Goal: Task Accomplishment & Management: Complete application form

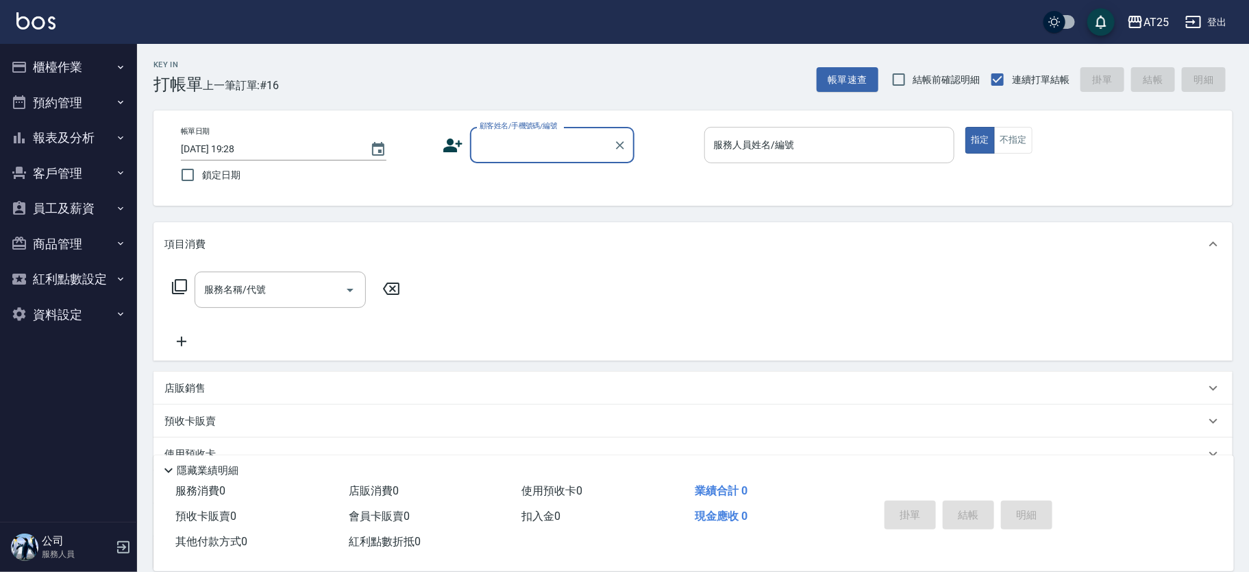
click at [817, 135] on input "服務人員姓名/編號" at bounding box center [830, 145] width 239 height 24
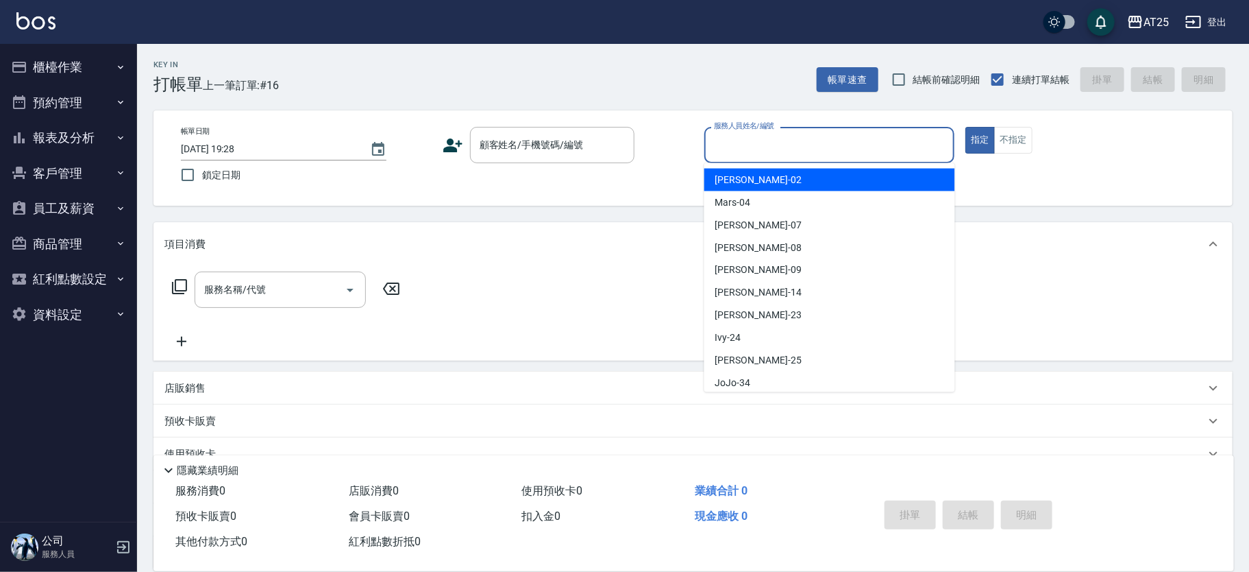
type input "0"
type input "Vivian-02"
type button "true"
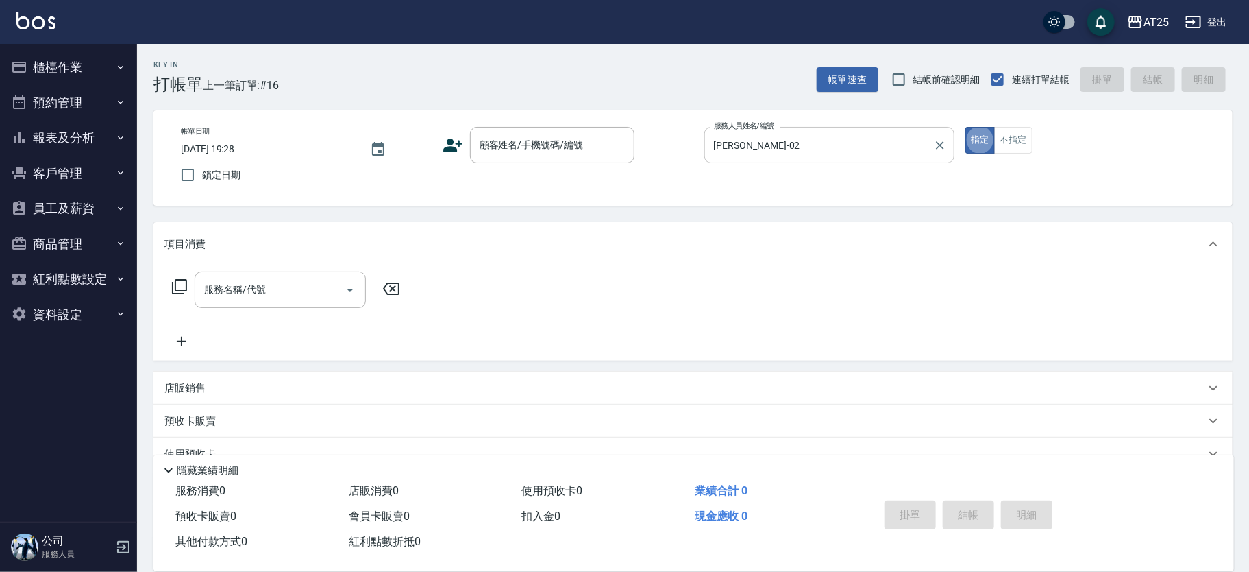
click at [817, 135] on input "Vivian-02" at bounding box center [820, 145] width 218 height 24
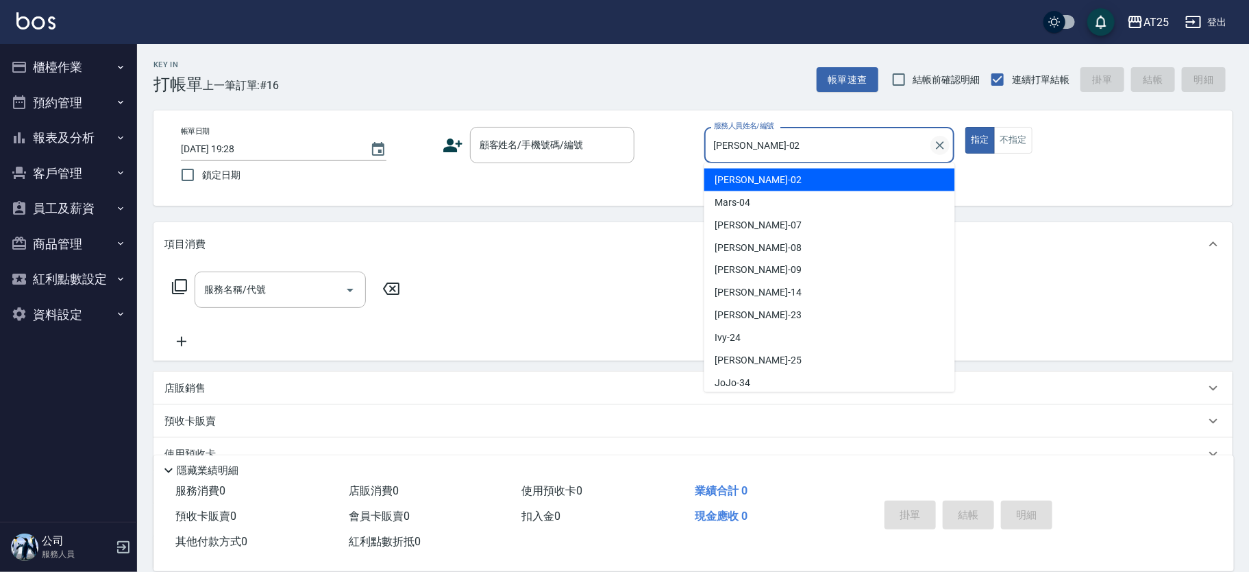
click at [931, 147] on button "Clear" at bounding box center [940, 145] width 19 height 19
click at [872, 154] on input "服務人員姓名/編號" at bounding box center [830, 145] width 239 height 24
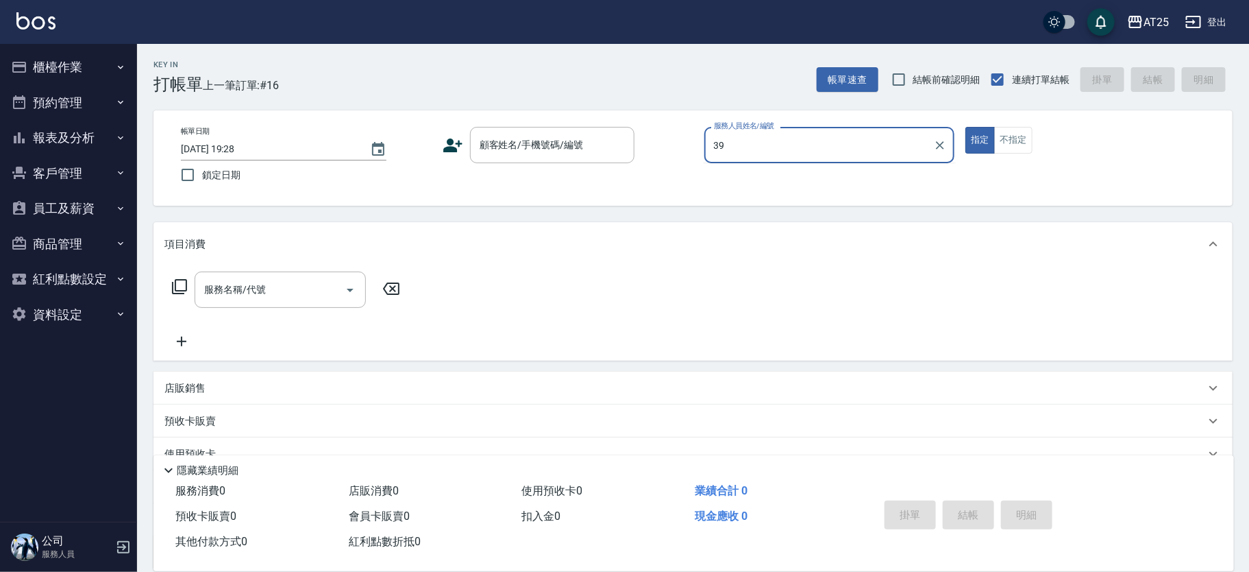
type input "N-39"
click at [556, 162] on div "顧客姓名/手機號碼/編號" at bounding box center [552, 145] width 164 height 36
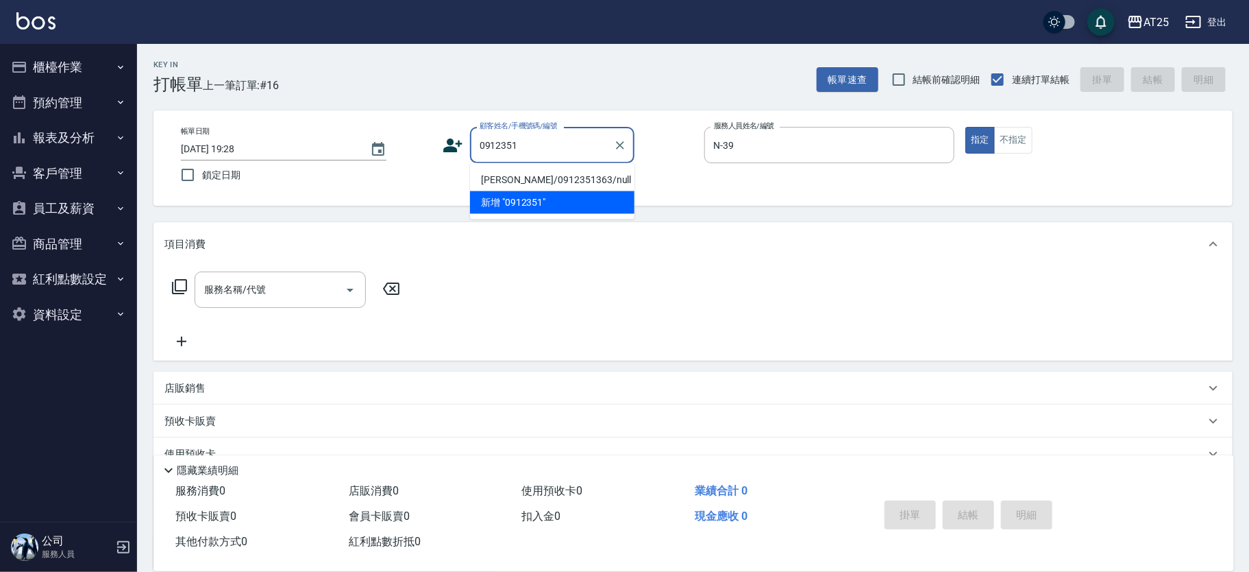
click at [538, 180] on li "劉向晟/0912351363/null" at bounding box center [552, 180] width 164 height 23
type input "劉向晟/0912351363/null"
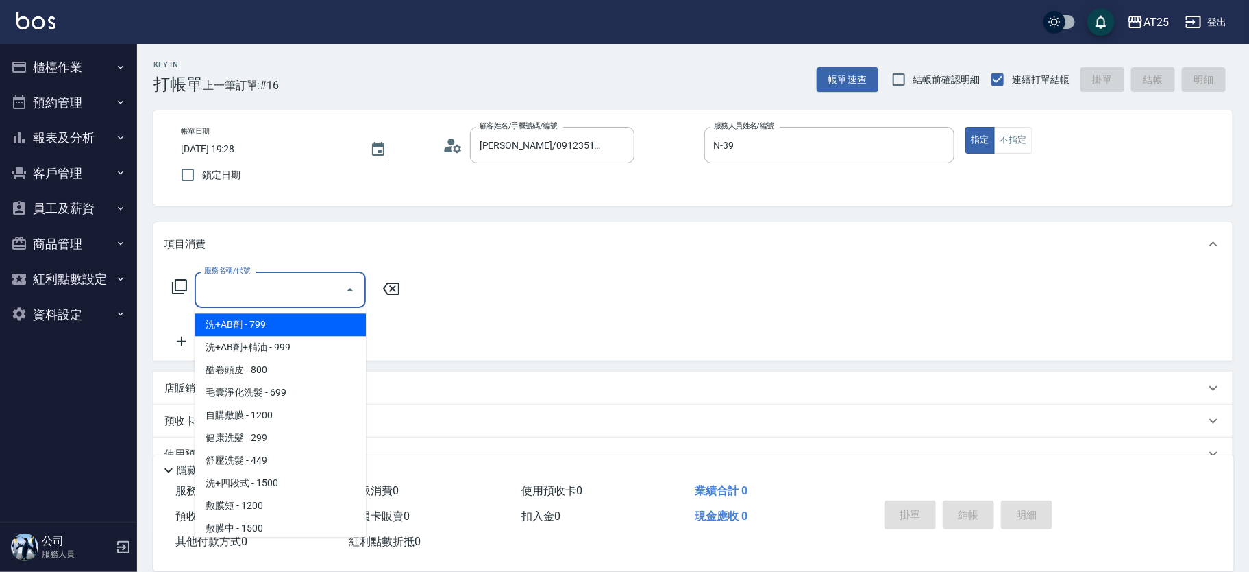
click at [256, 286] on div "服務名稱/代號 服務名稱/代號" at bounding box center [280, 289] width 171 height 36
type input "6"
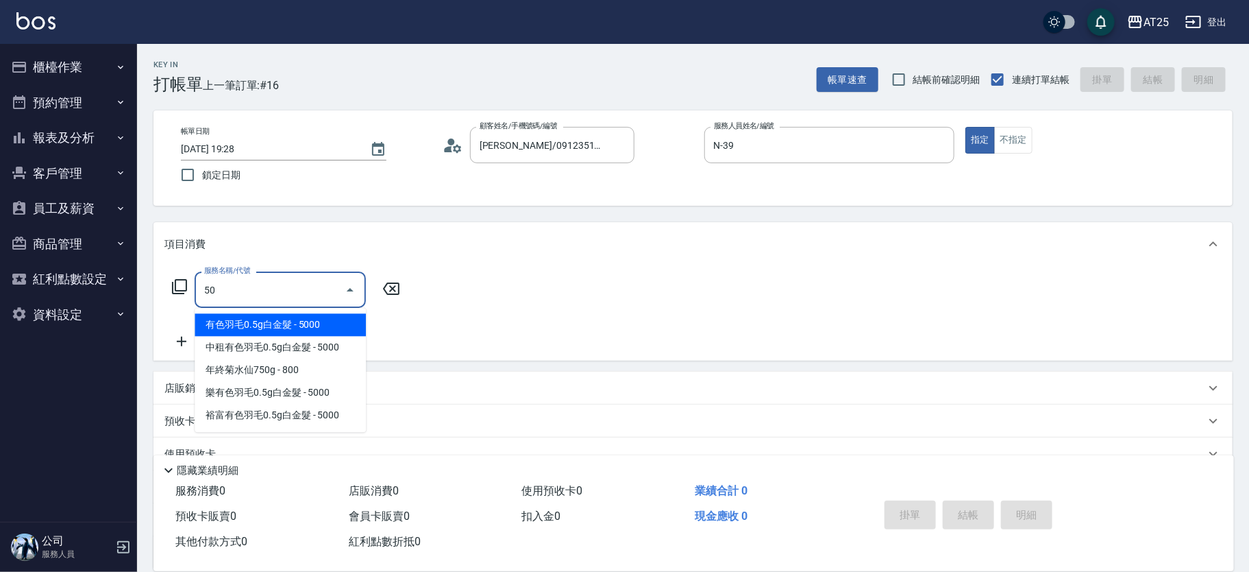
type input "501"
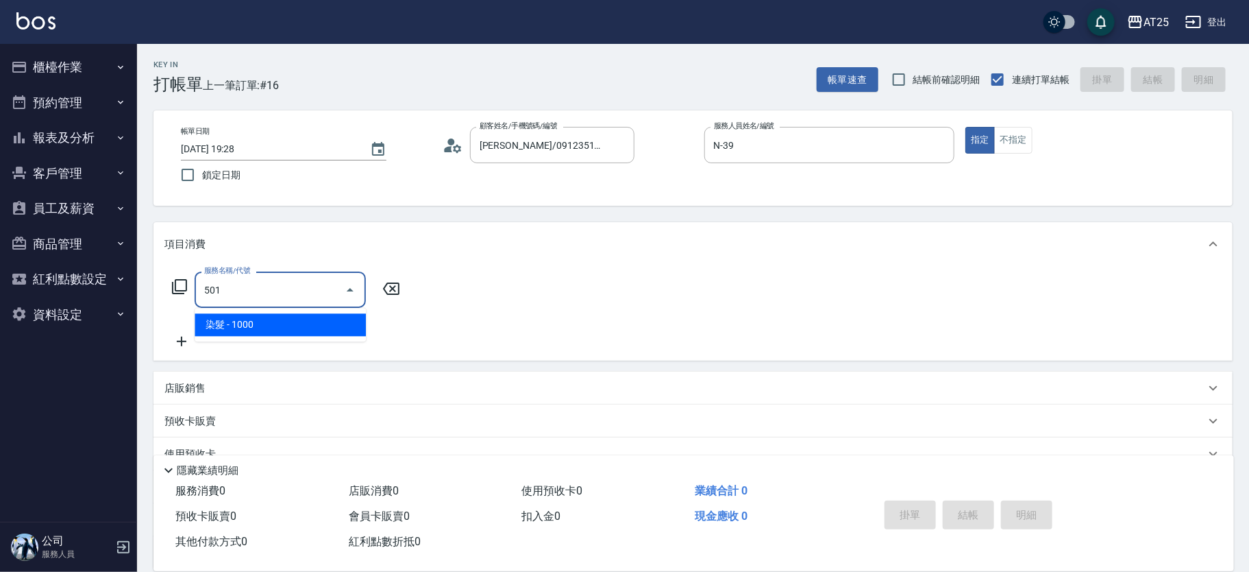
click at [261, 312] on ul "染髮 - 1000" at bounding box center [280, 325] width 171 height 34
click at [267, 320] on span "染髮 - 1000" at bounding box center [280, 324] width 171 height 23
type input "100"
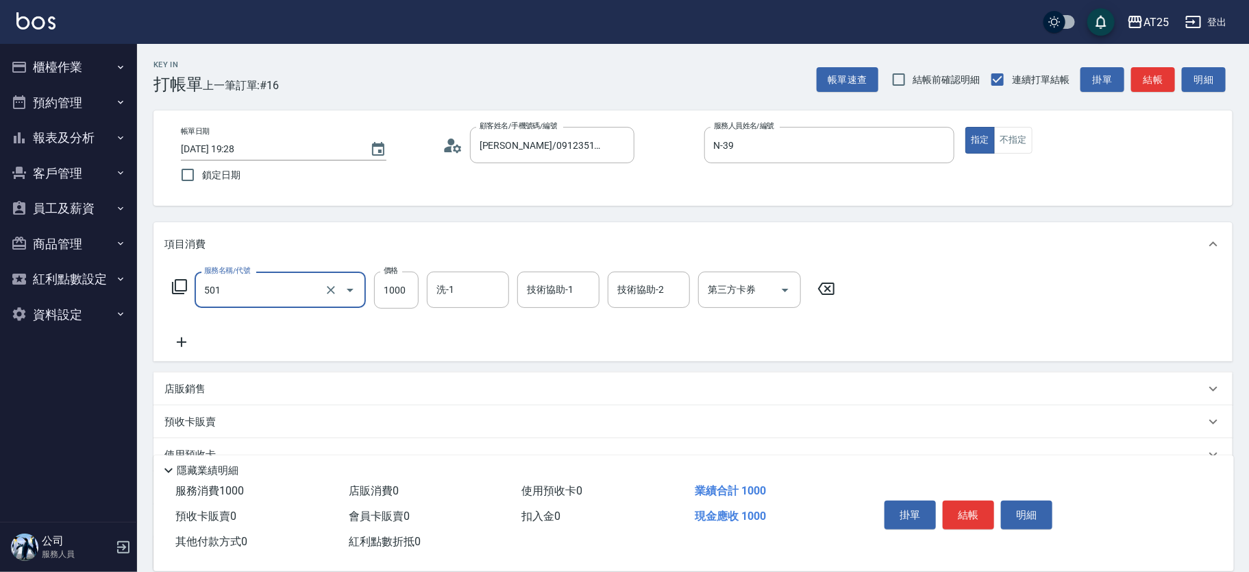
type input "染髮(501)"
click at [383, 308] on div "服務名稱/代號 染髮(501) 服務名稱/代號 價格 1000 價格 洗-1 洗-1 技術協助-1 技術協助-1 技術協助-2 技術協助-2 第三方卡券 第三…" at bounding box center [503, 310] width 679 height 79
click at [400, 276] on input "1000" at bounding box center [396, 289] width 45 height 37
type input "0"
type input "163"
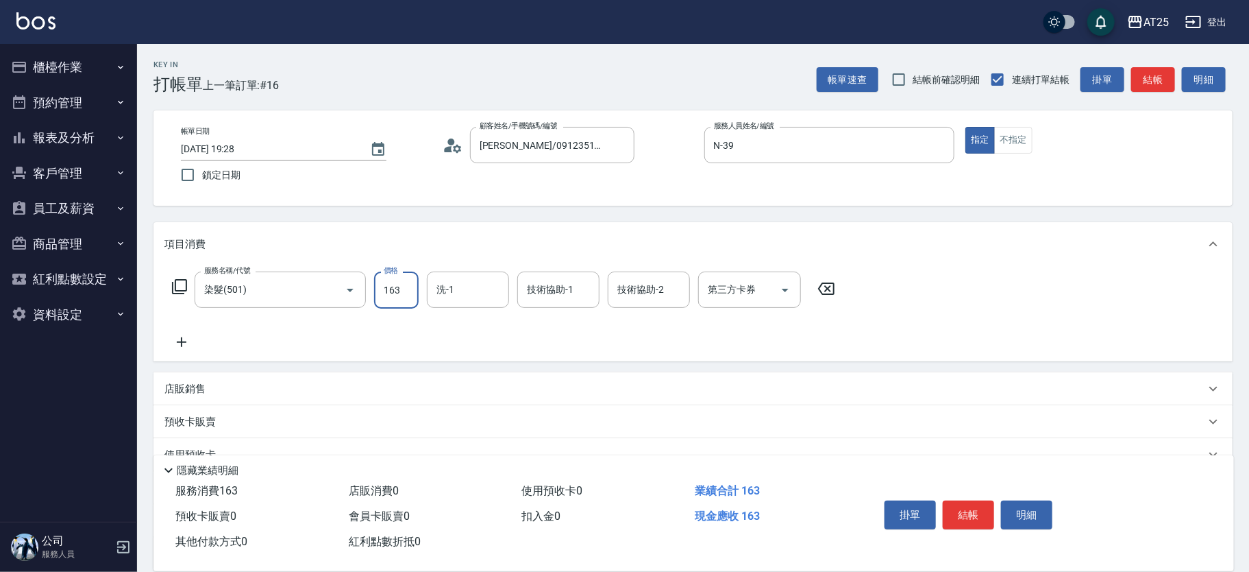
type input "160"
type input "1630"
type input "16300"
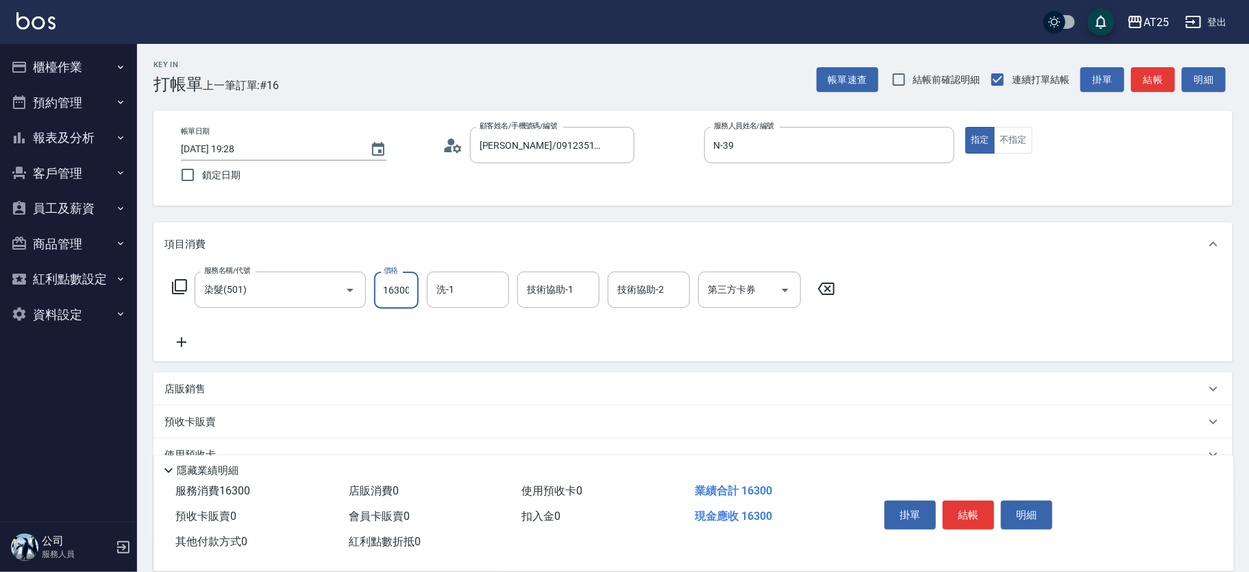
type input "160"
type input "1630"
type input "10"
type input "163"
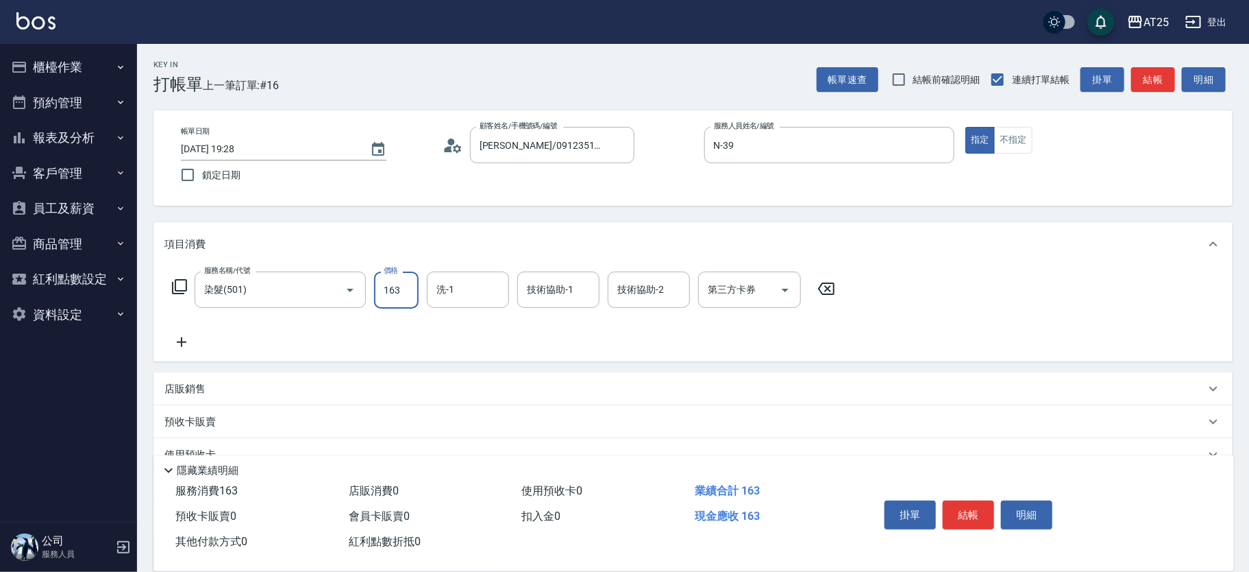
type input "0"
type input "16"
type input "10"
type input "160"
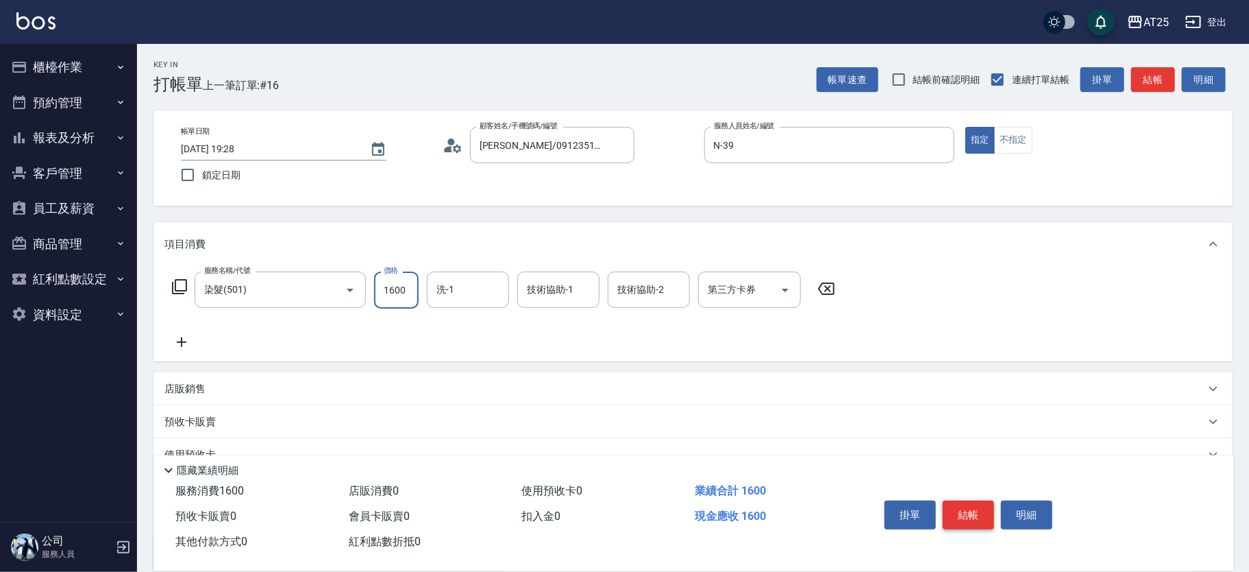
type input "1600"
click at [972, 516] on button "結帳" at bounding box center [968, 514] width 51 height 29
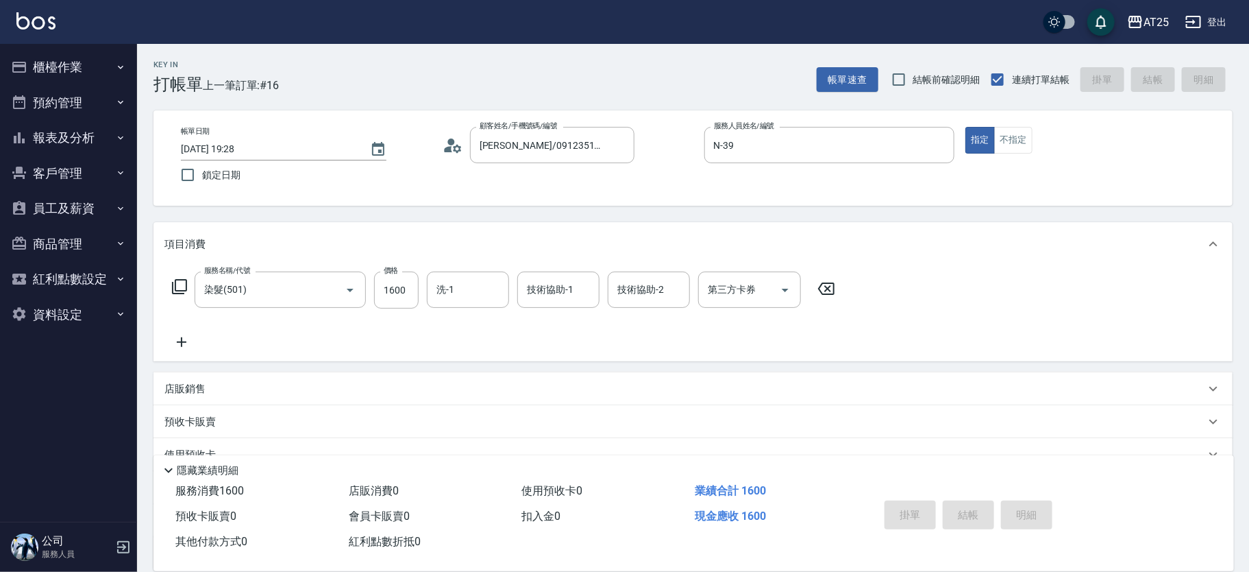
click at [972, 516] on div "掛單 結帳 明細" at bounding box center [968, 516] width 179 height 43
type input "2025/10/09 20:10"
type input "0"
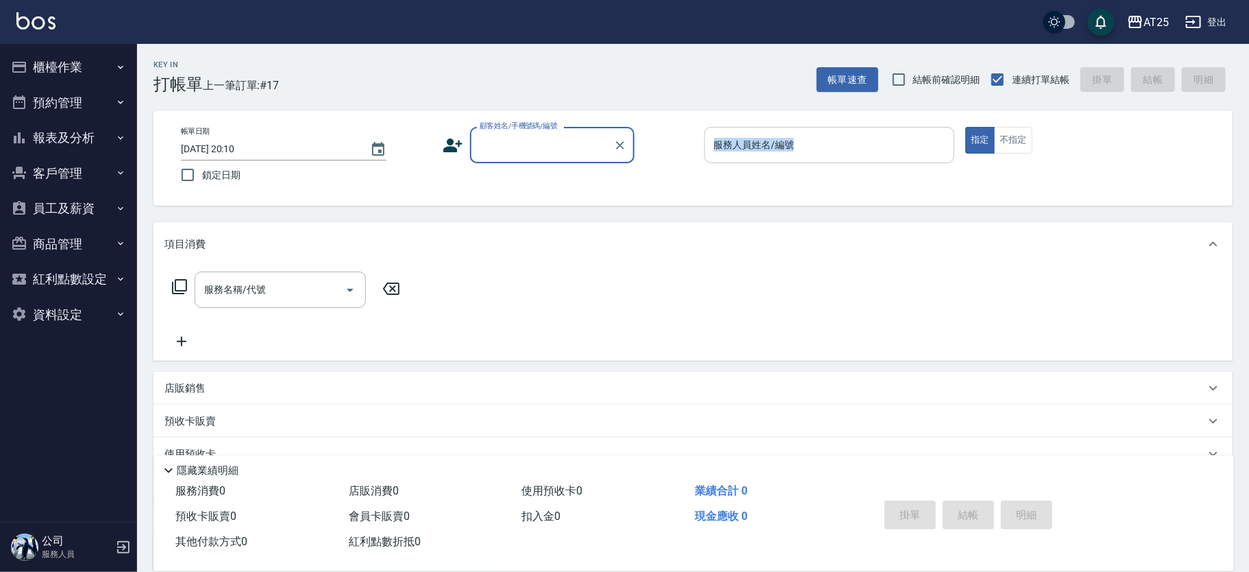
click at [828, 129] on div "帳單日期 2025/10/09 20:10 鎖定日期 顧客姓名/手機號碼/編號 顧客姓名/手機號碼/編號 服務人員姓名/編號 服務人員姓名/編號 指定 不指定" at bounding box center [693, 157] width 1079 height 95
click at [827, 134] on input "服務人員姓名/編號" at bounding box center [830, 145] width 239 height 24
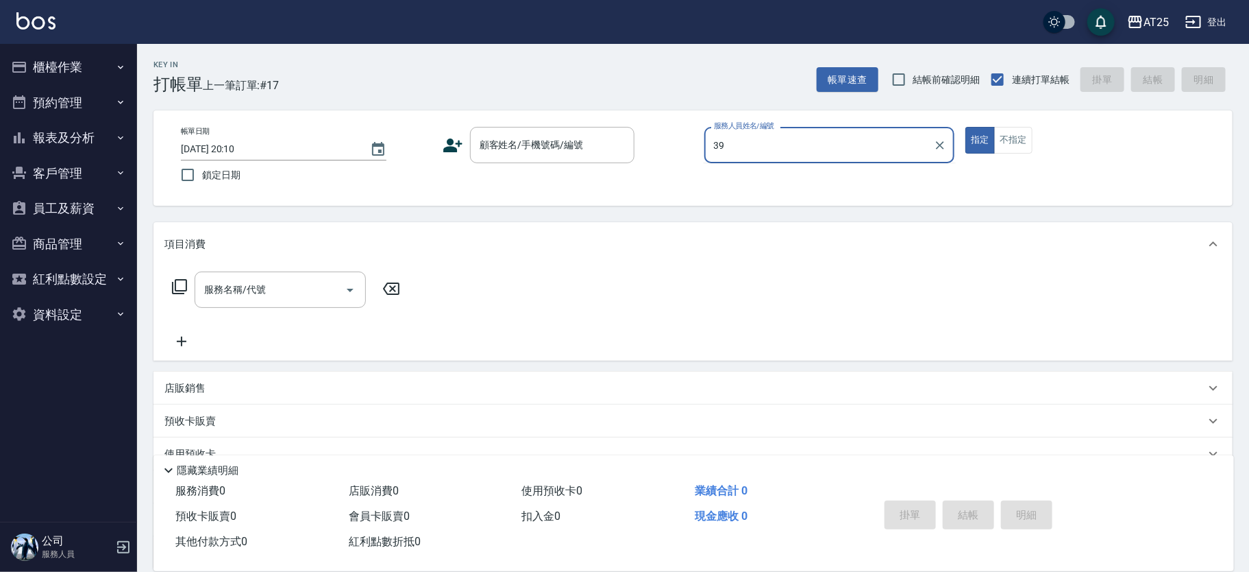
type input "N-39"
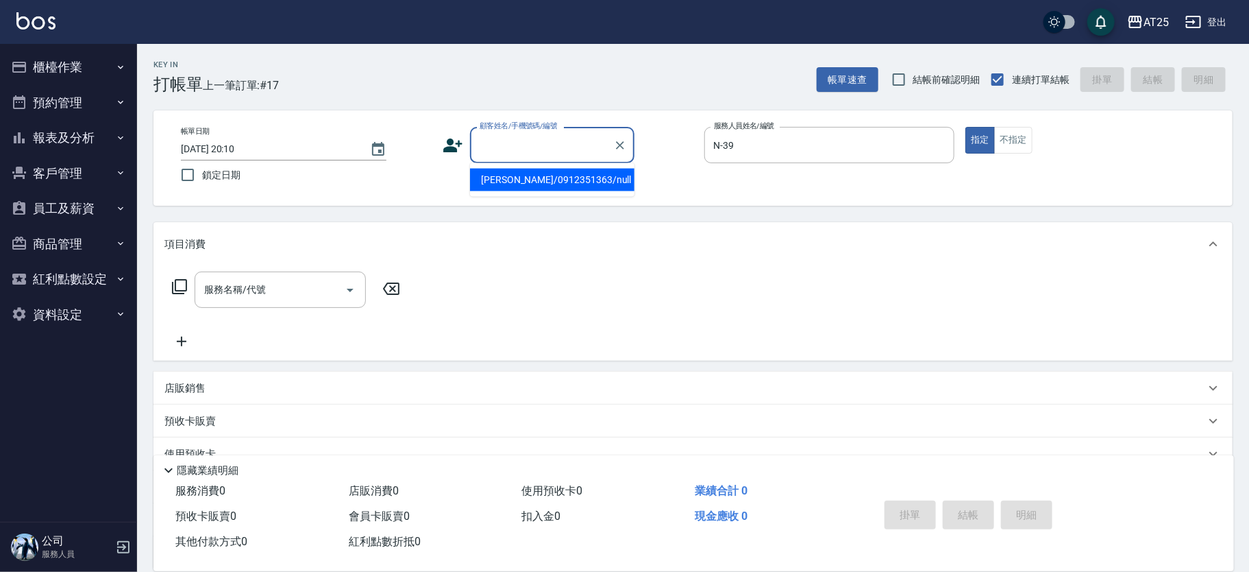
click at [541, 149] on input "顧客姓名/手機號碼/編號" at bounding box center [542, 145] width 132 height 24
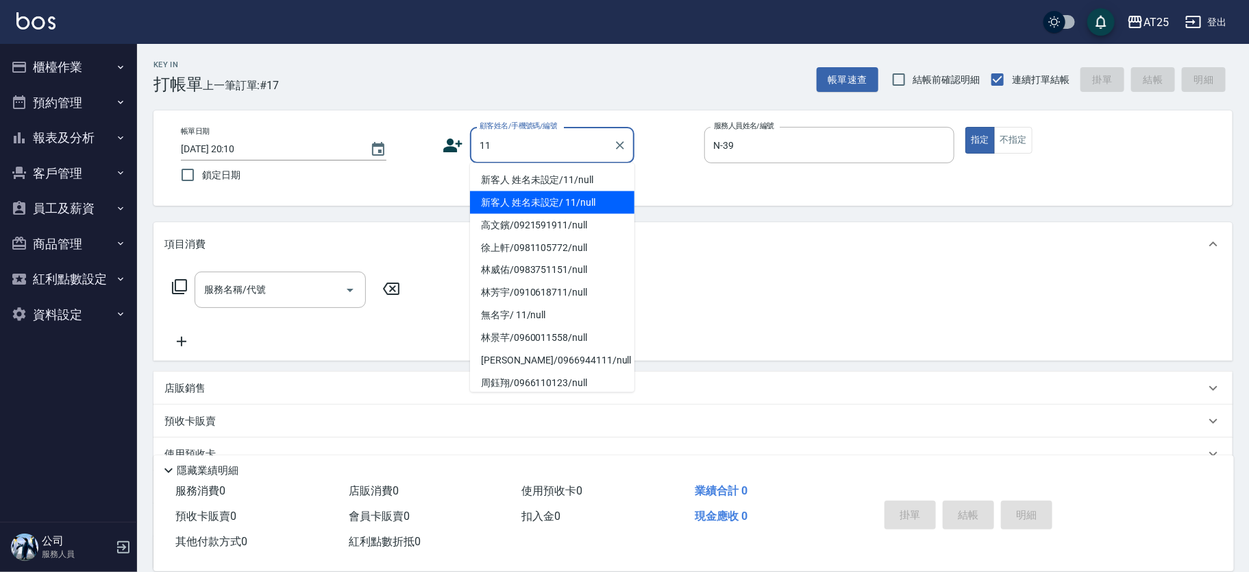
click at [504, 178] on li "新客人 姓名未設定/11/null" at bounding box center [552, 180] width 164 height 23
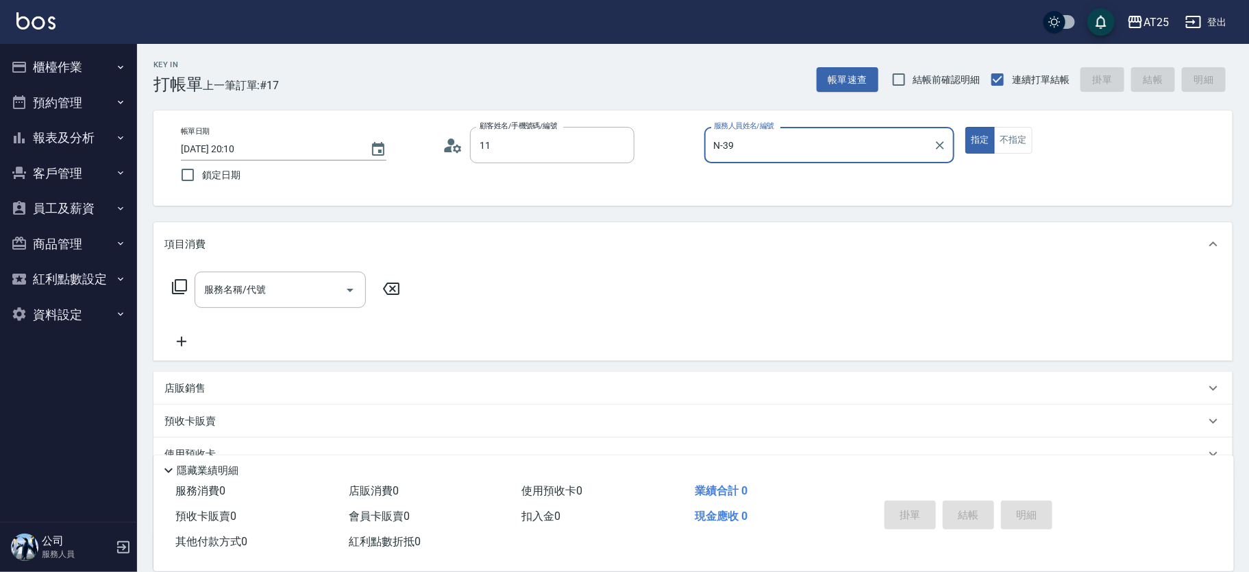
type input "新客人 姓名未設定/11/null"
click at [286, 297] on input "服務名稱/代號" at bounding box center [270, 290] width 138 height 24
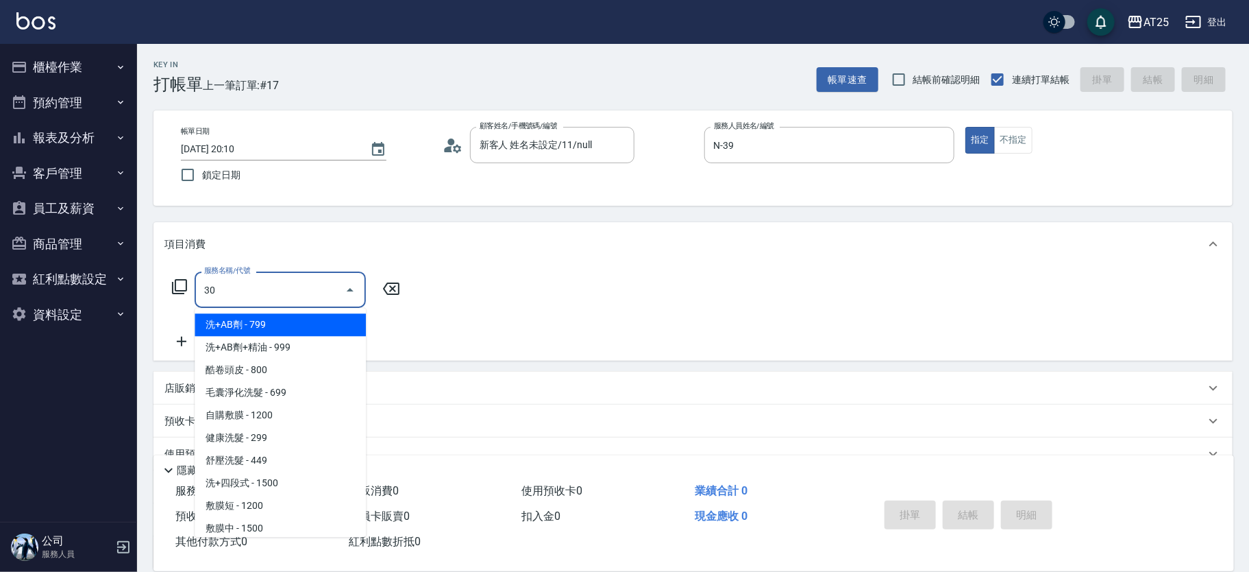
type input "301"
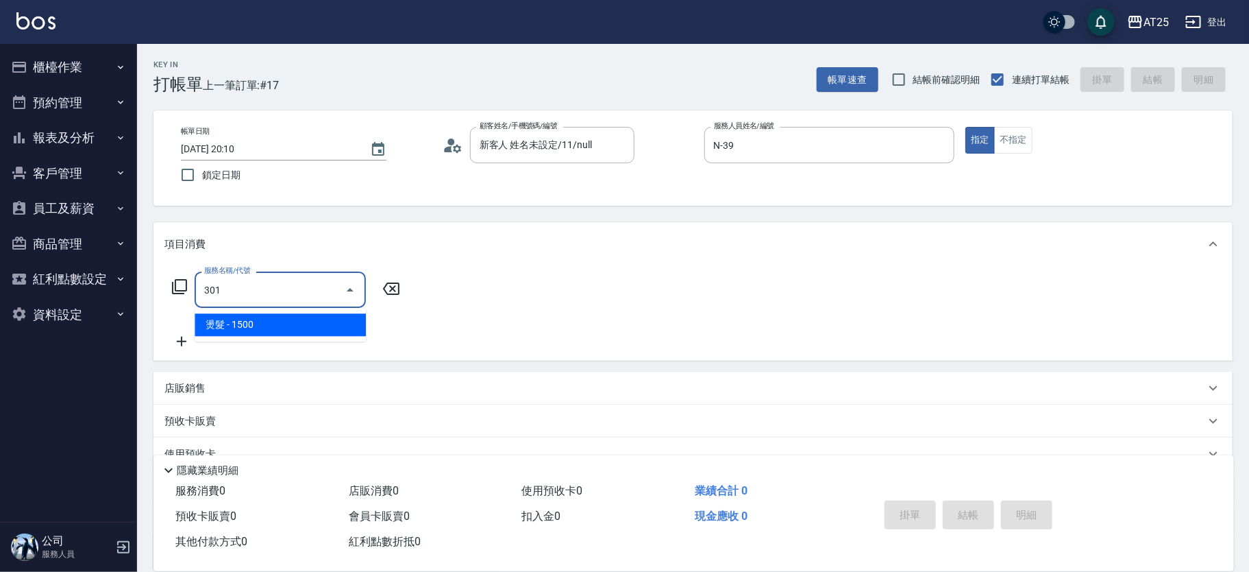
click at [260, 320] on span "燙髮 - 1500" at bounding box center [280, 324] width 171 height 23
type input "150"
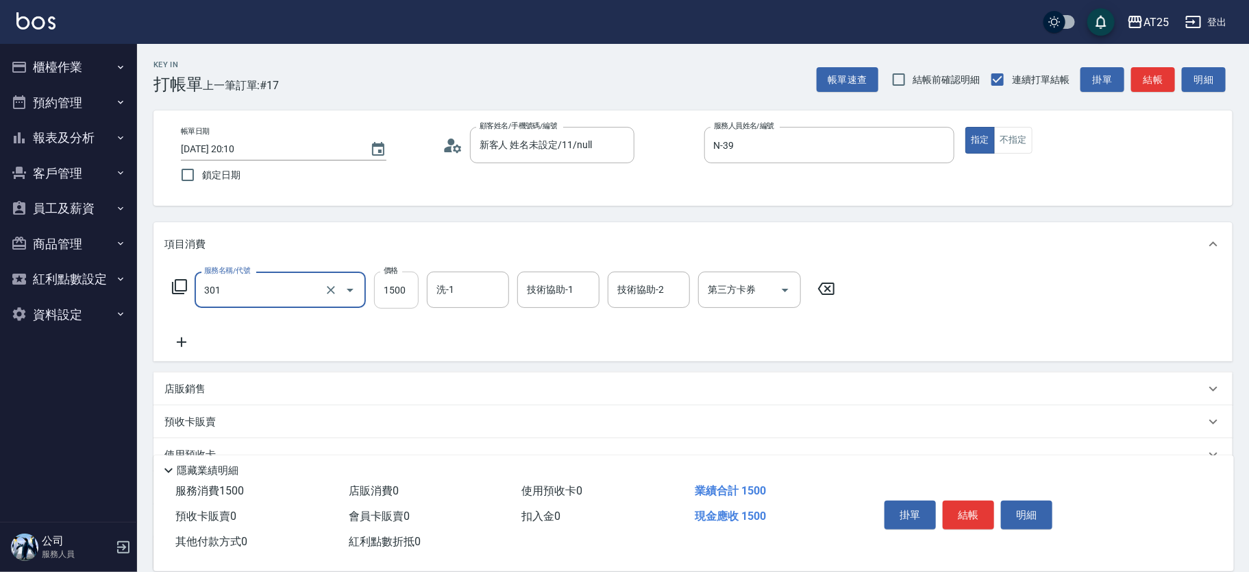
type input "燙髮(301)"
click at [404, 292] on input "1500" at bounding box center [396, 289] width 45 height 37
type input "0"
type input "140"
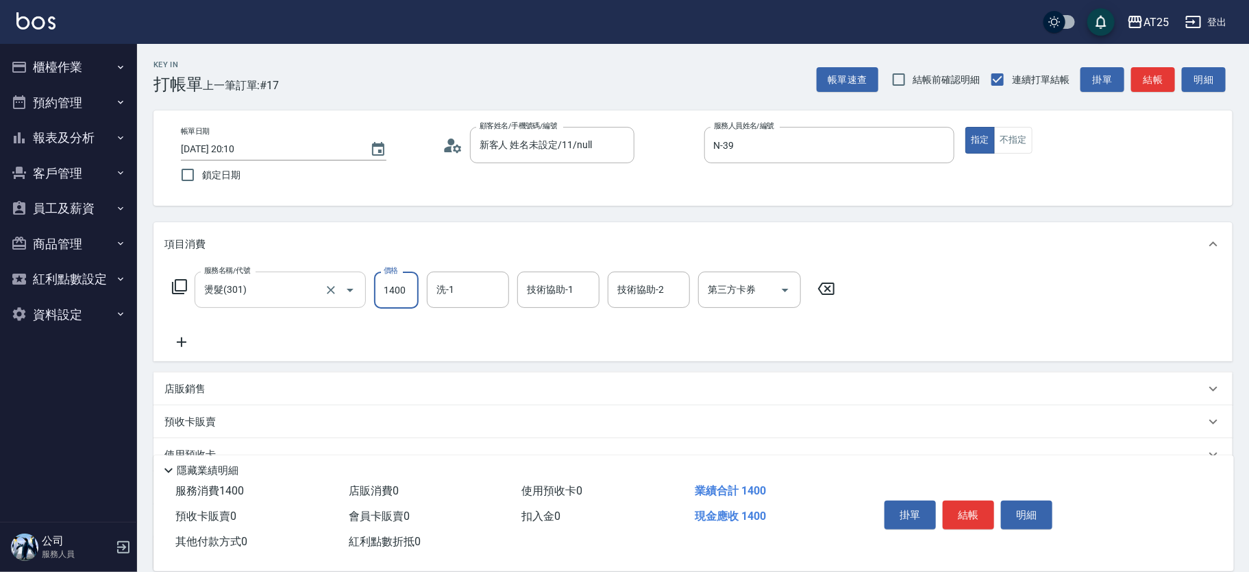
click at [324, 286] on icon "Clear" at bounding box center [331, 290] width 14 height 14
type input "1400"
click at [272, 295] on input "服務名稱/代號" at bounding box center [261, 290] width 121 height 24
type input "0"
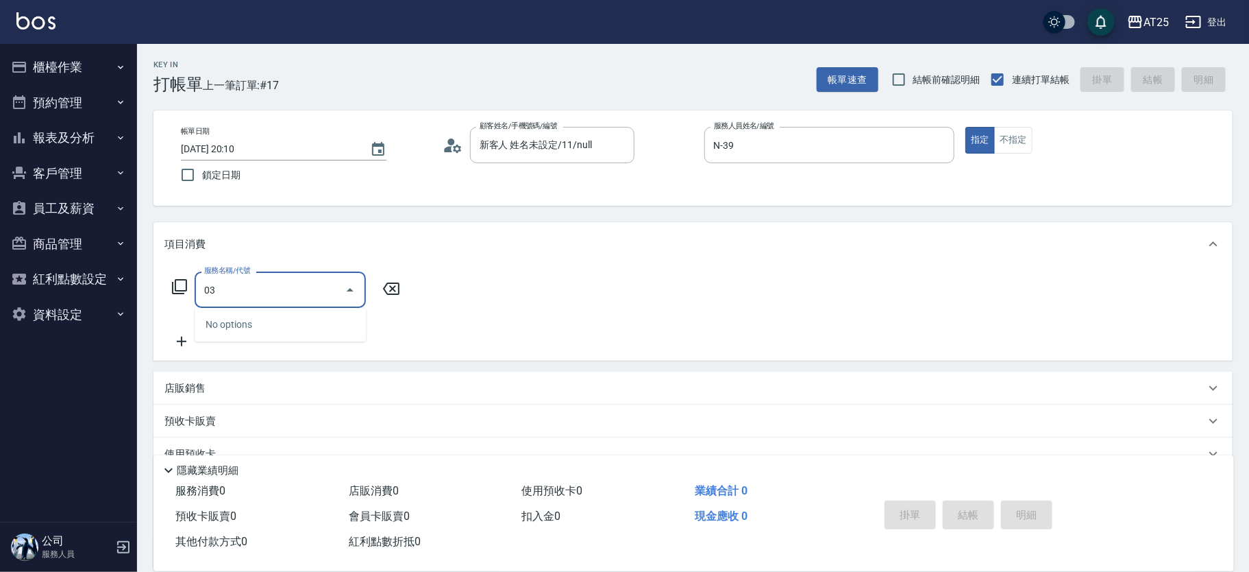
drag, startPoint x: 272, startPoint y: 289, endPoint x: 150, endPoint y: 310, distance: 124.0
click at [150, 310] on div "Key In 打帳單 上一筆訂單:#17 帳單速查 結帳前確認明細 連續打單結帳 掛單 結帳 明細 帳單日期 2025/10/09 20:10 鎖定日期 顧客…" at bounding box center [693, 371] width 1112 height 655
type input "303"
click at [271, 322] on span "局部燙 - 999" at bounding box center [280, 324] width 171 height 23
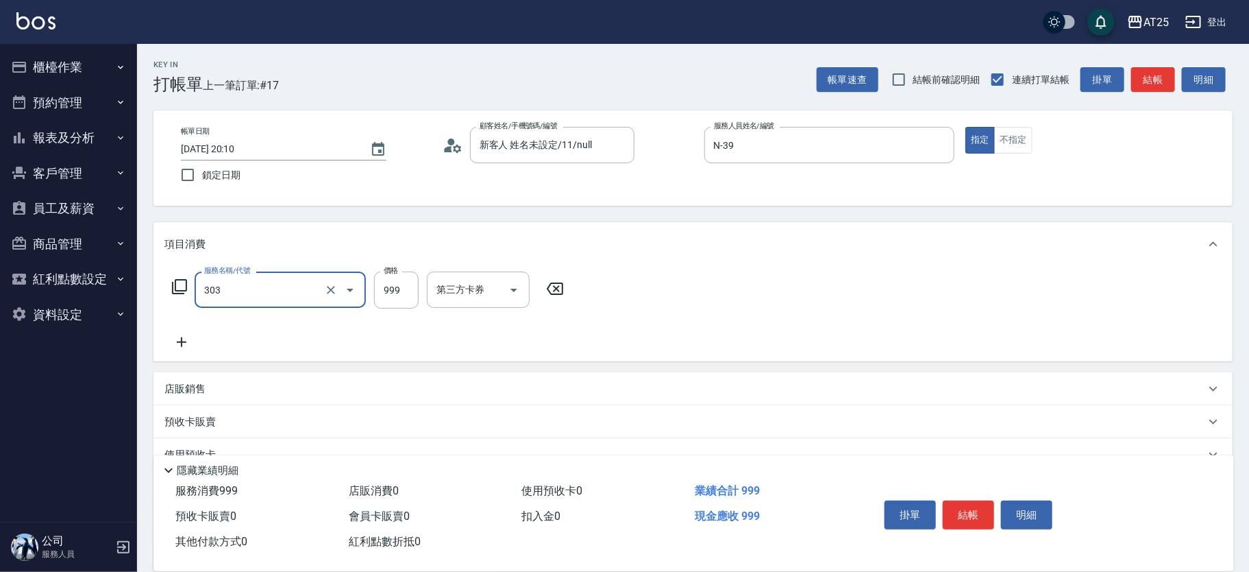
type input "90"
type input "局部燙(303)"
click at [391, 293] on input "999" at bounding box center [396, 289] width 45 height 37
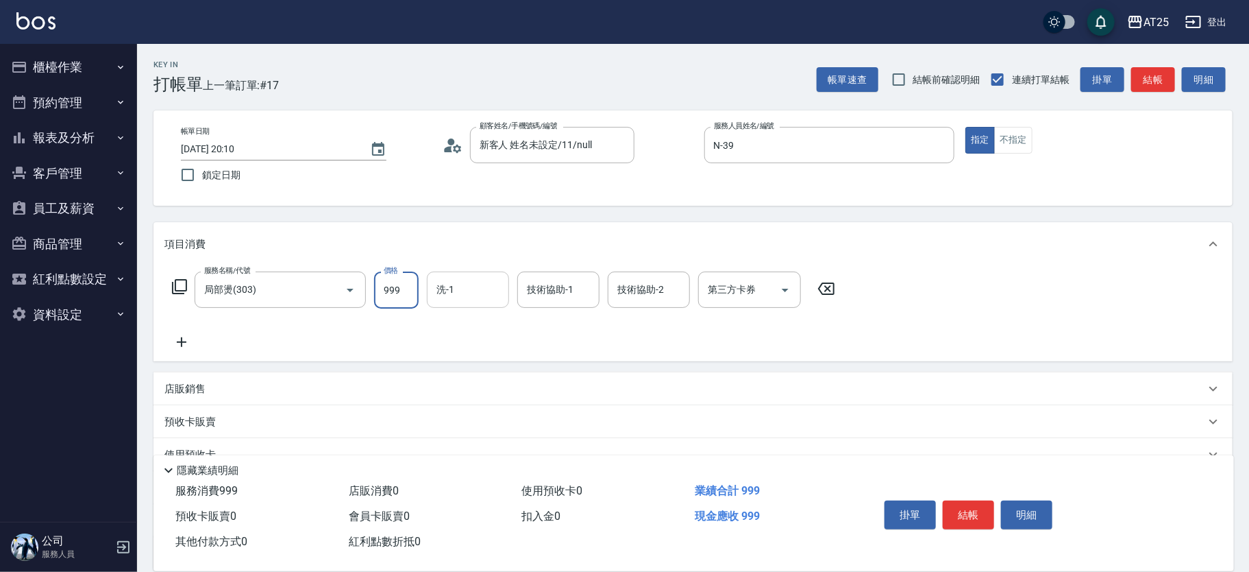
type input "0"
type input "14"
type input "10"
type input "140"
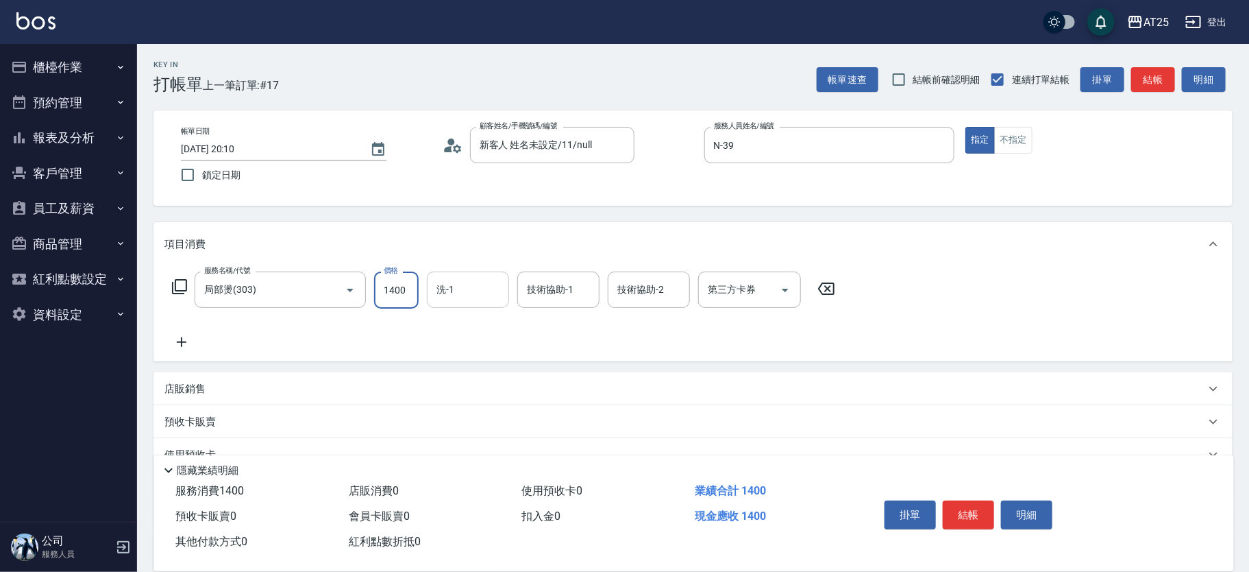
type input "1400"
click at [439, 289] on input "洗-1" at bounding box center [468, 290] width 70 height 24
type input "5"
click at [482, 323] on span "AT25小伶 -81" at bounding box center [492, 324] width 108 height 14
type input "AT25小伶-81"
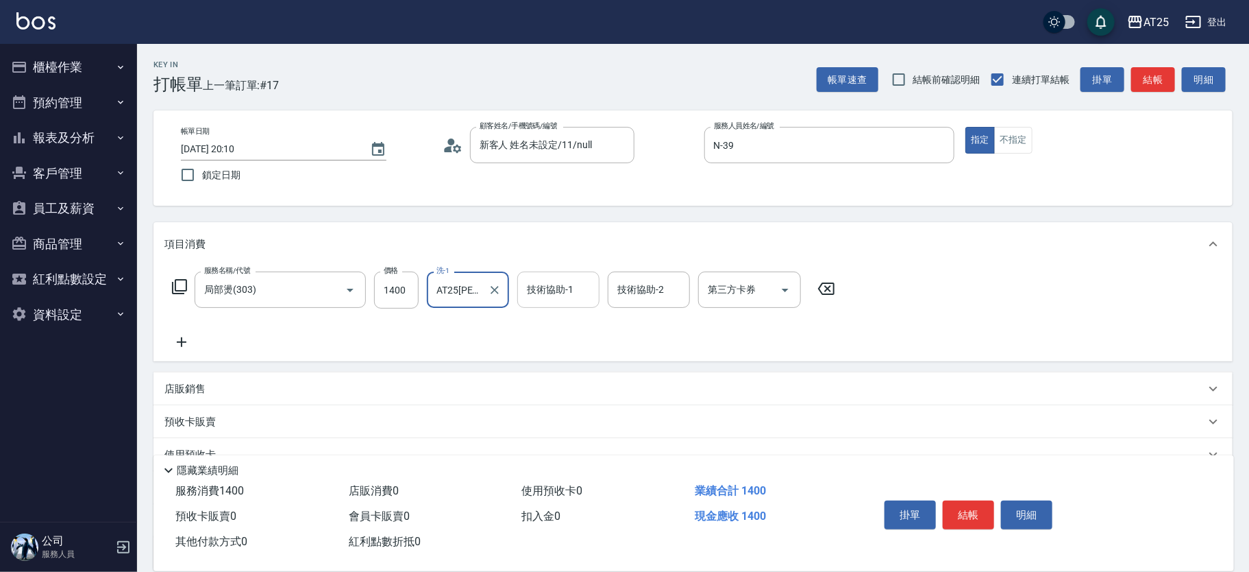
click at [562, 295] on div "技術協助-1 技術協助-1" at bounding box center [558, 289] width 82 height 36
click at [974, 513] on button "結帳" at bounding box center [968, 514] width 51 height 29
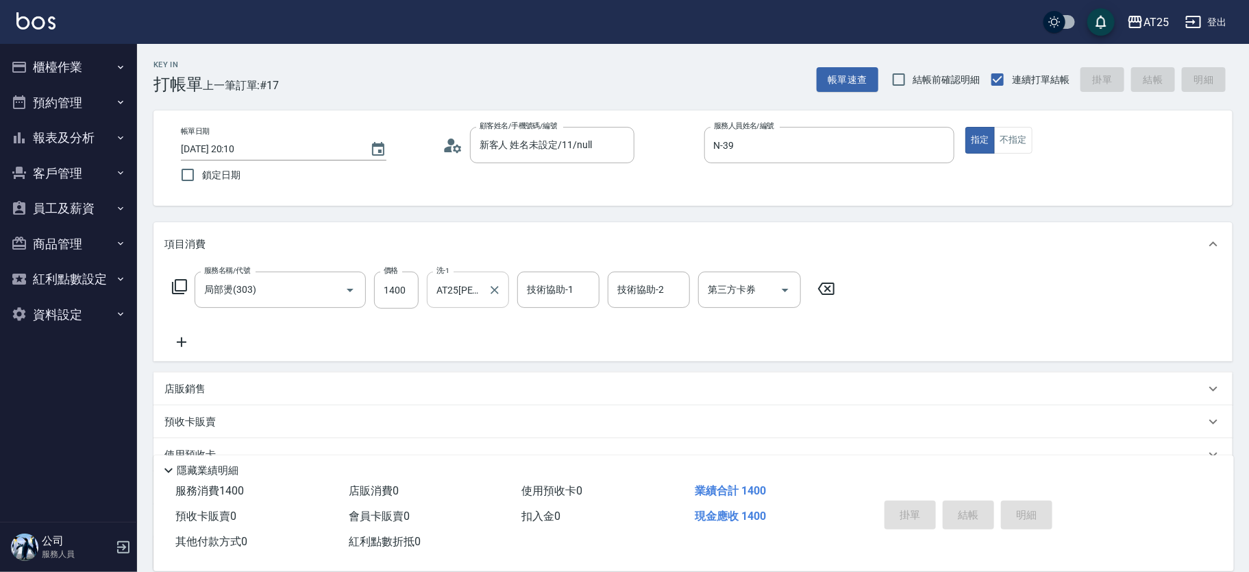
type input "2025/10/09 20:11"
type input "0"
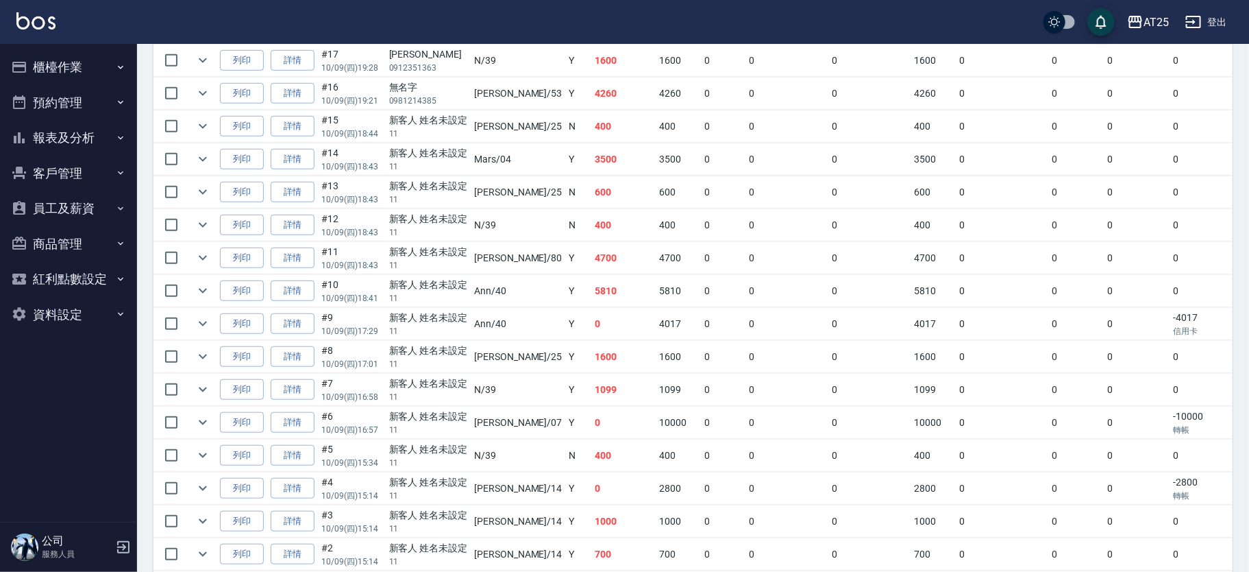
scroll to position [161, 0]
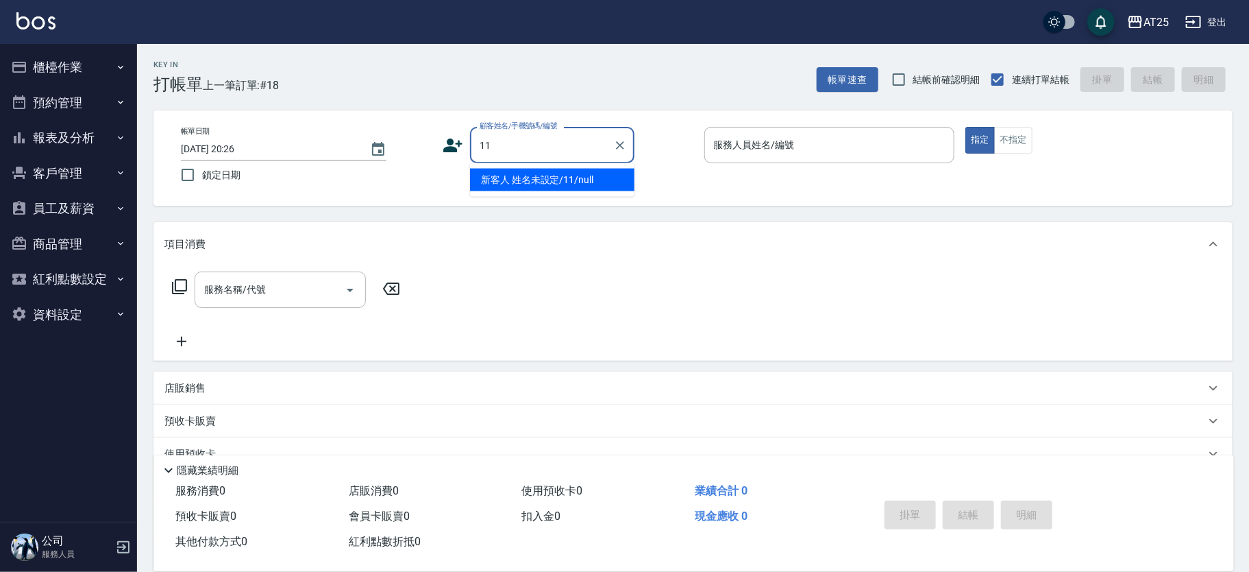
type input "新客人 姓名未設定/11/null"
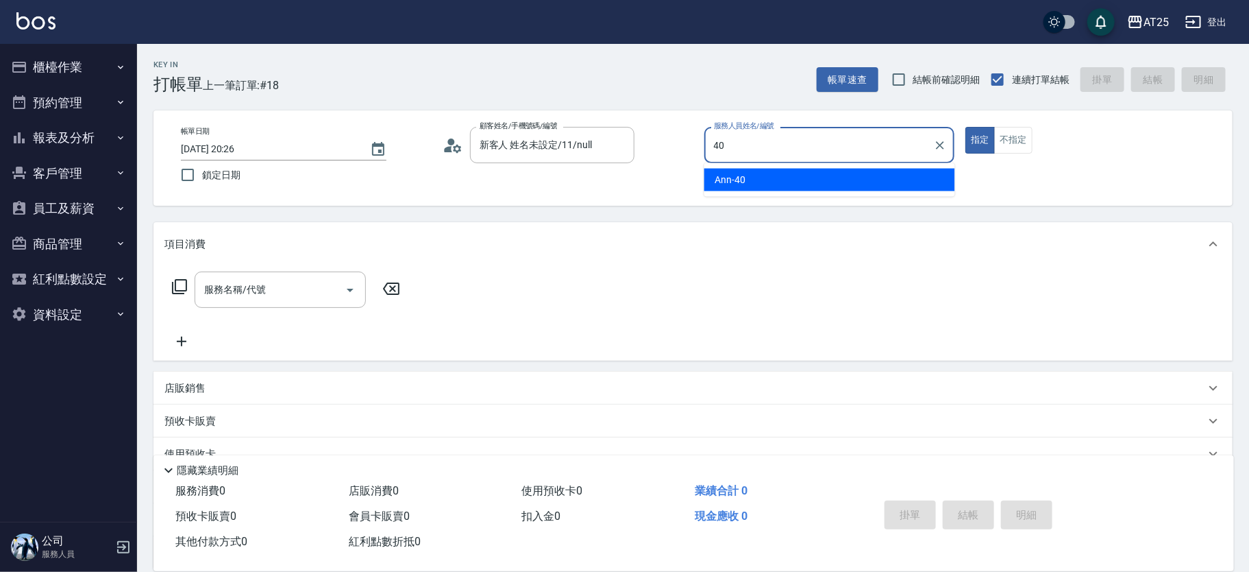
type input "Ann-40"
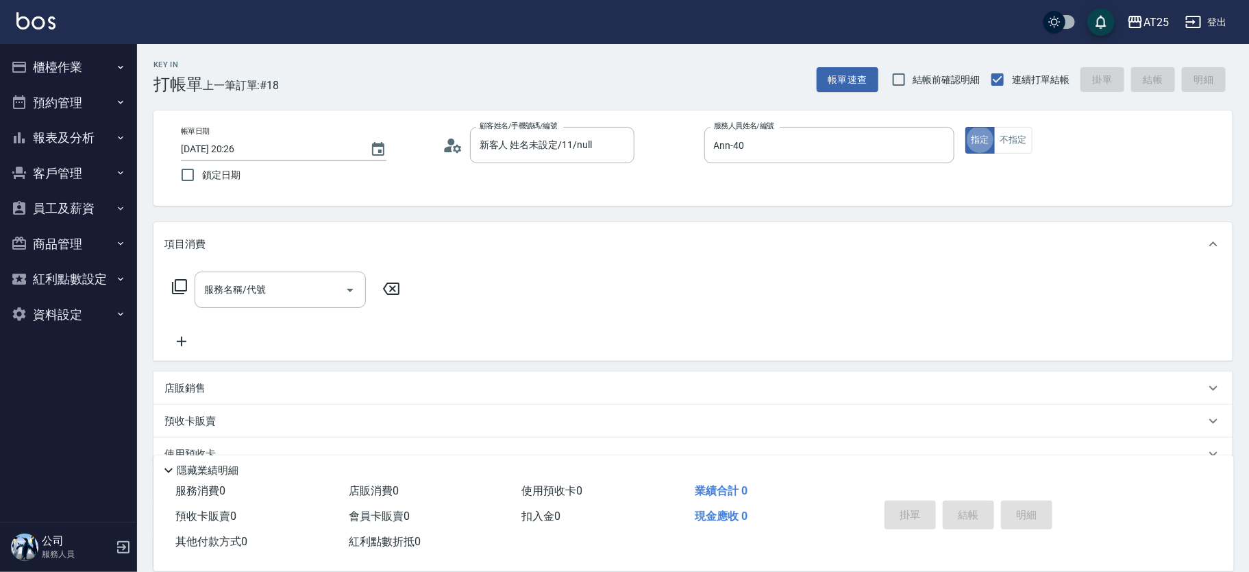
type button "true"
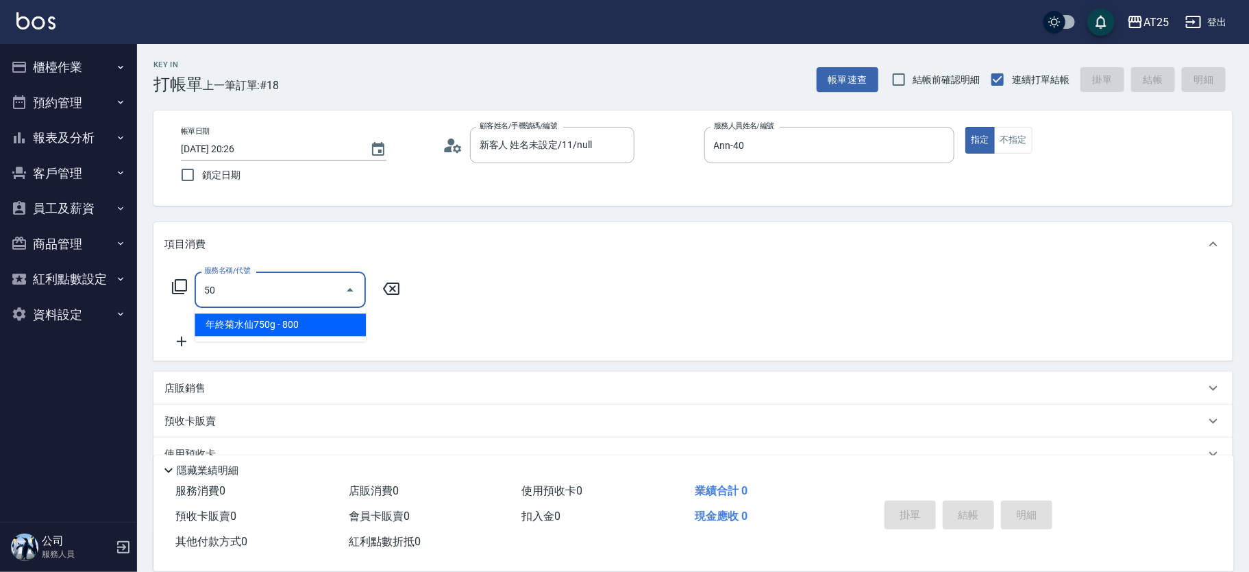
type input "501"
type input "100"
type input "染髮(501)"
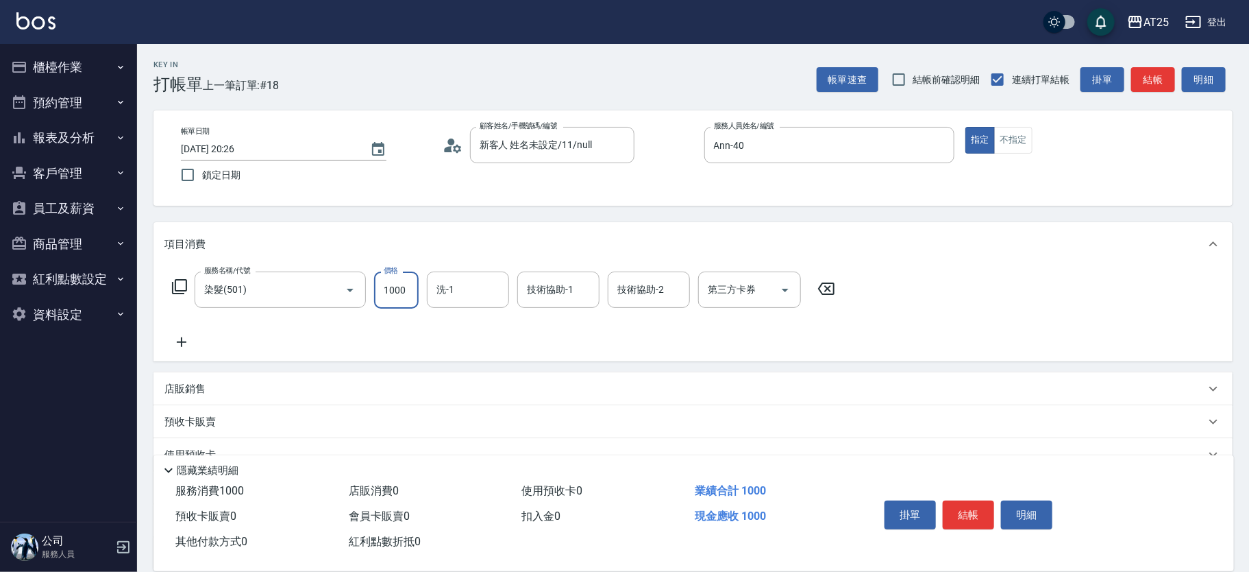
type input "0"
type input "17"
type input "10"
type input "1780"
type input "170"
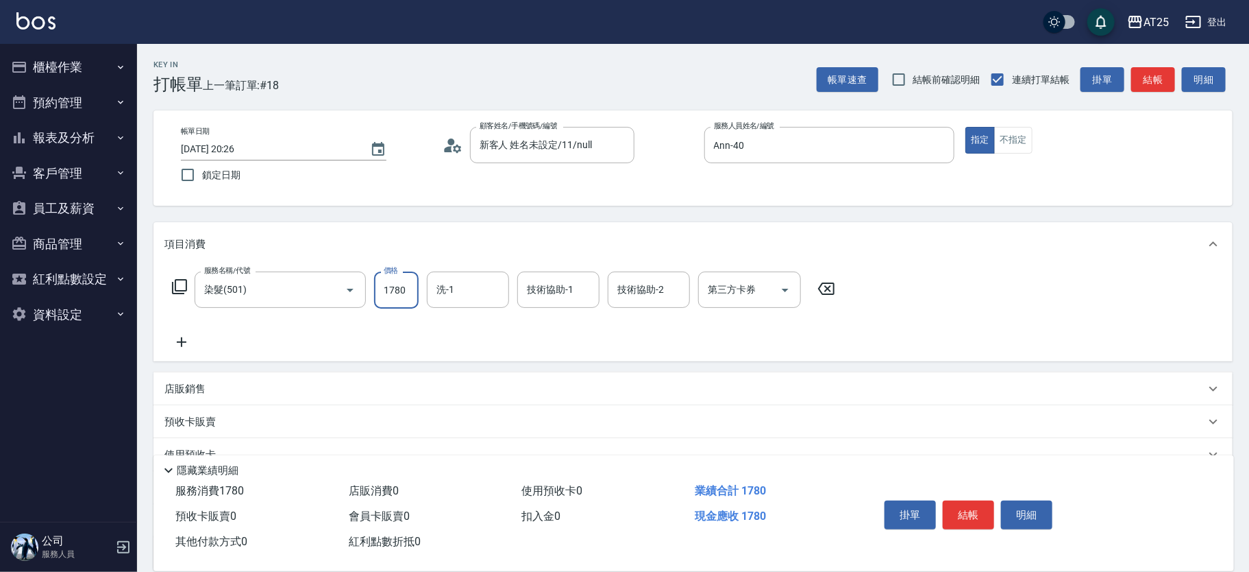
type input "1780"
type input "惠均-70"
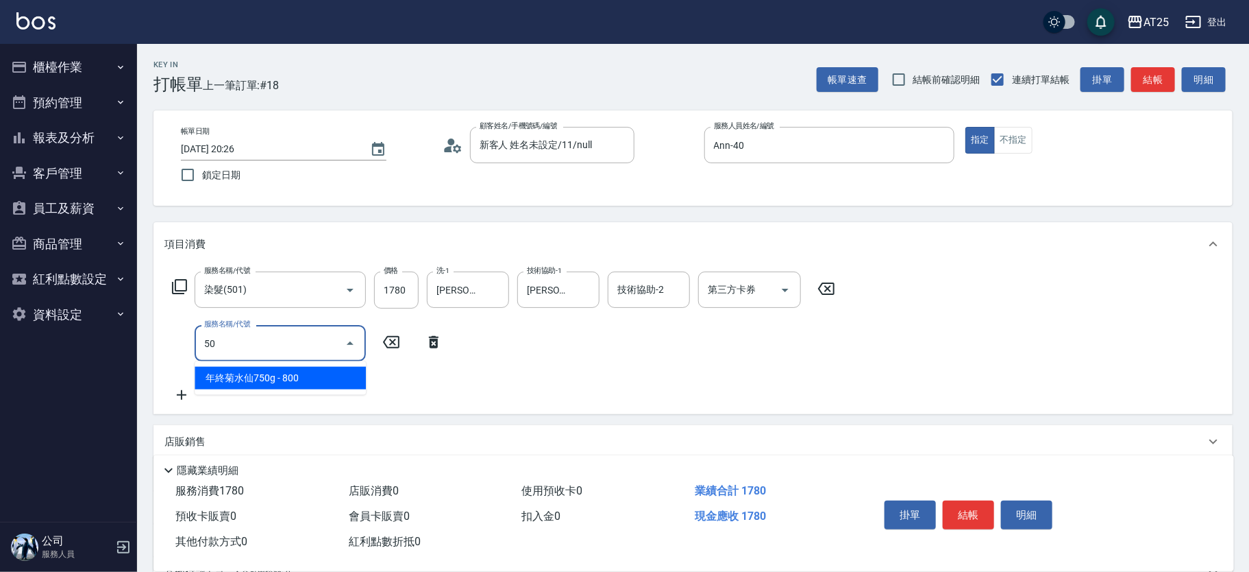
type input "502"
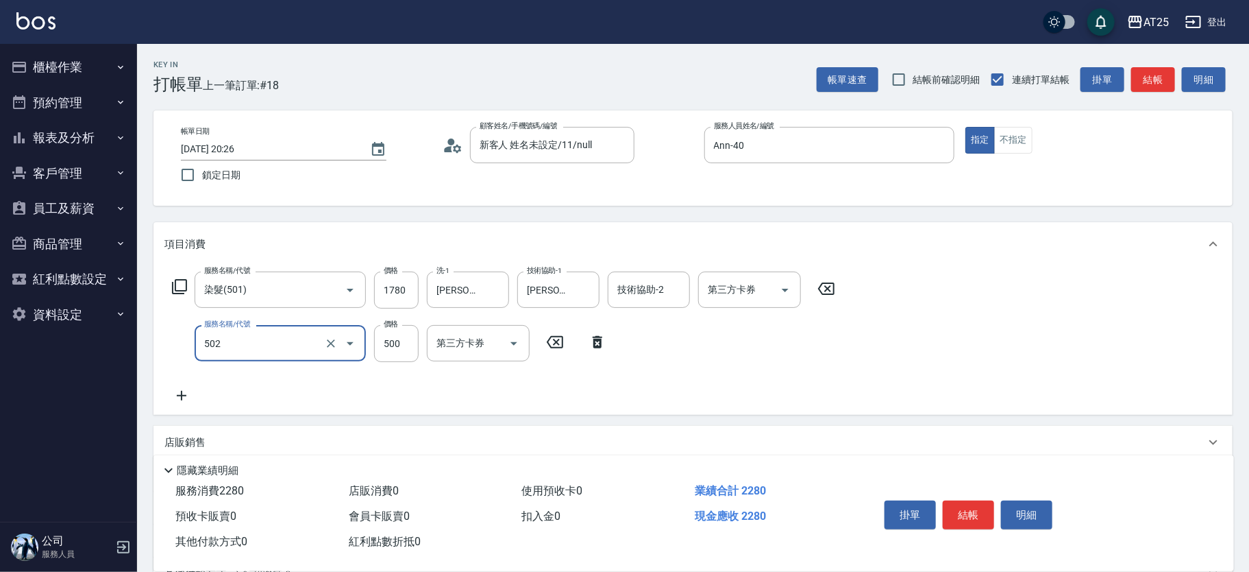
type input "220"
type input "漂髮(502)"
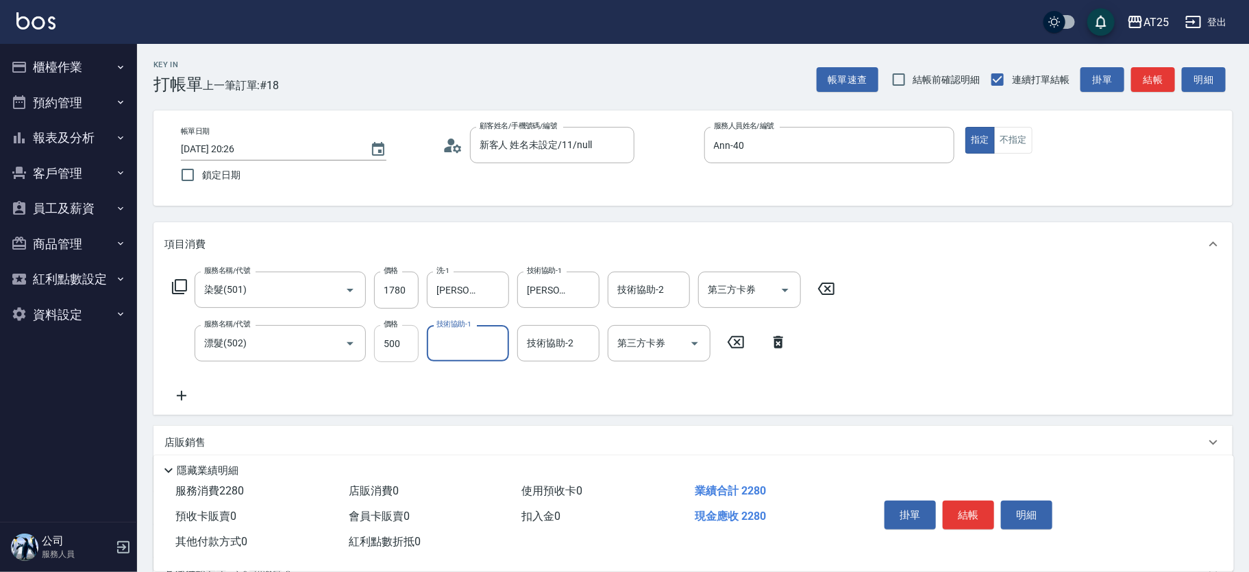
click at [391, 345] on input "500" at bounding box center [396, 343] width 45 height 37
type input "170"
type input "0"
type input "惠均-70"
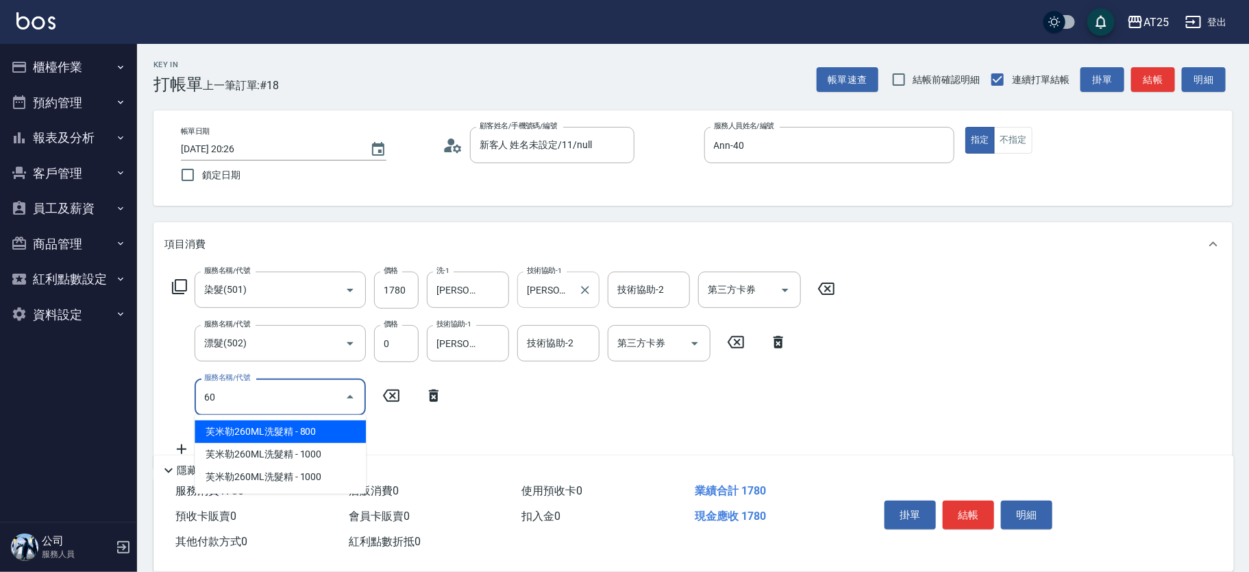
type input "601"
type input "270"
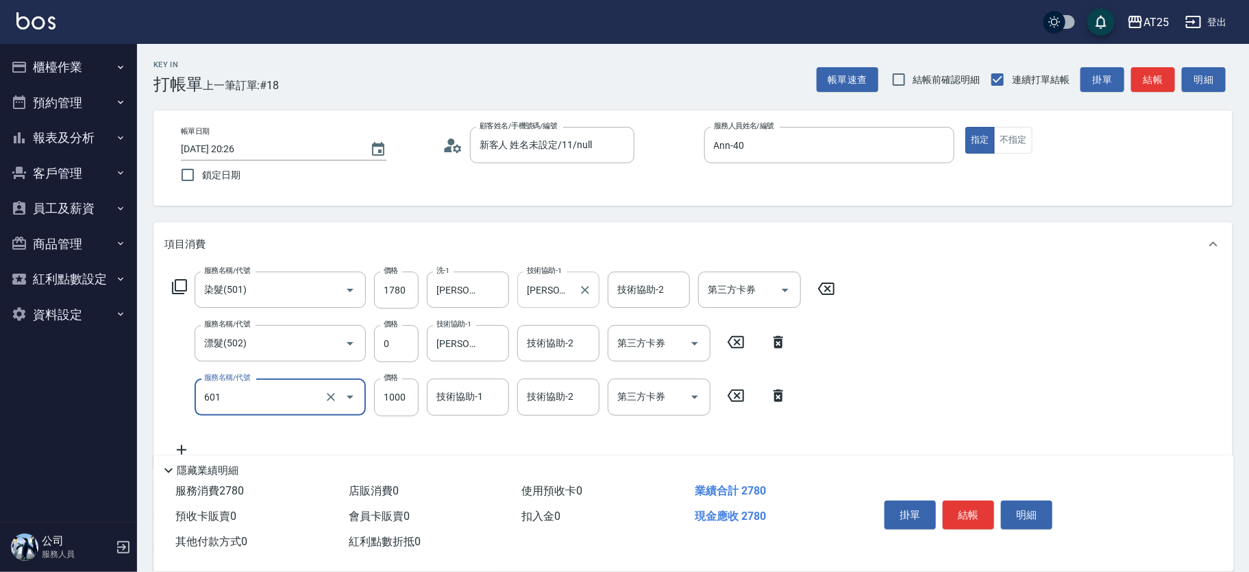
type input "自備護髮(1000上)(601)"
type input "170"
type input "2"
type input "180"
type input "230"
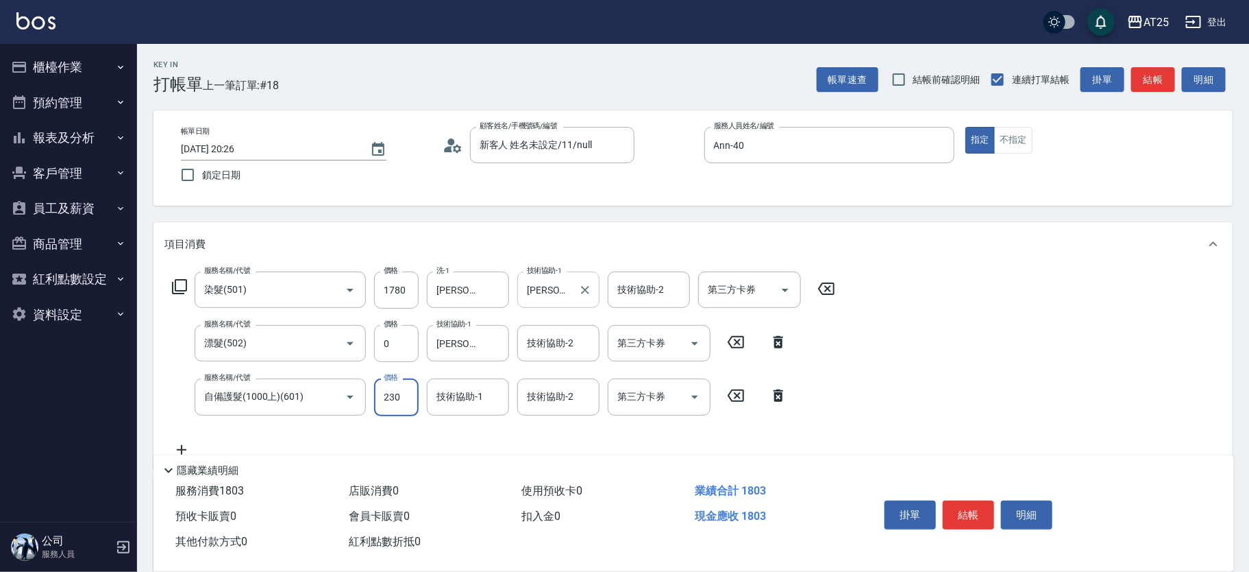
type input "400"
type input "2300"
type input "惠均-70"
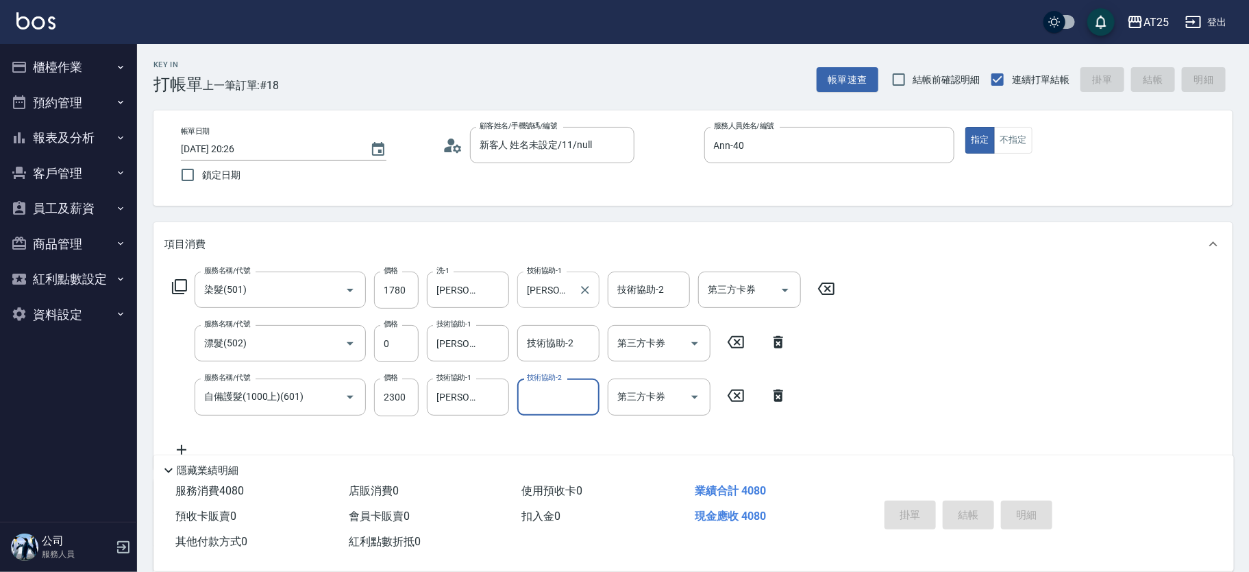
type input "0"
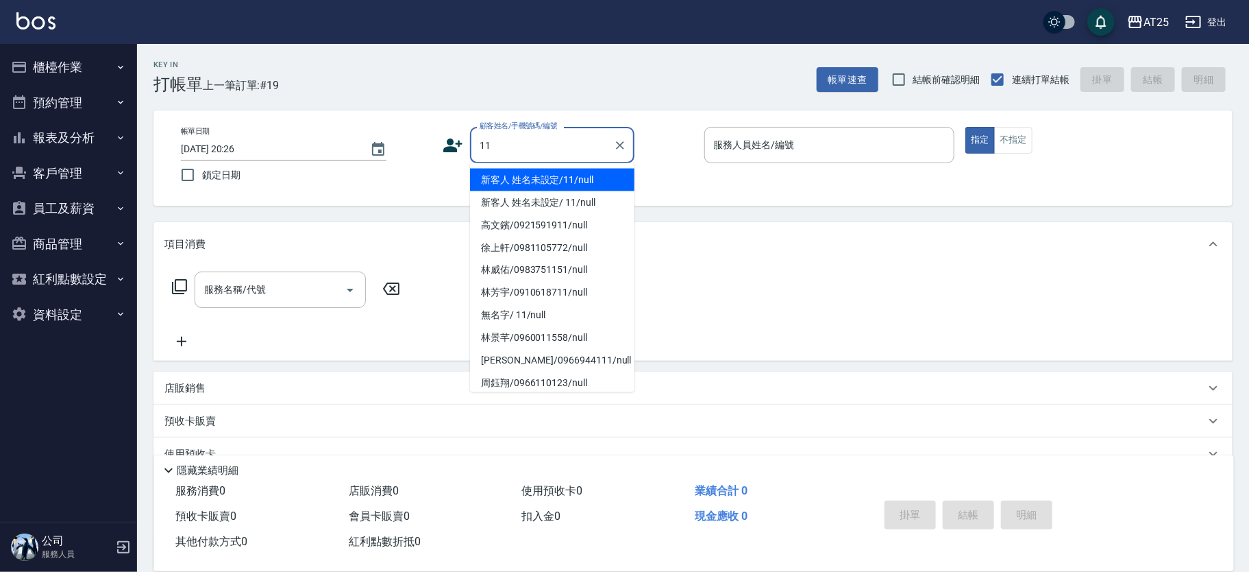
type input "新客人 姓名未設定/11/null"
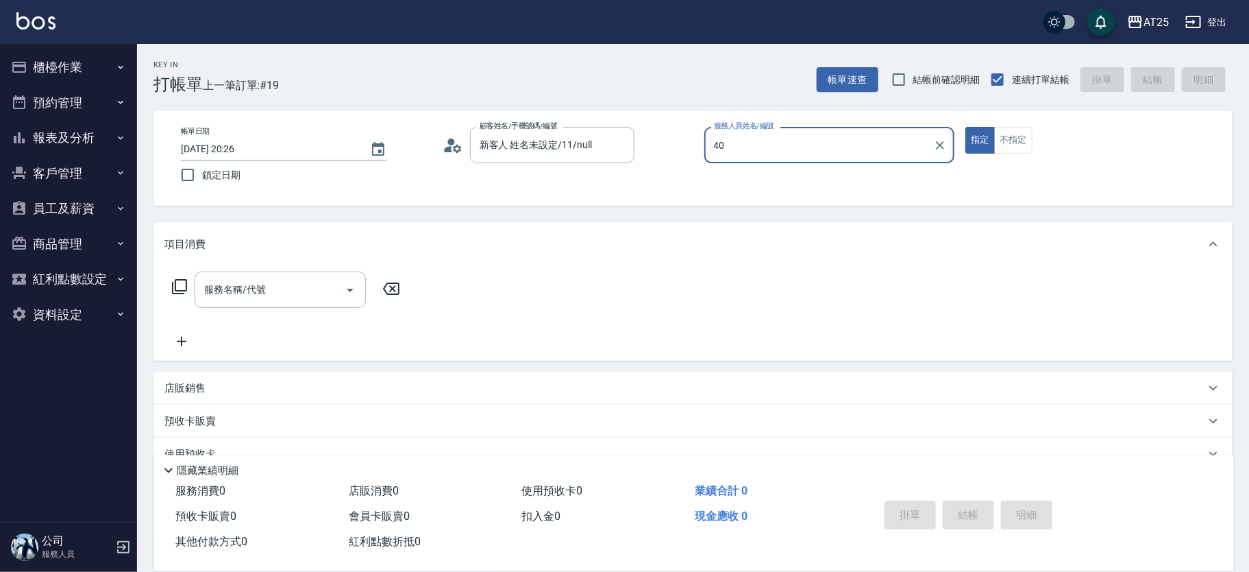
type input "Ann-40"
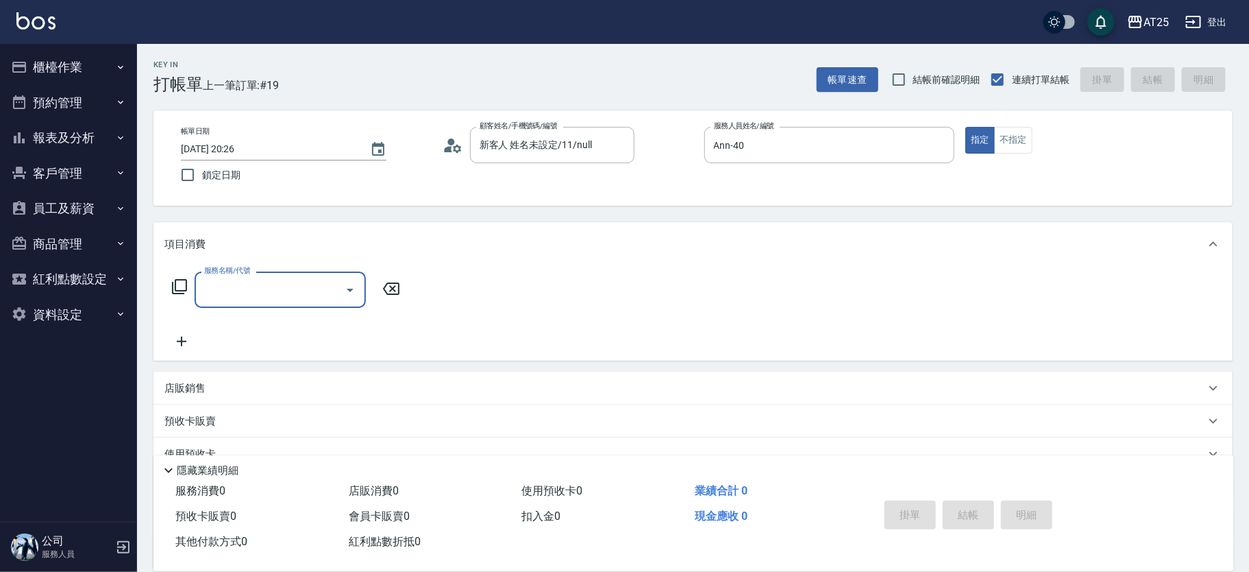
click at [176, 284] on icon at bounding box center [179, 286] width 16 height 16
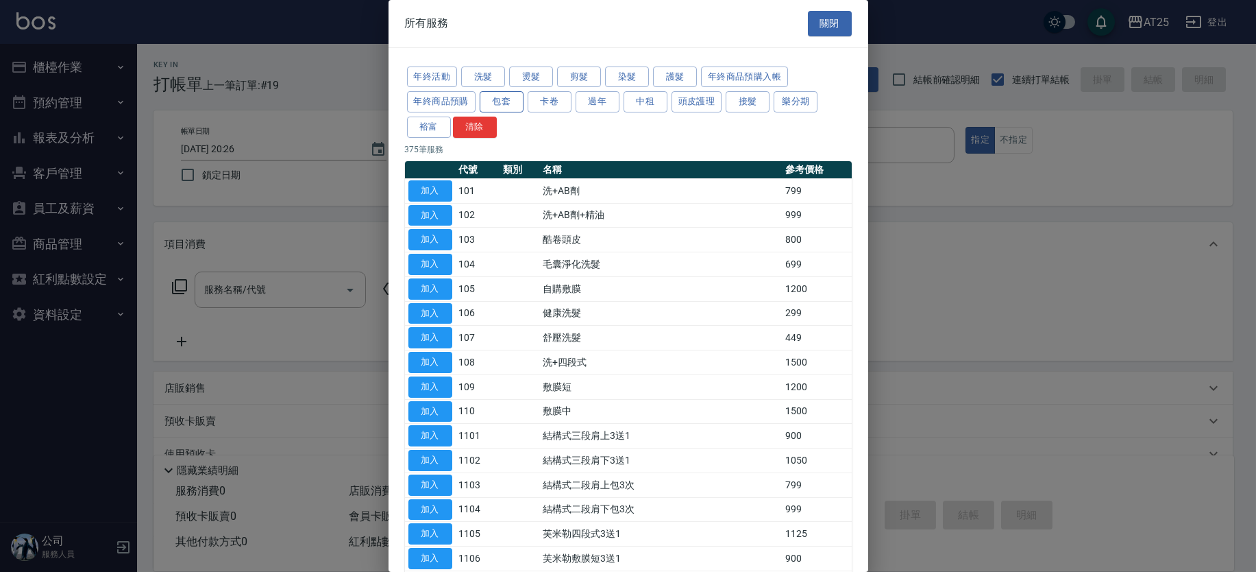
click at [510, 105] on button "包套" at bounding box center [502, 101] width 44 height 21
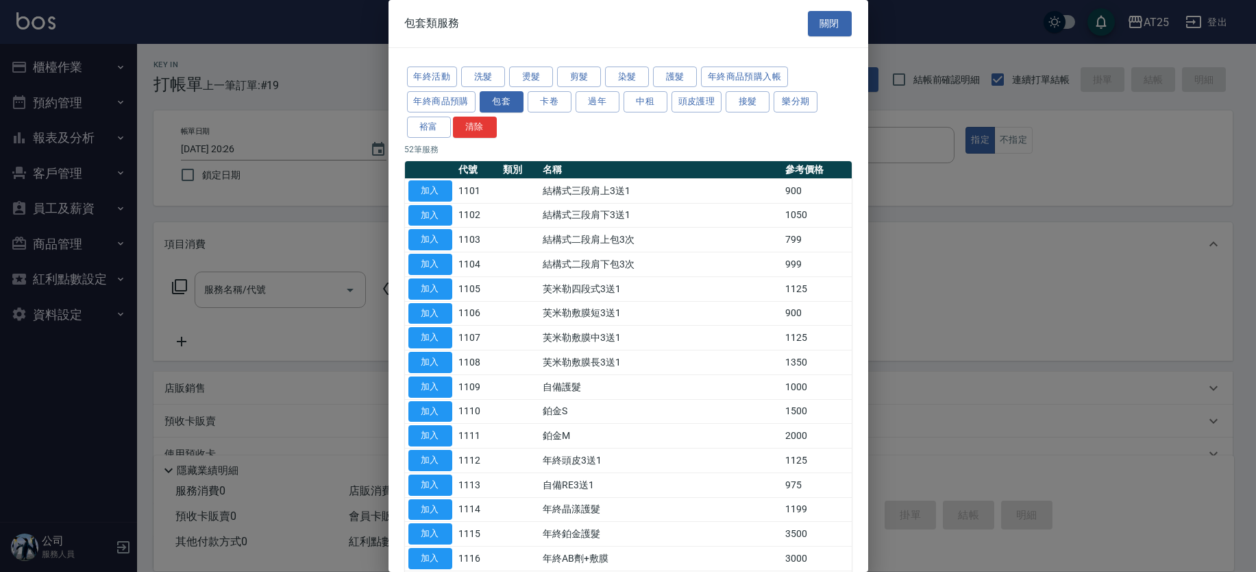
scroll to position [905, 0]
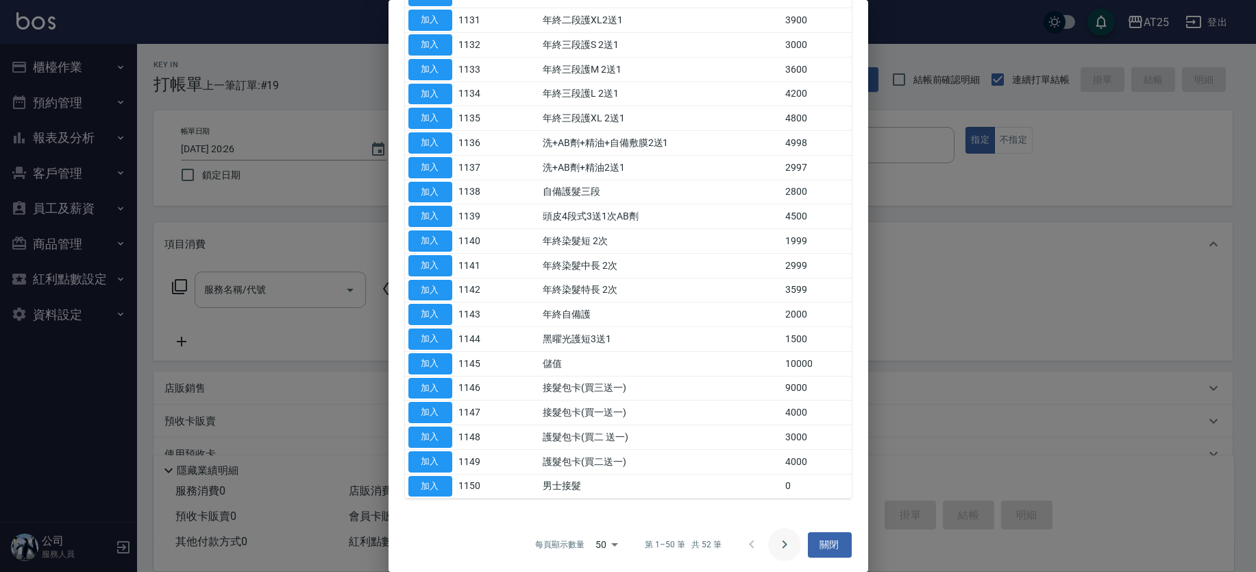
click at [780, 540] on icon "Go to next page" at bounding box center [785, 544] width 16 height 16
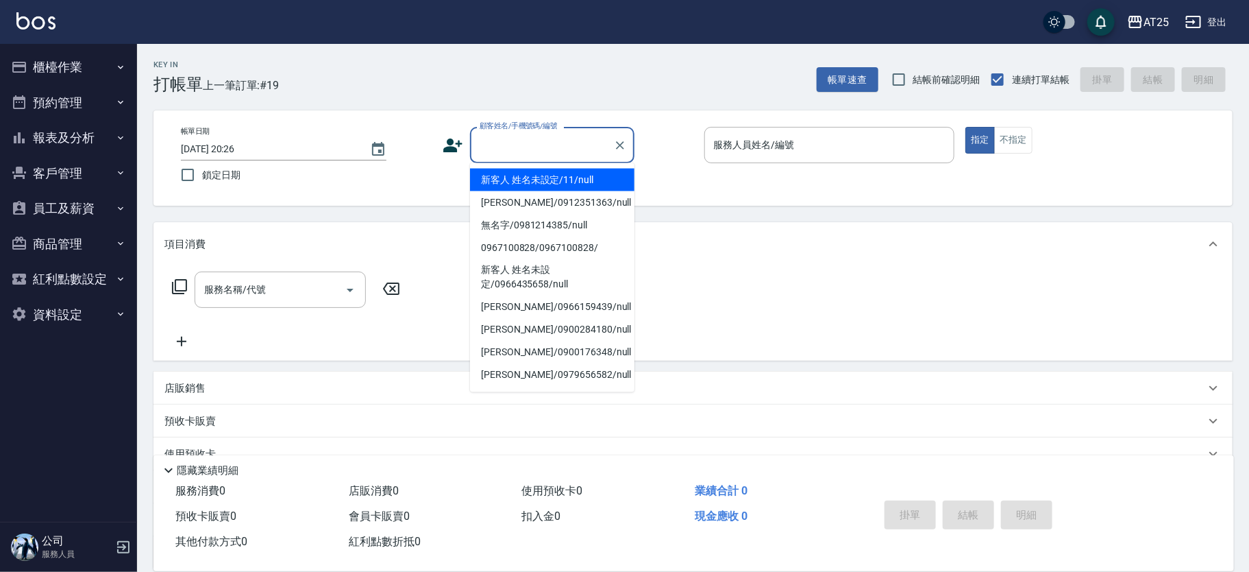
click at [517, 149] on input "顧客姓名/手機號碼/編號" at bounding box center [542, 145] width 132 height 24
click at [572, 178] on li "新客人 姓名未設定/11/null" at bounding box center [552, 180] width 164 height 23
type input "新客人 姓名未設定/11/null"
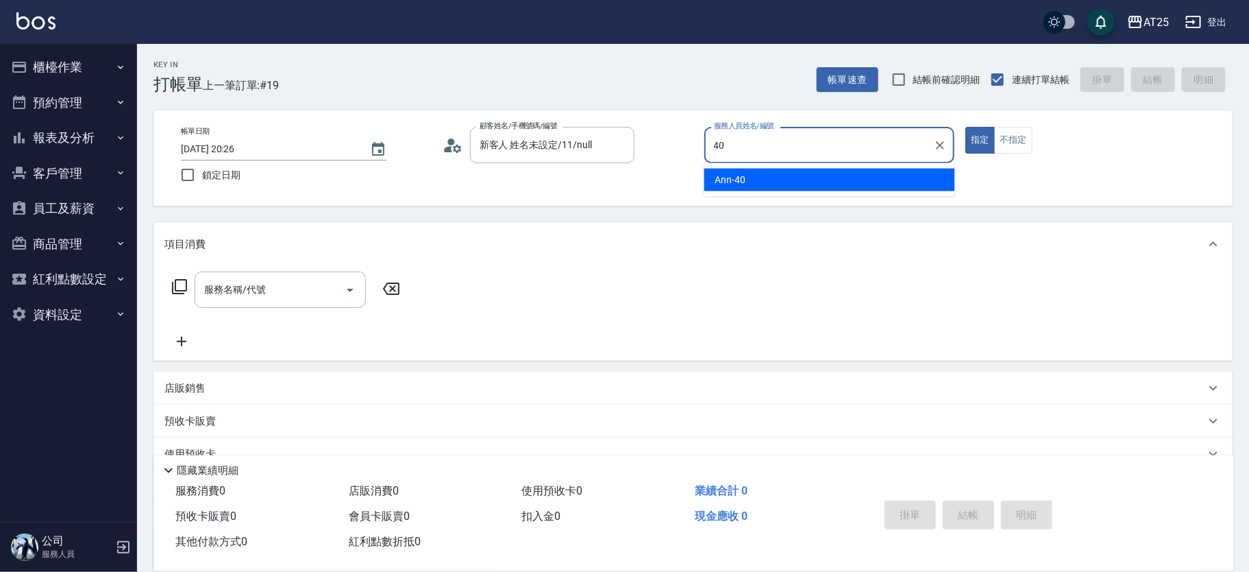
type input "Ann-40"
type button "true"
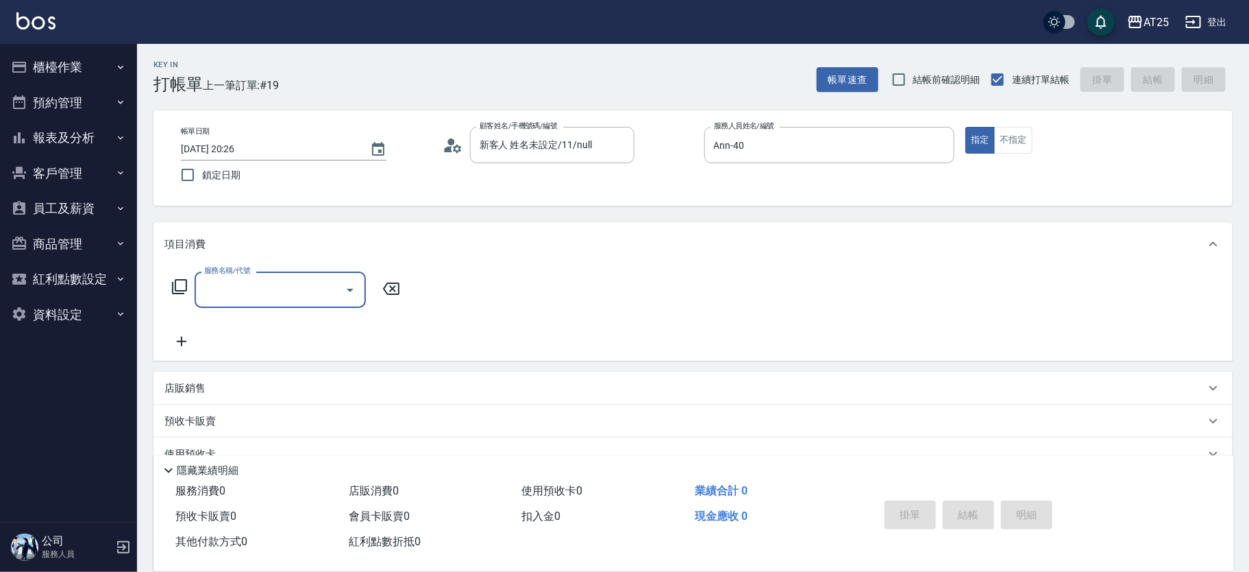
click at [178, 288] on icon at bounding box center [179, 286] width 16 height 16
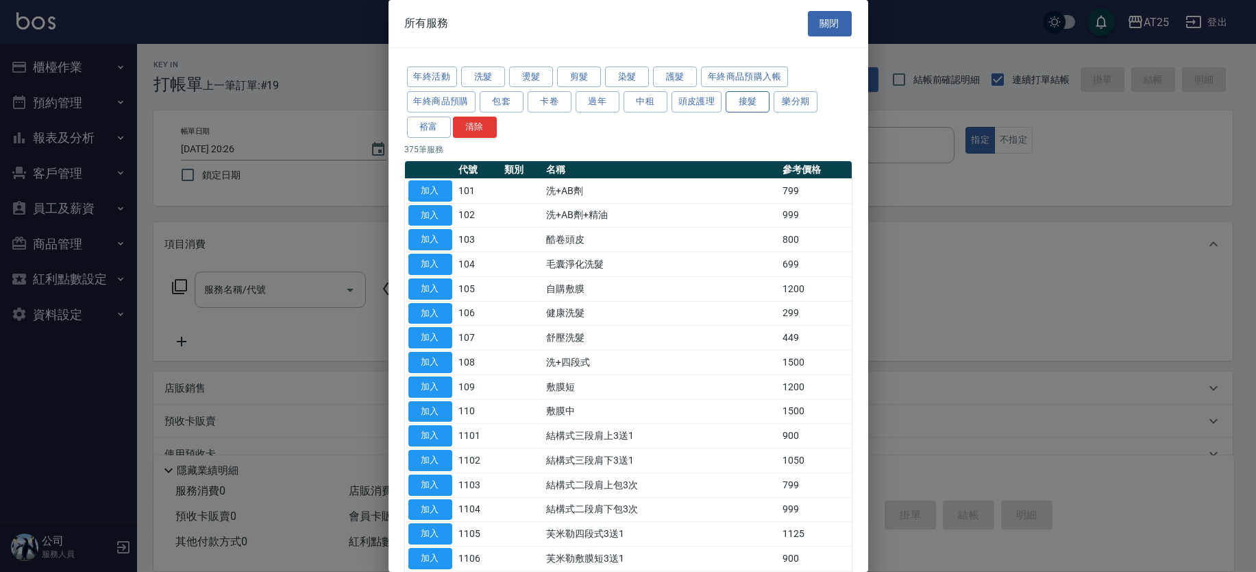
click at [757, 98] on button "接髮" at bounding box center [748, 101] width 44 height 21
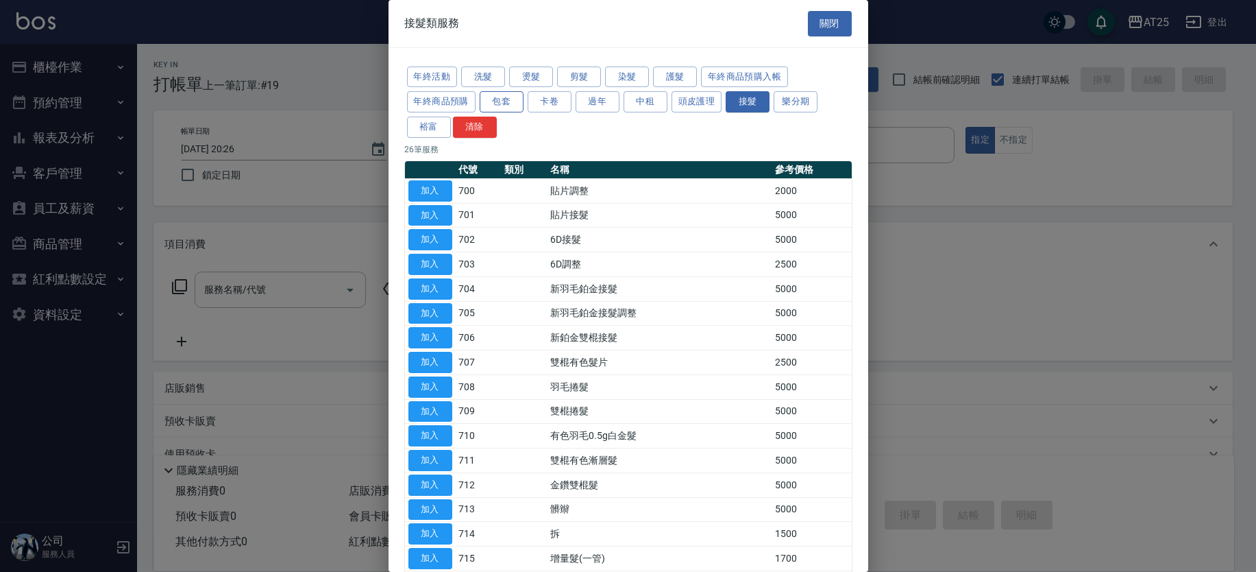
click at [511, 98] on button "包套" at bounding box center [502, 101] width 44 height 21
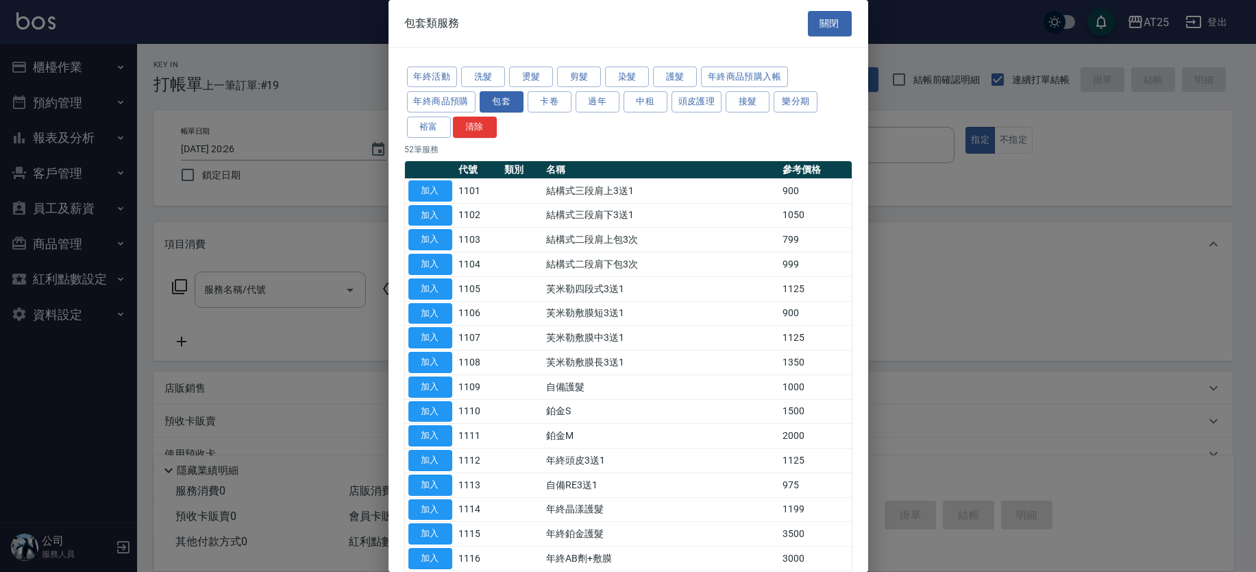
scroll to position [905, 0]
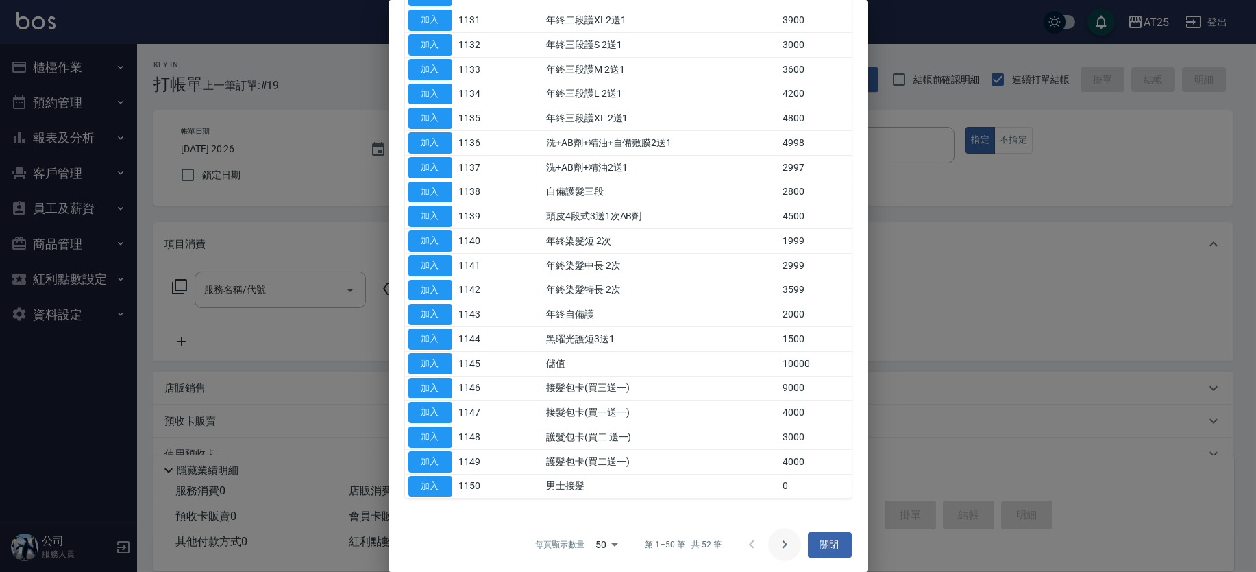
click at [785, 537] on icon "Go to next page" at bounding box center [785, 544] width 16 height 16
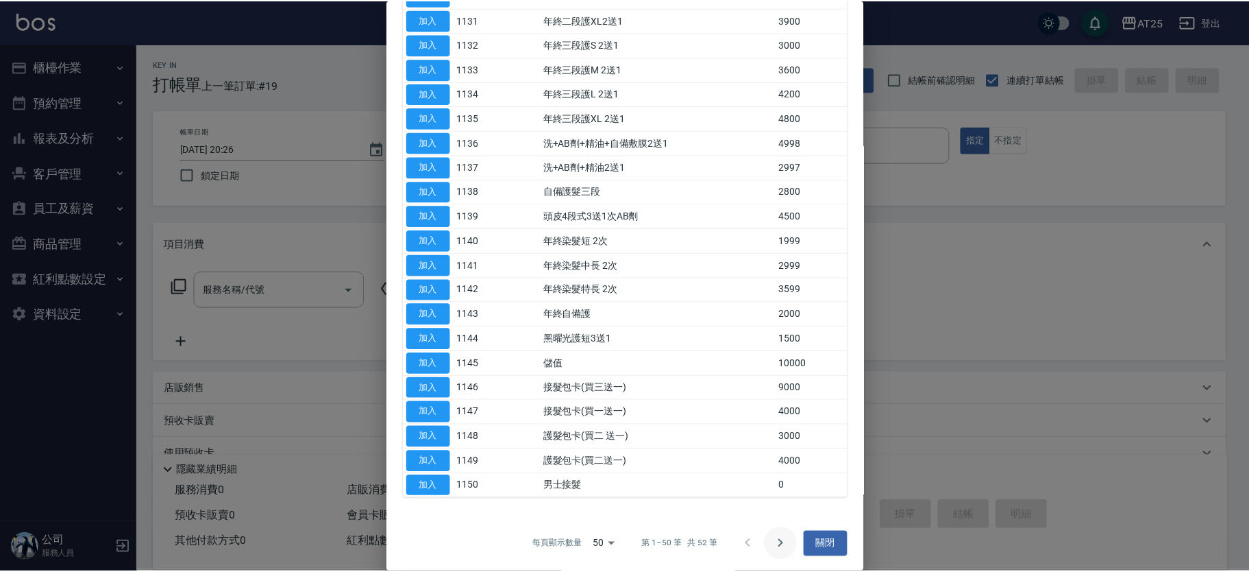
scroll to position [0, 0]
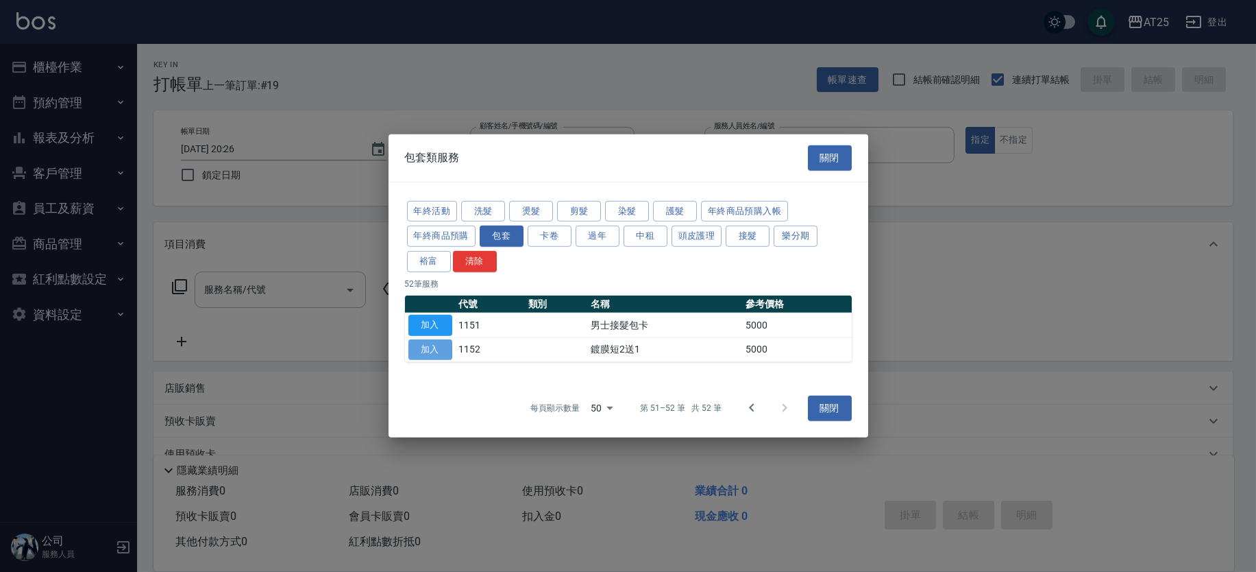
click at [436, 349] on button "加入" at bounding box center [430, 349] width 44 height 21
type input "鍍膜短2送1(1152)"
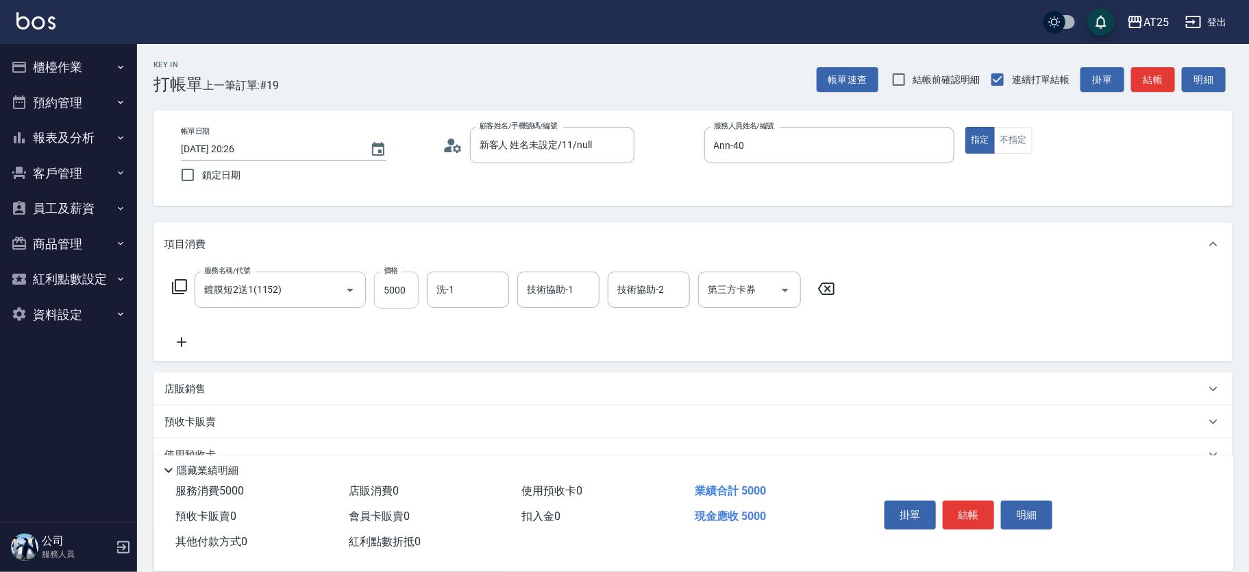
click at [408, 293] on input "5000" at bounding box center [396, 289] width 45 height 37
type input "0"
type input "60"
type input "600"
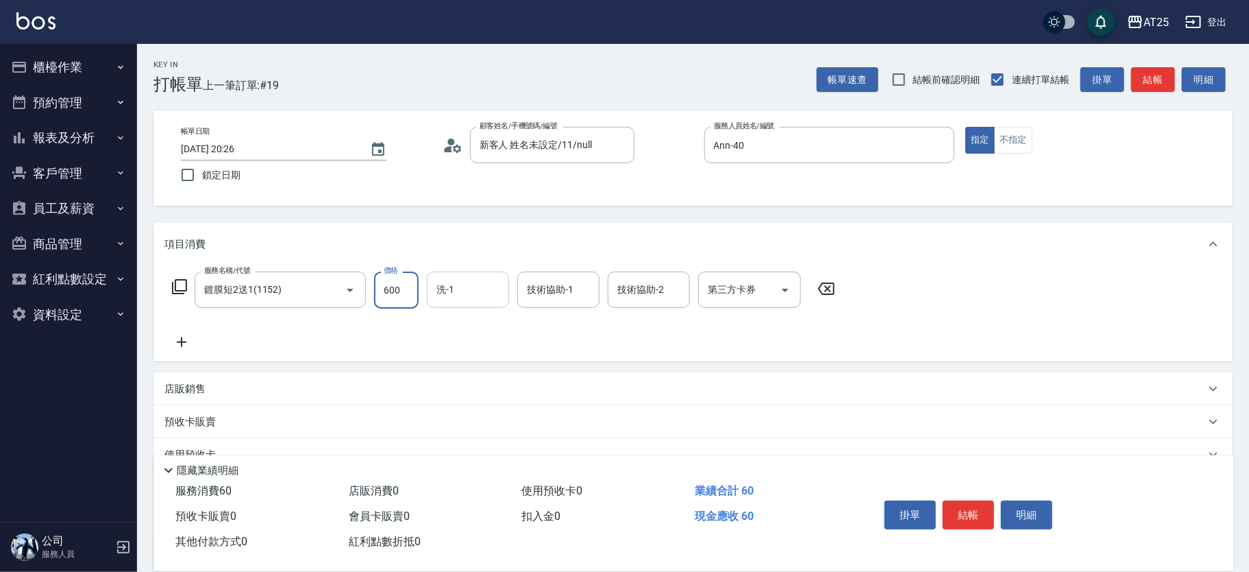
type input "600"
type input "6000"
type input "游惠心-68"
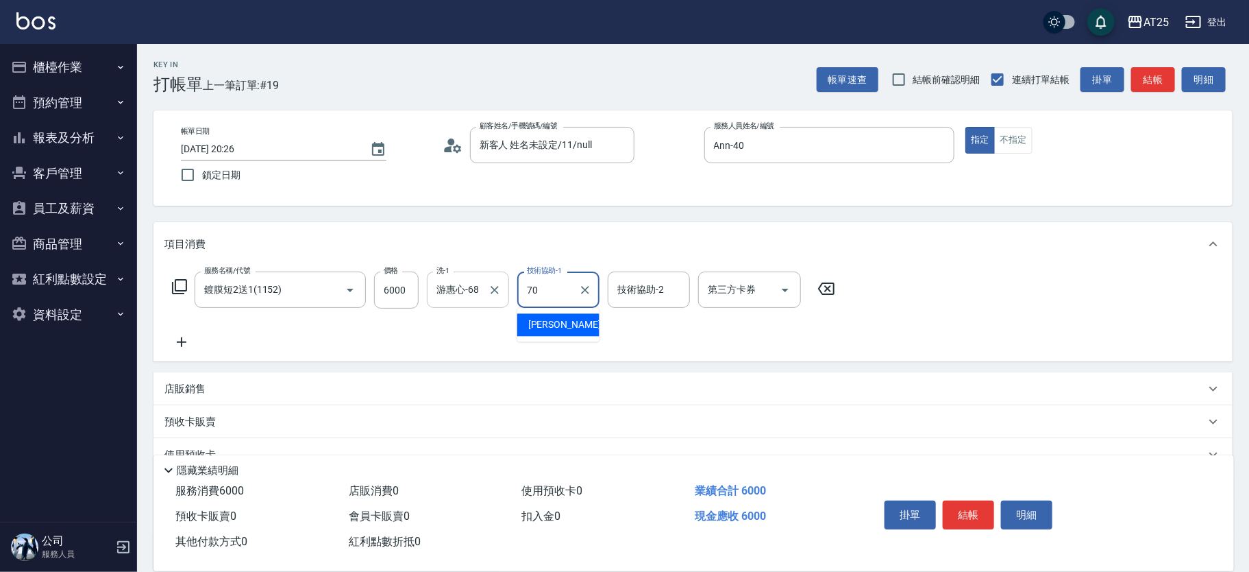
type input "惠均-70"
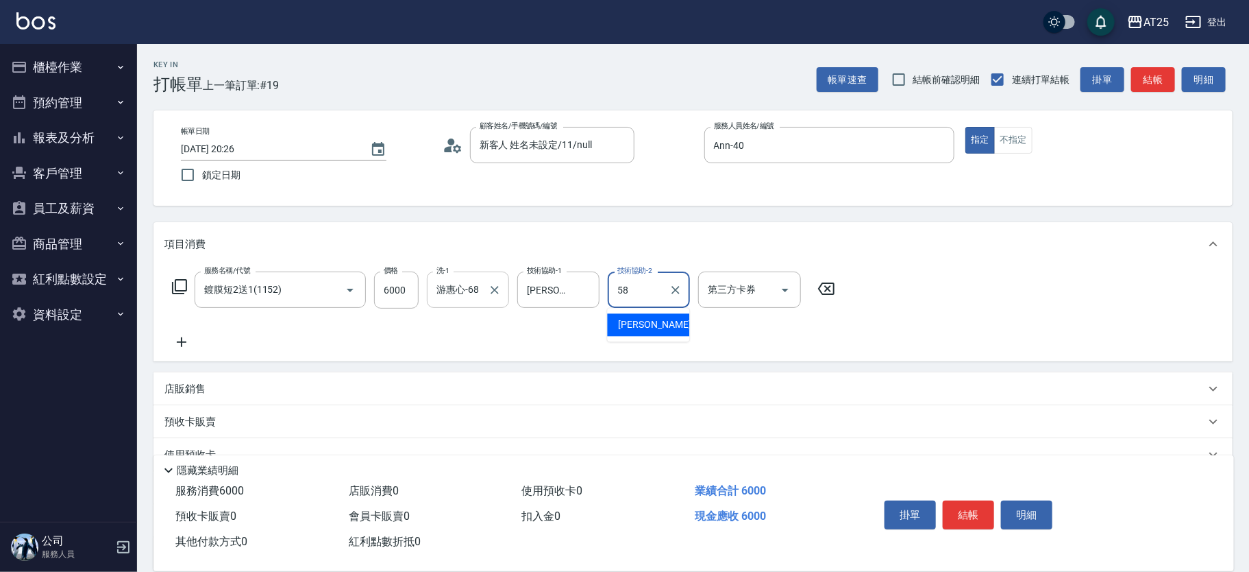
type input "小宇-58"
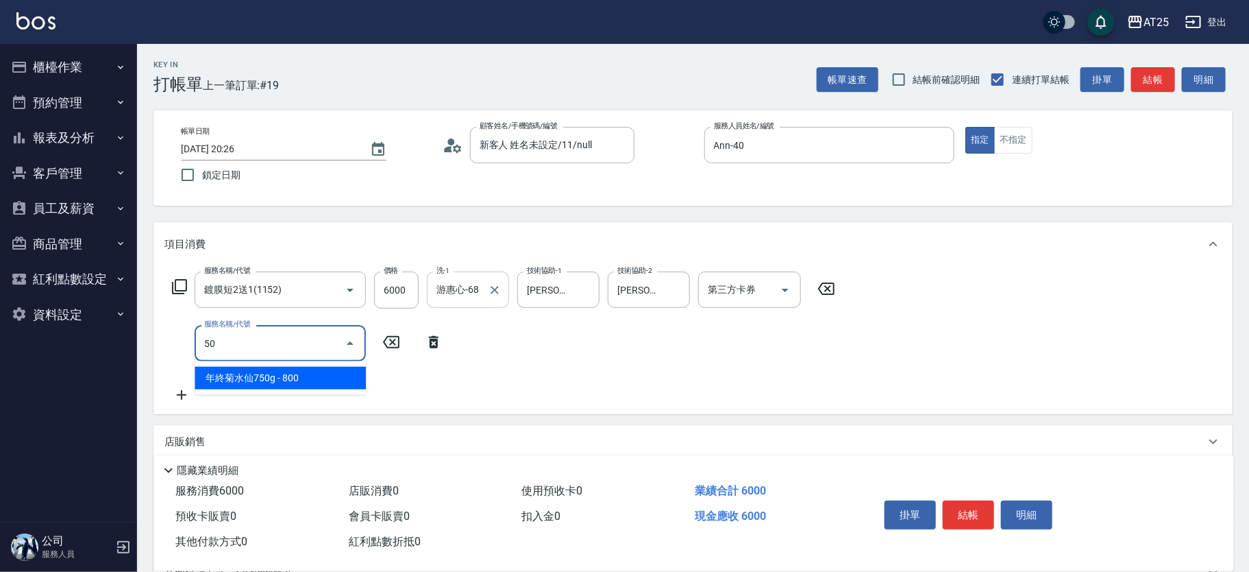
type input "501"
type input "700"
type input "染髮(501)"
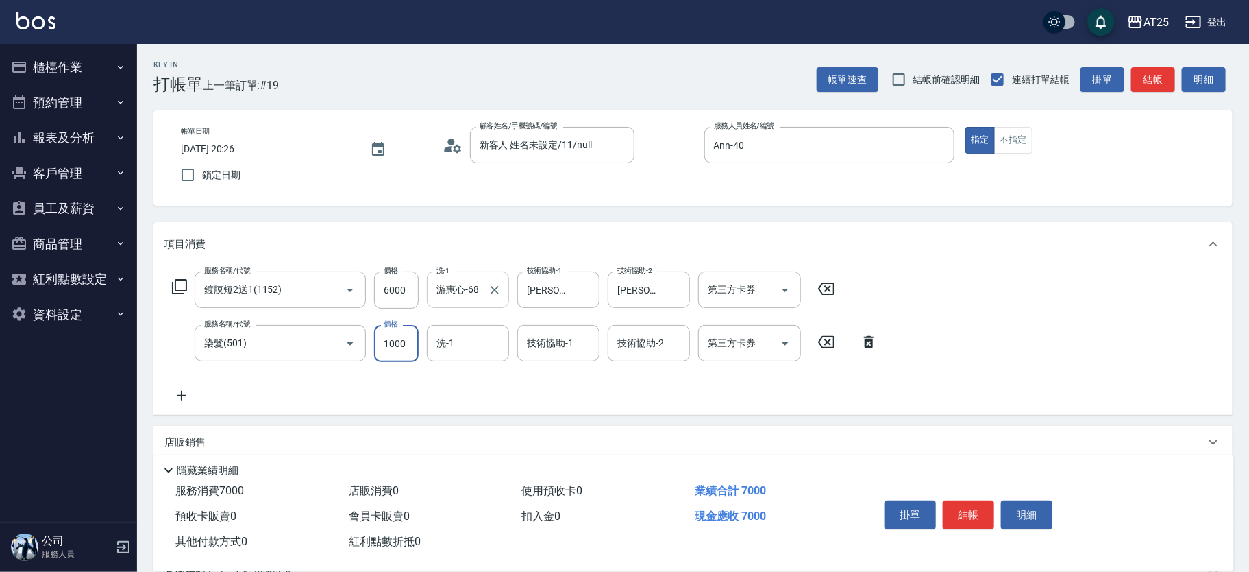
type input "600"
type input "0"
type input "小宇-58"
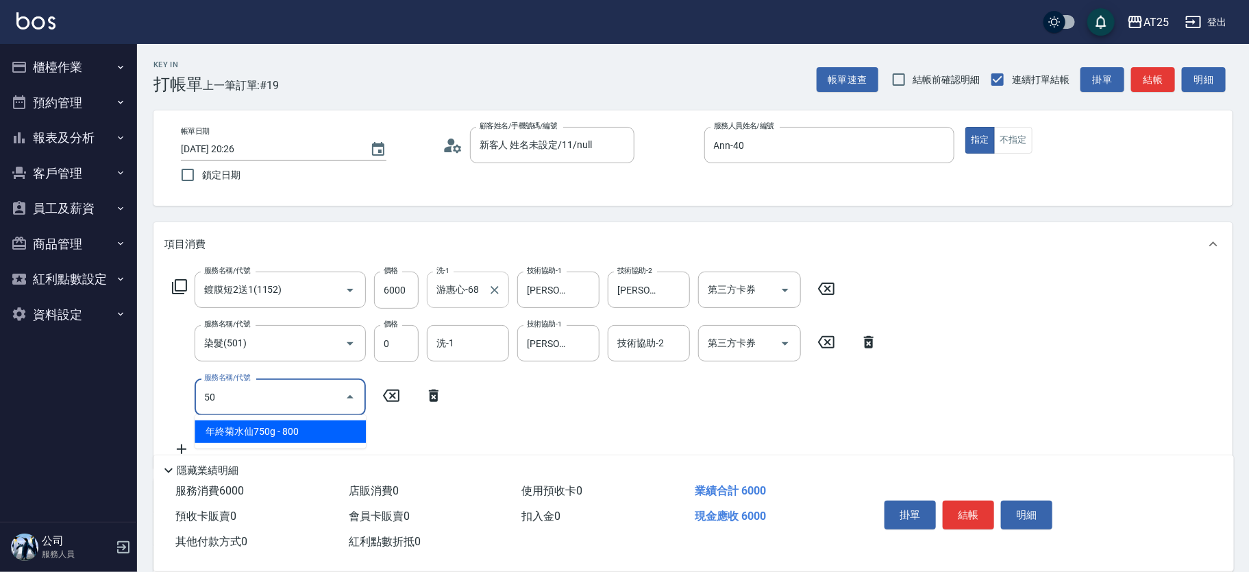
type input "502"
type input "650"
type input "漂髮(502)"
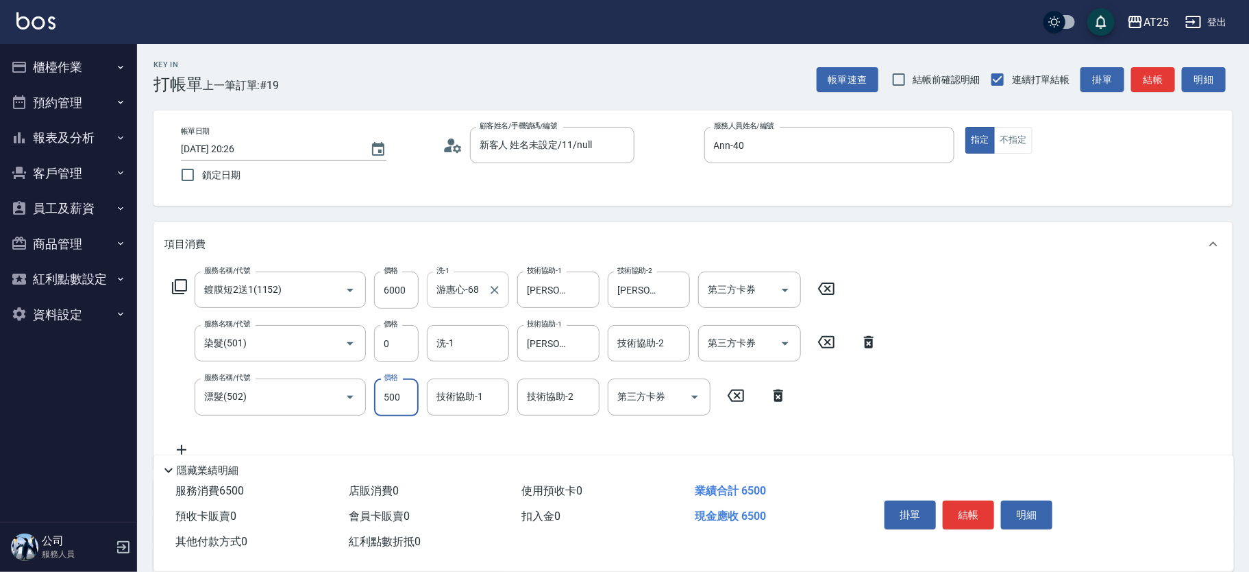
type input "600"
type input "0"
type input "小宇-58"
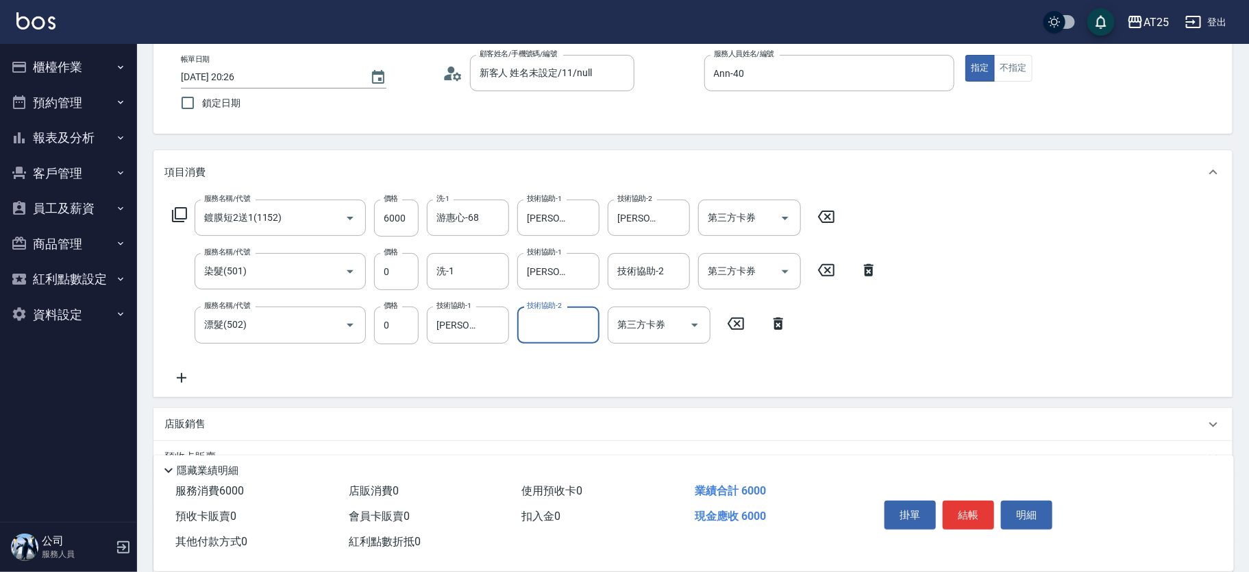
scroll to position [46, 0]
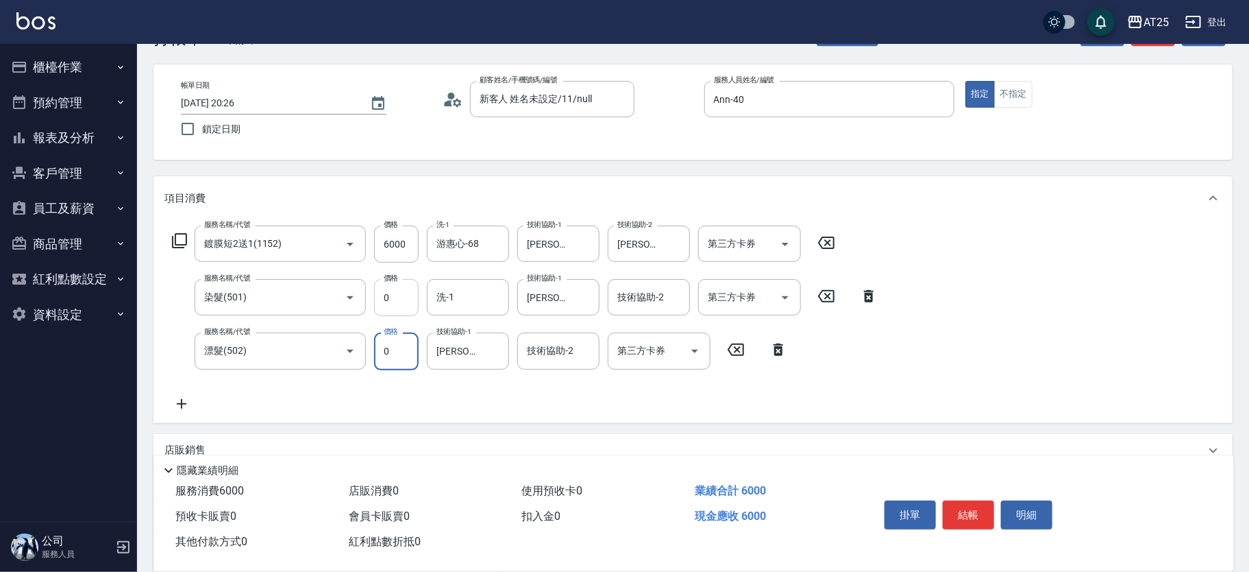
click at [413, 290] on input "0" at bounding box center [396, 297] width 45 height 37
type input "2080"
type input "800"
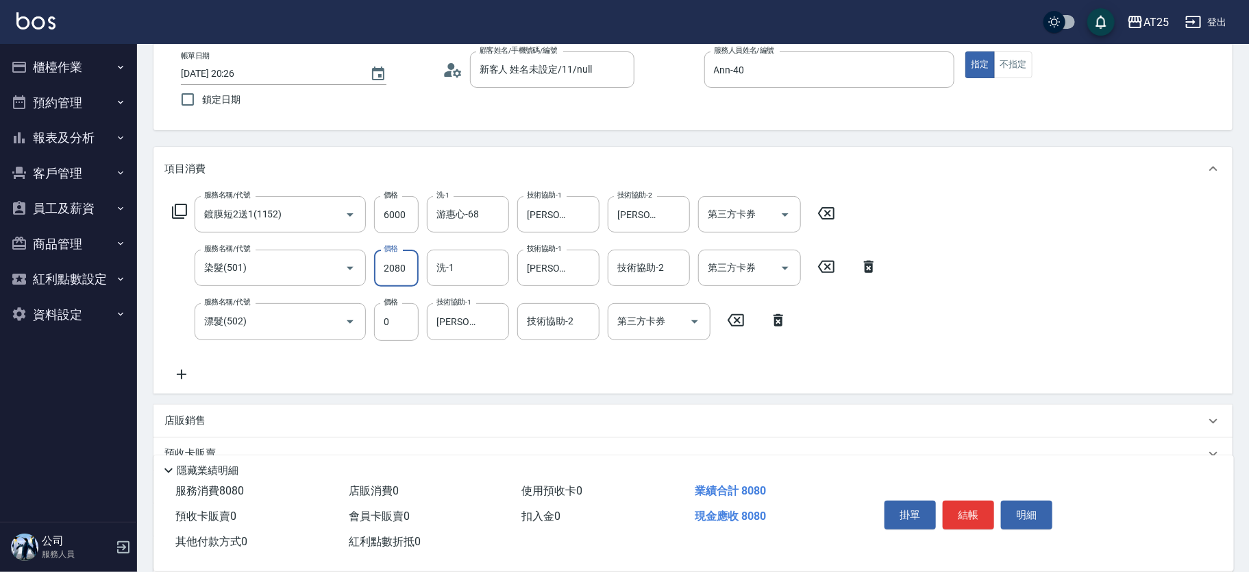
scroll to position [234, 0]
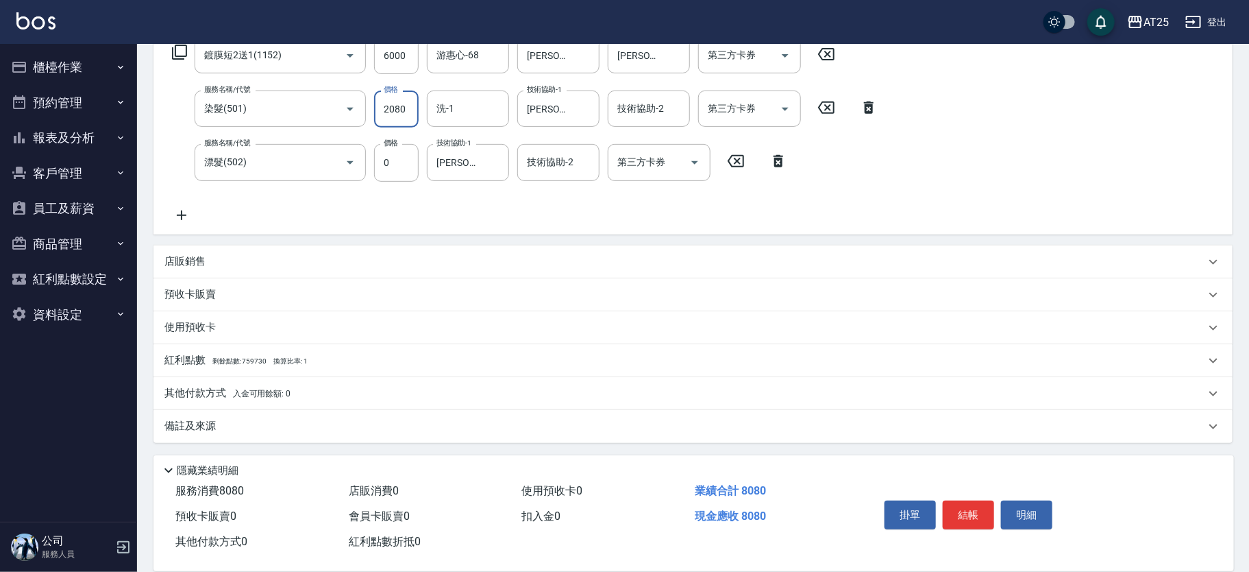
type input "2080"
click at [415, 380] on div "其他付款方式 入金可用餘額: 0" at bounding box center [693, 393] width 1079 height 33
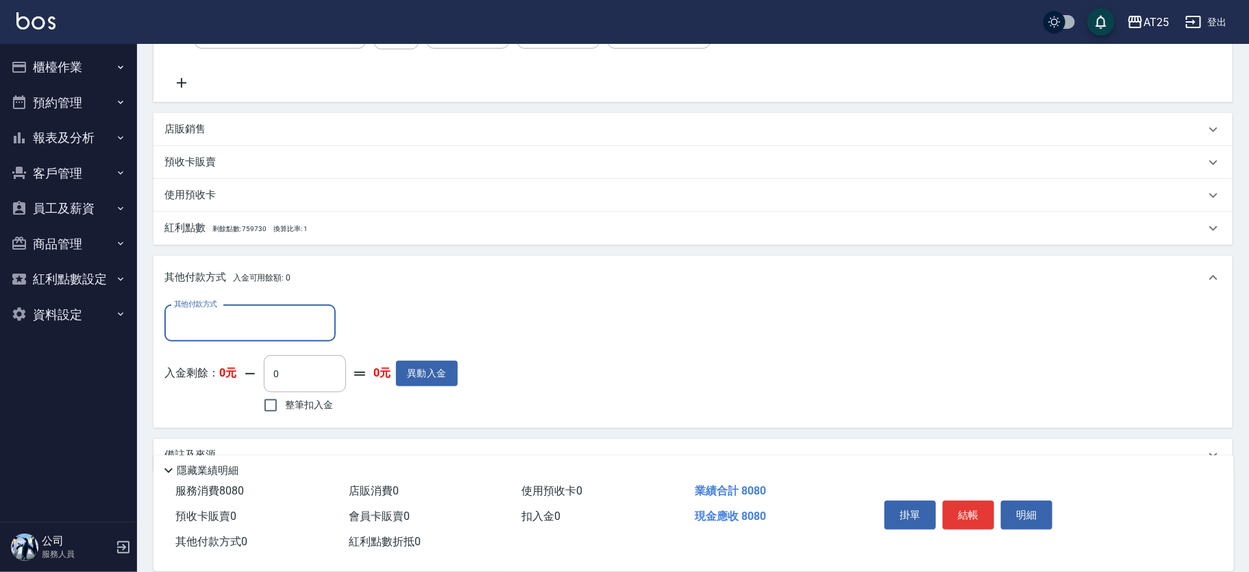
scroll to position [368, 0]
click at [308, 326] on input "其他付款方式" at bounding box center [250, 322] width 159 height 24
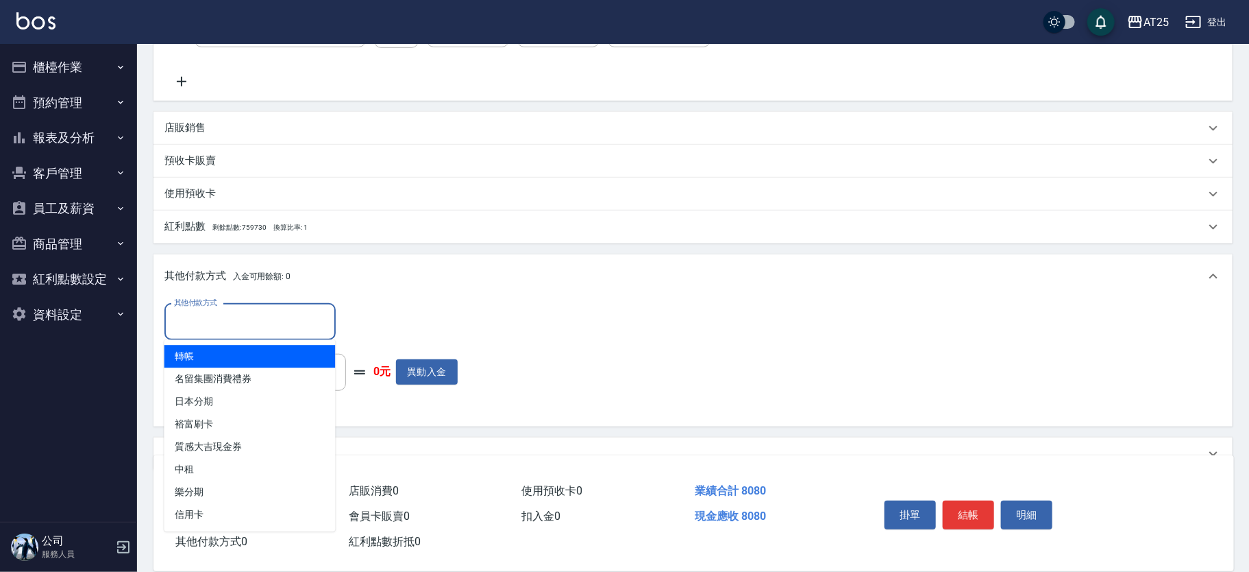
click at [240, 350] on span "轉帳" at bounding box center [249, 356] width 171 height 23
type input "轉帳"
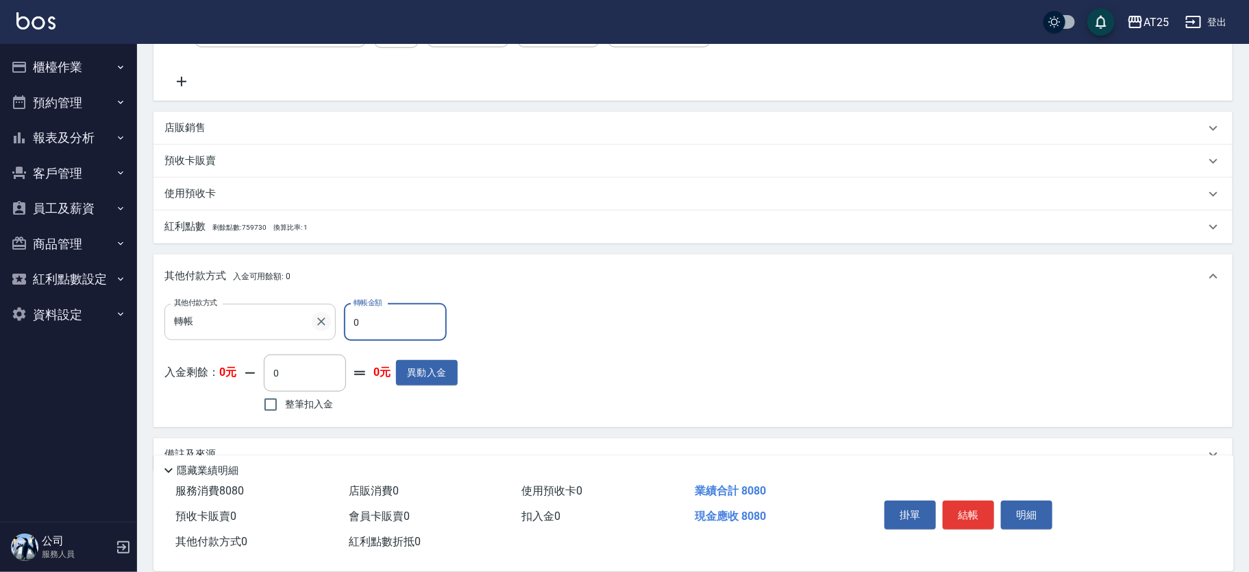
drag, startPoint x: 285, startPoint y: 338, endPoint x: 322, endPoint y: 326, distance: 39.0
click at [322, 326] on div "其他付款方式 轉帳 其他付款方式 轉帳金額 0 轉帳金額" at bounding box center [310, 322] width 293 height 37
type input "8080"
type input "0"
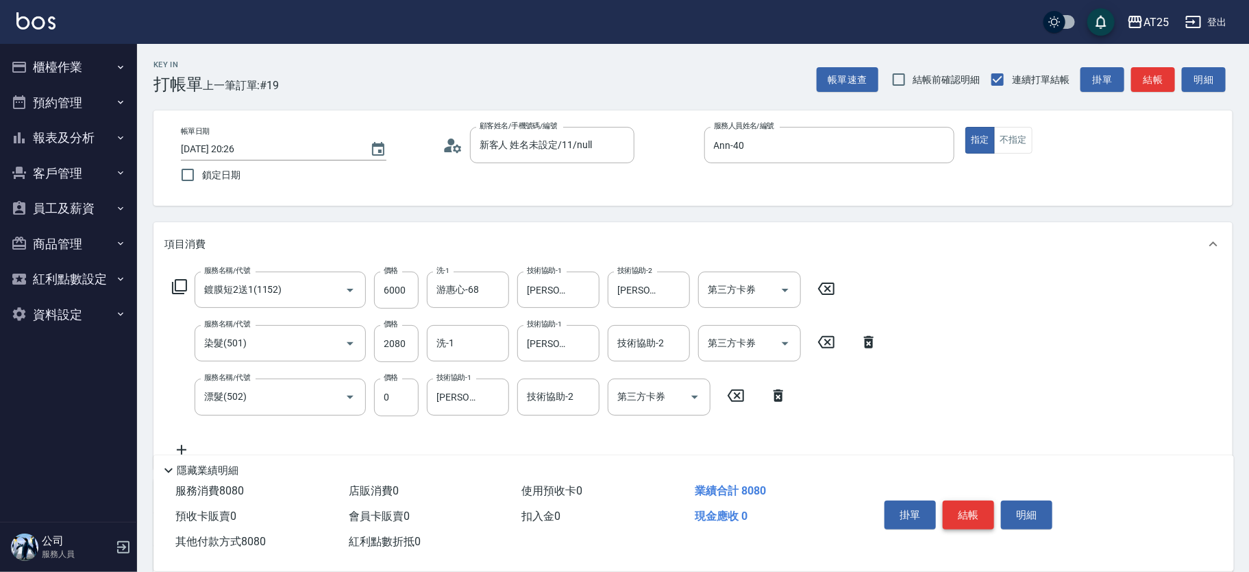
type input "8080"
click at [976, 506] on button "結帳" at bounding box center [968, 514] width 51 height 29
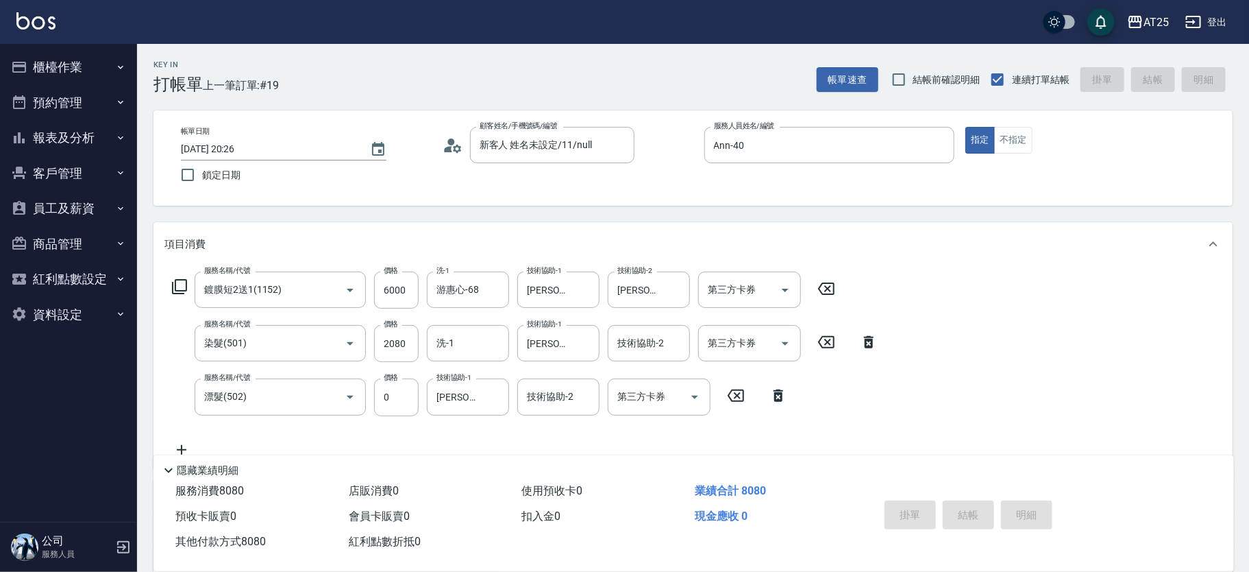
type input "2025/10/09 20:27"
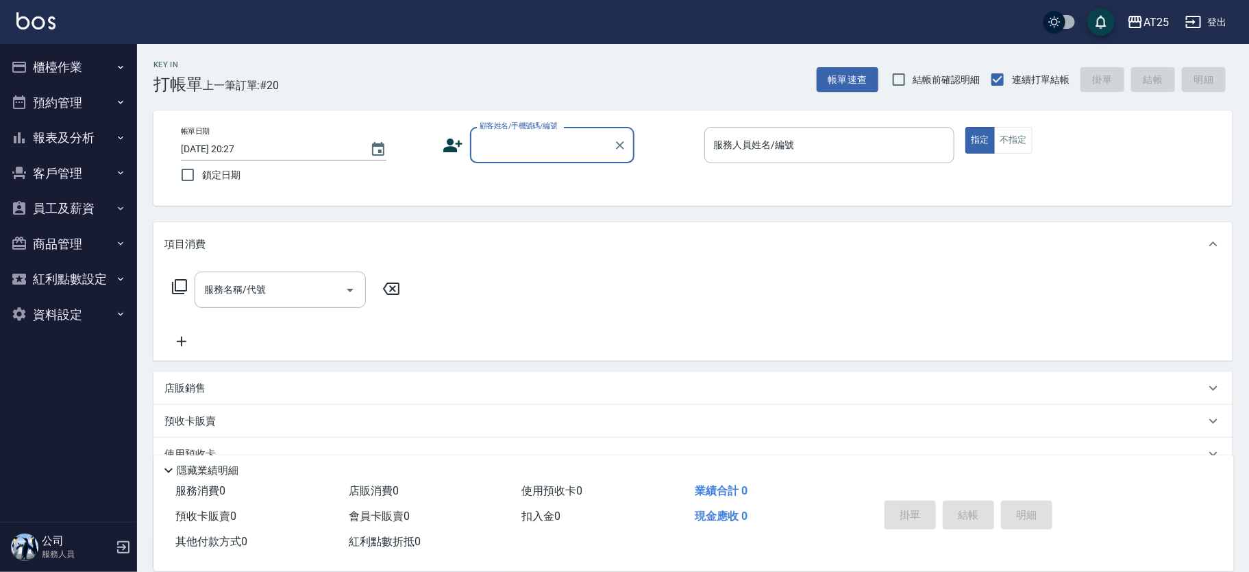
click at [573, 149] on input "顧客姓名/手機號碼/編號" at bounding box center [542, 145] width 132 height 24
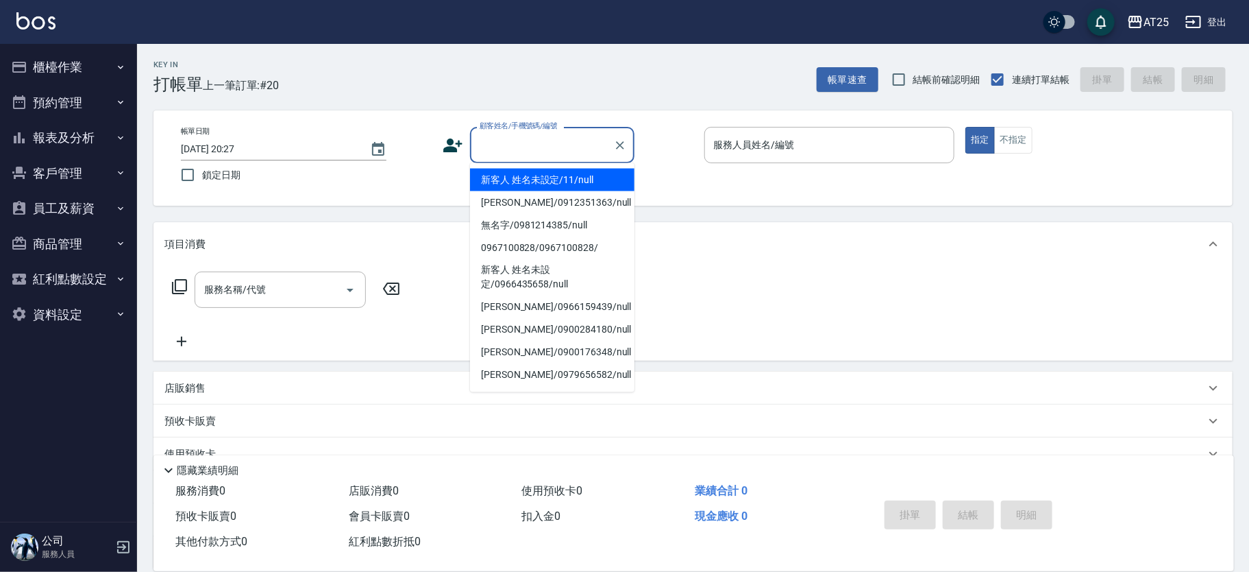
click at [552, 178] on li "新客人 姓名未設定/11/null" at bounding box center [552, 180] width 164 height 23
type input "新客人 姓名未設定/11/null"
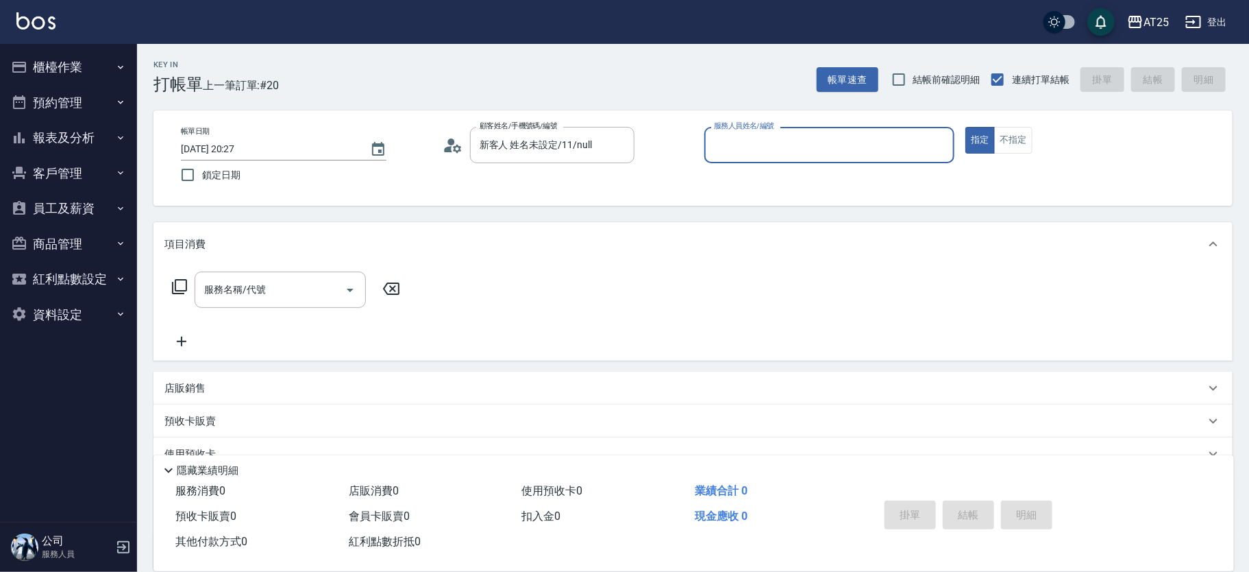
type input "0"
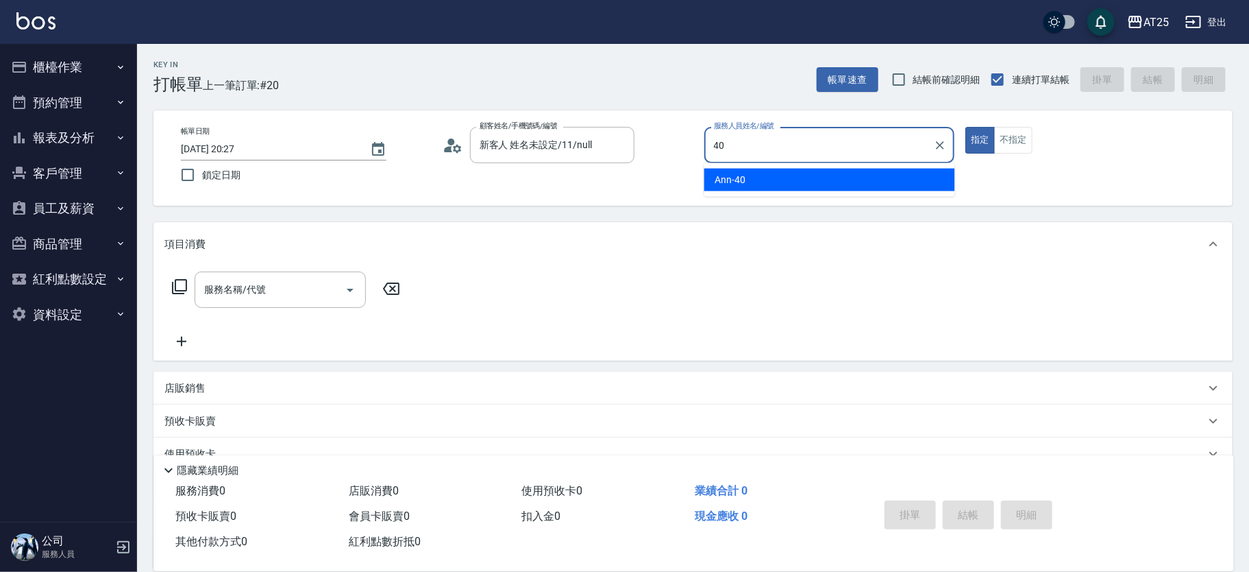
type input "Ann-40"
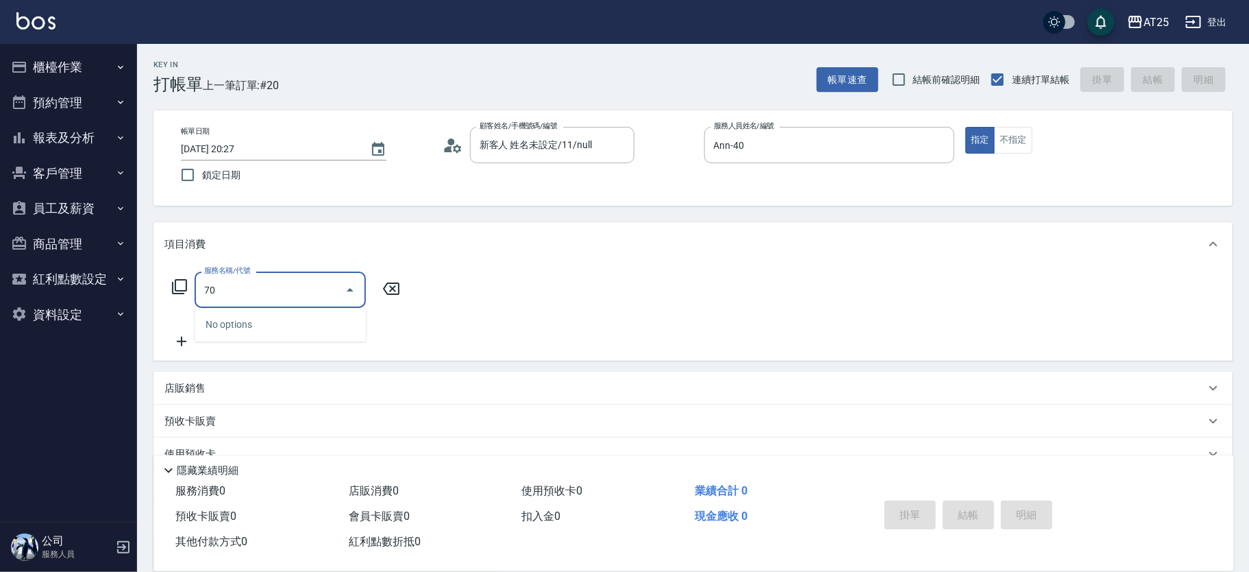
type input "705"
type input "500"
type input "新羽毛鉑金接髮調整(705)"
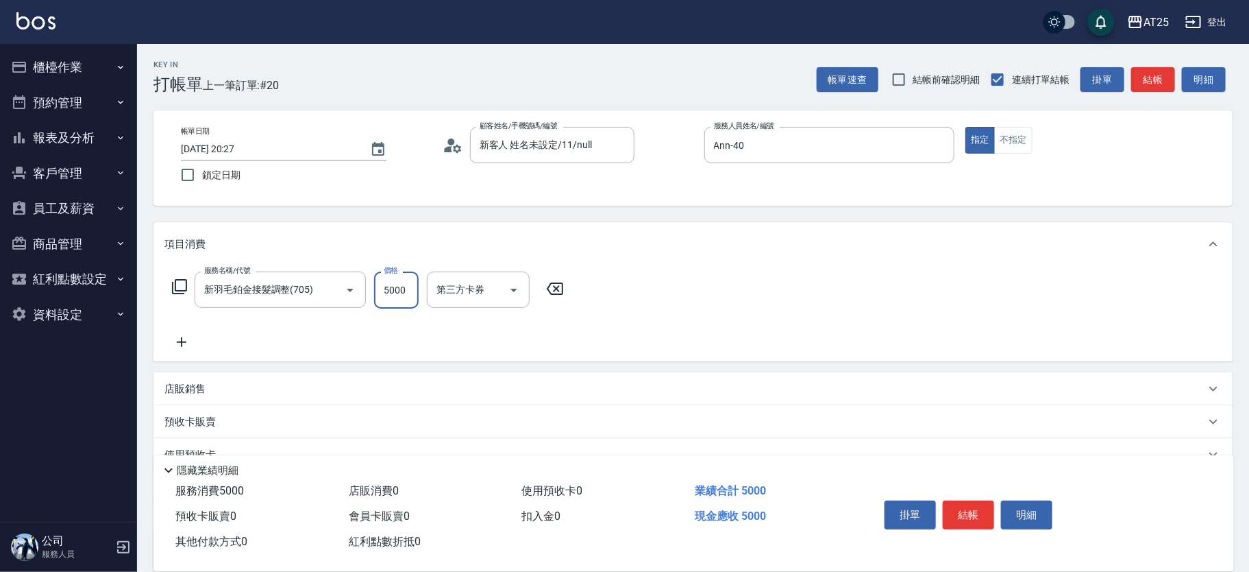
type input "0"
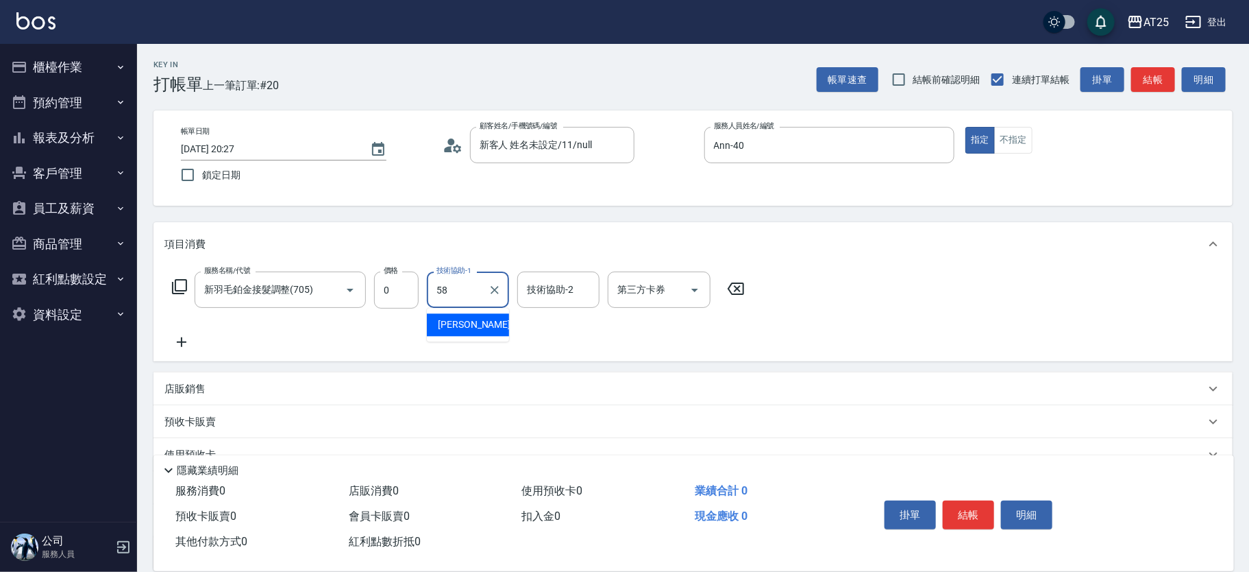
type input "小宇-58"
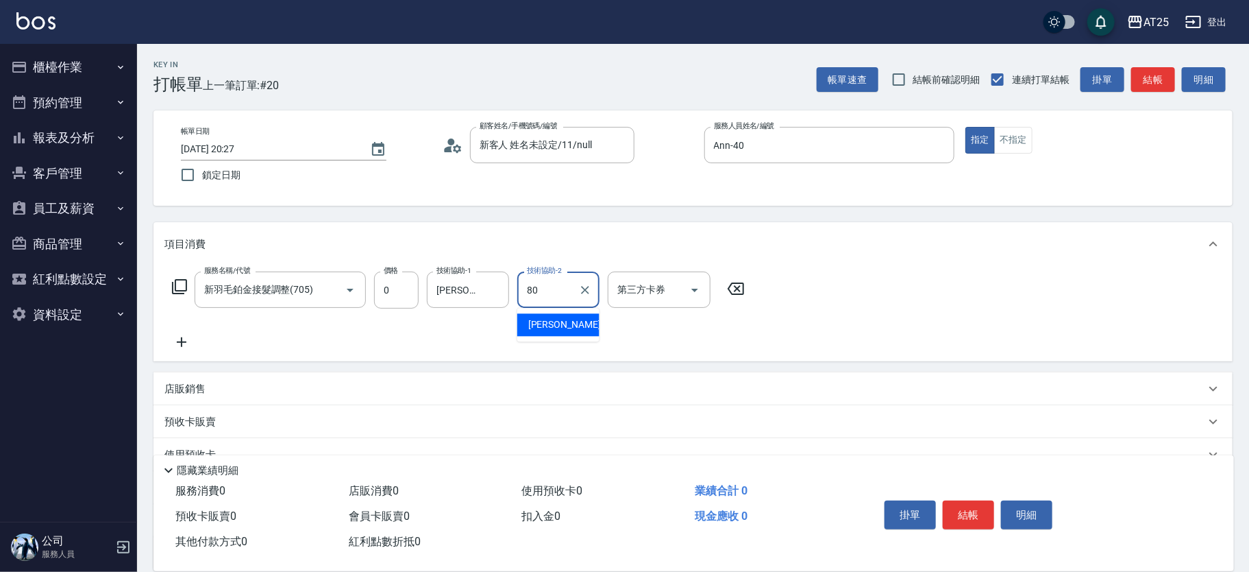
type input "Jessica-80"
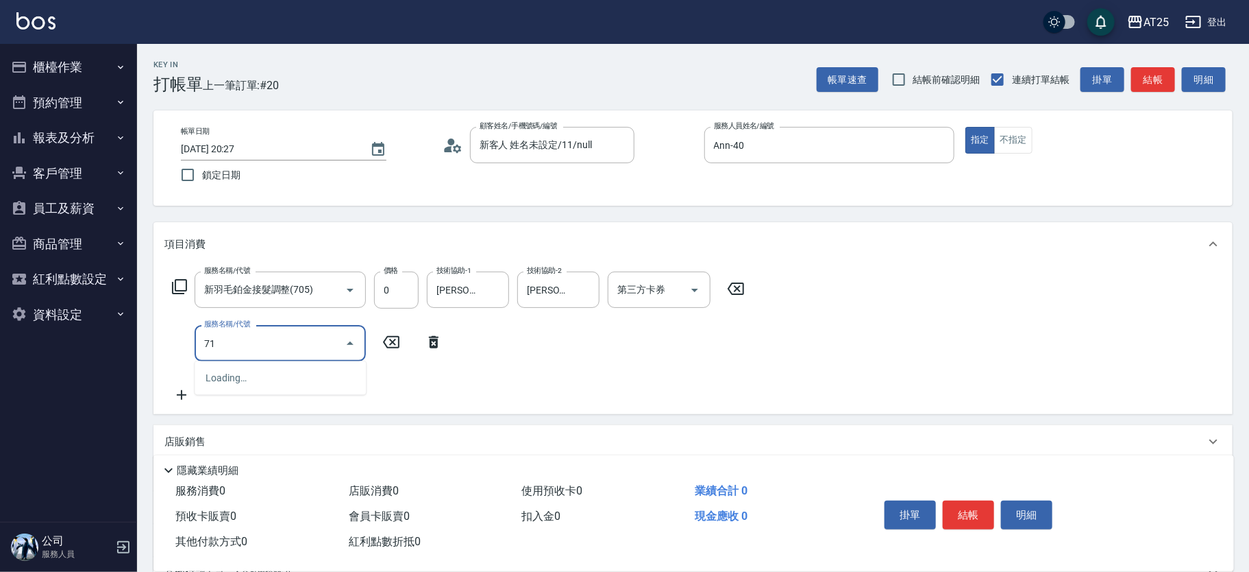
type input "714"
type input "150"
type input "拆(714)"
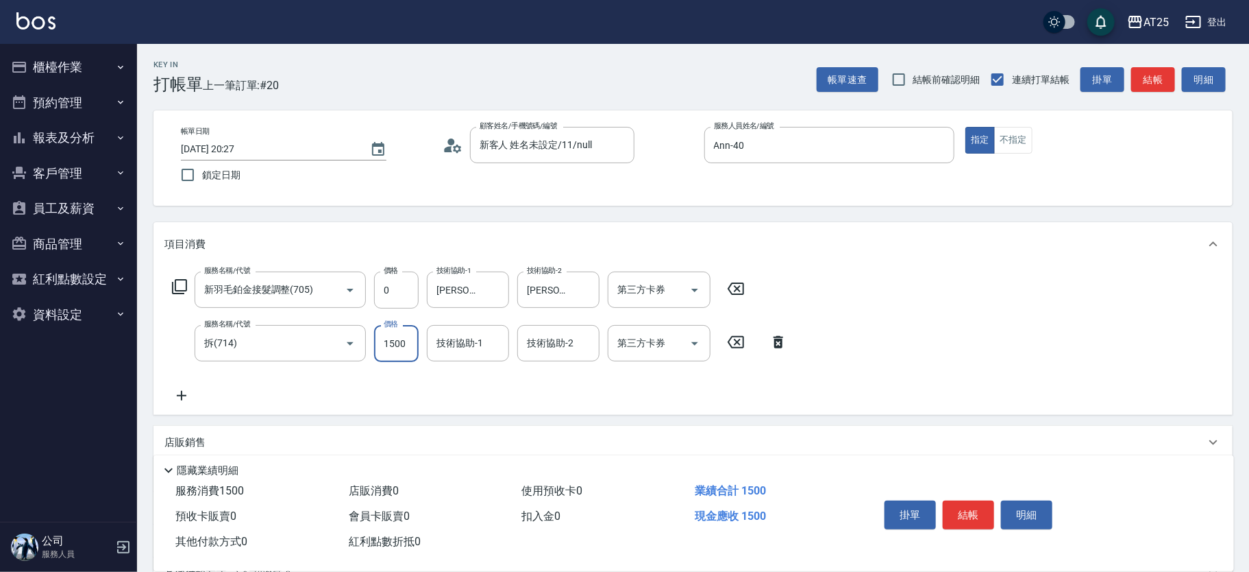
type input "0"
type input "游惠心-68"
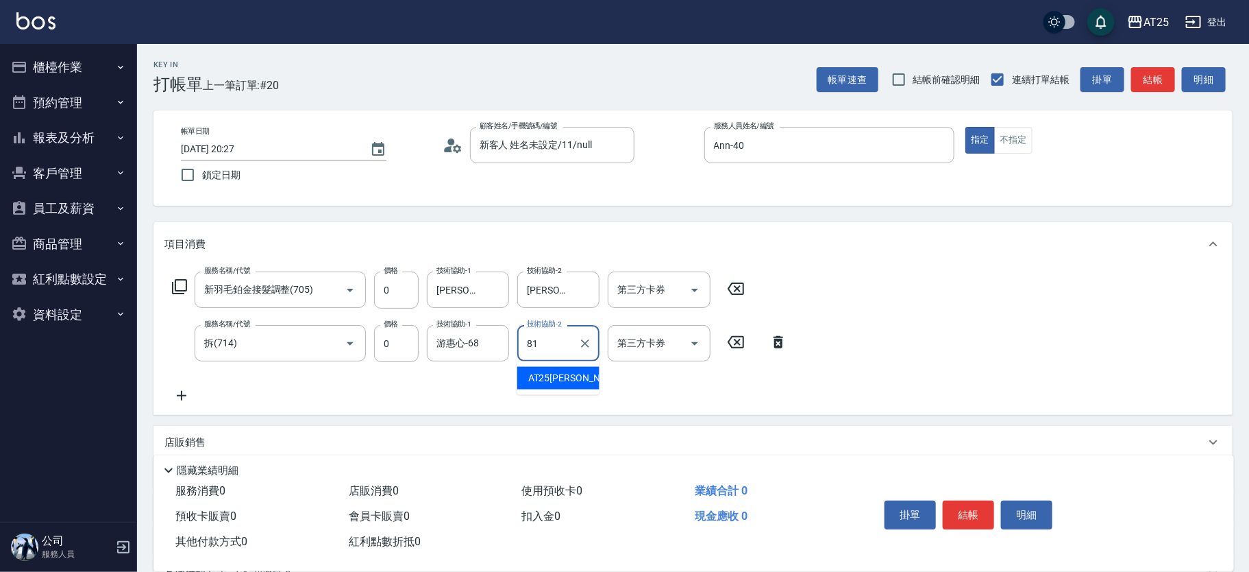
type input "AT25小伶-81"
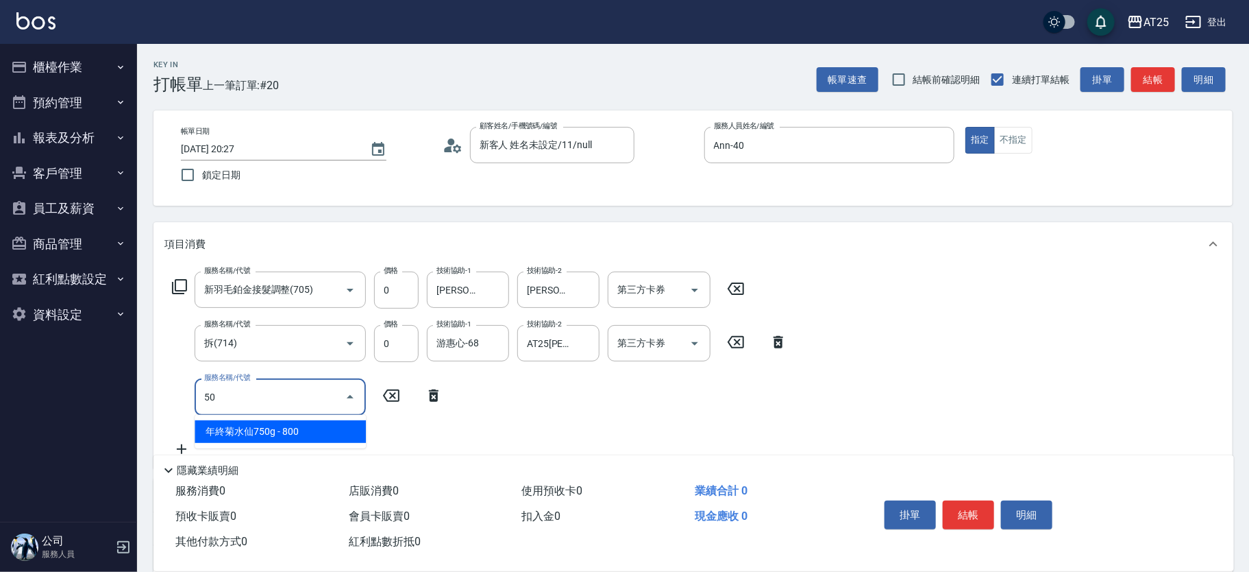
type input "501"
type input "100"
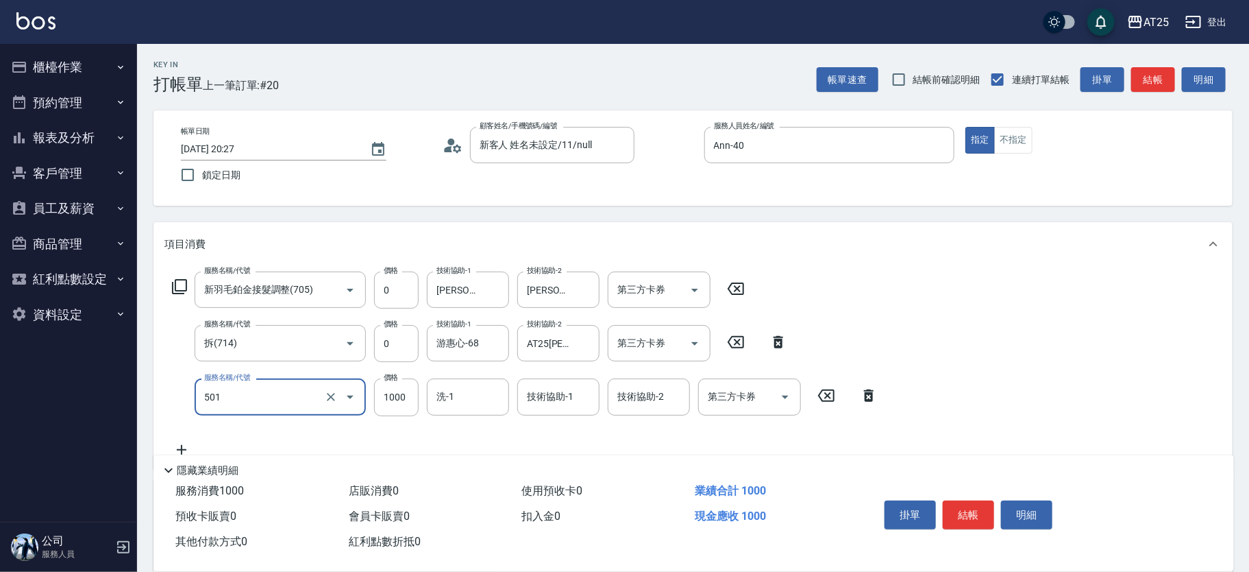
type input "染髮(501)"
type input "0"
type input "780"
type input "70"
type input "78"
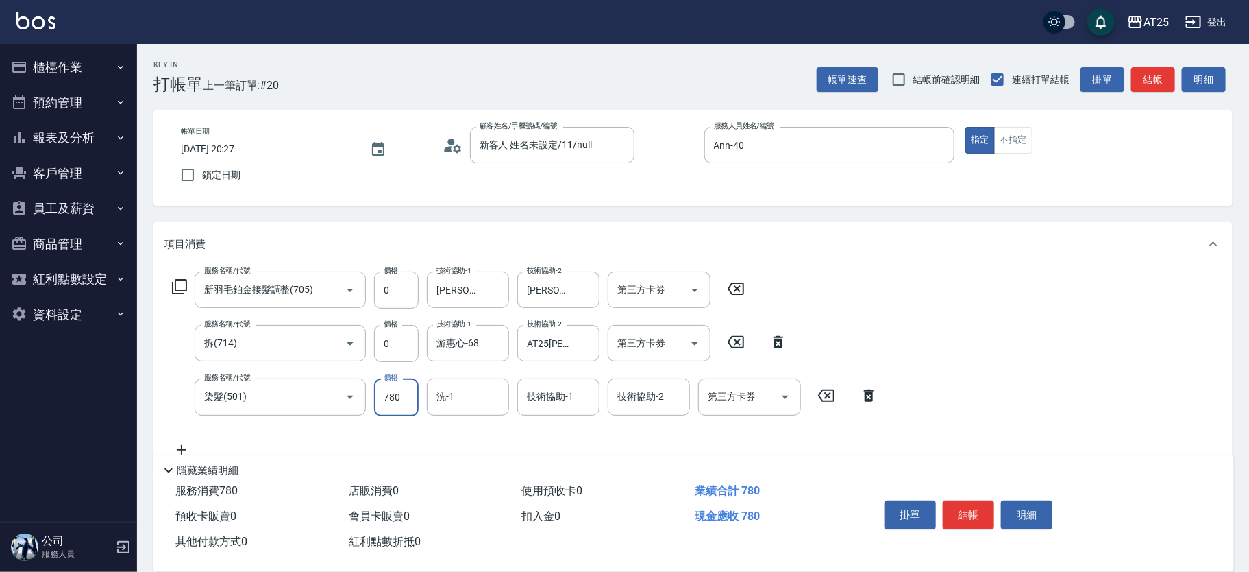
type input "0"
type input "38"
type input "30"
type input "380"
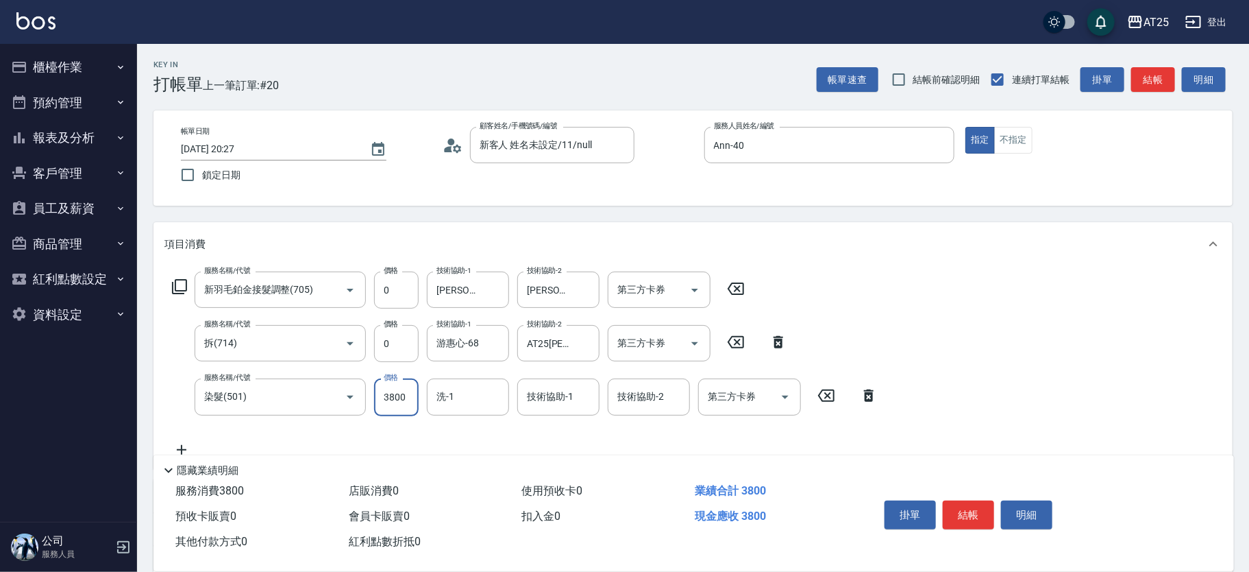
type input "3800"
type input "游惠心-68"
type input "Jessica-80"
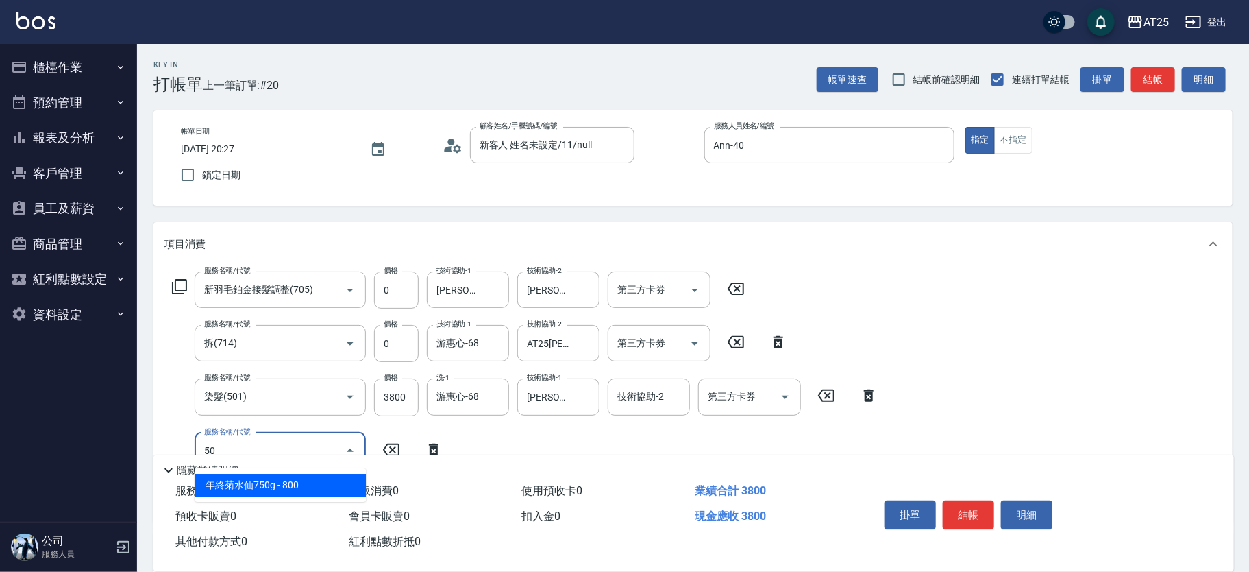
type input "502"
type input "430"
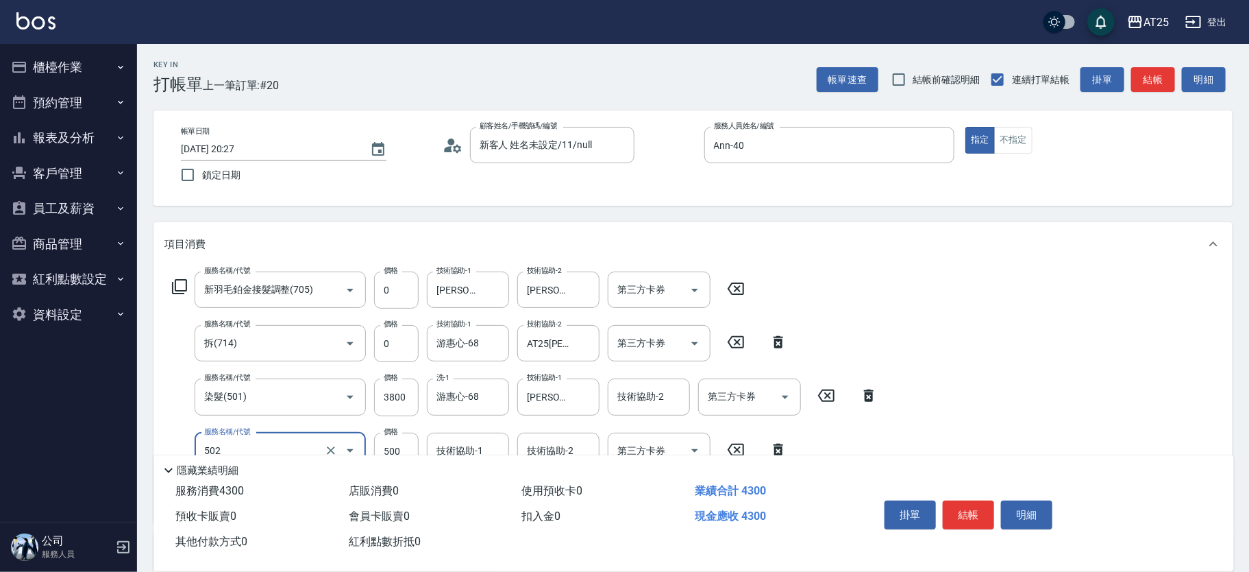
type input "漂髮(502)"
type input "380"
type input "0"
type input "Jessica-80"
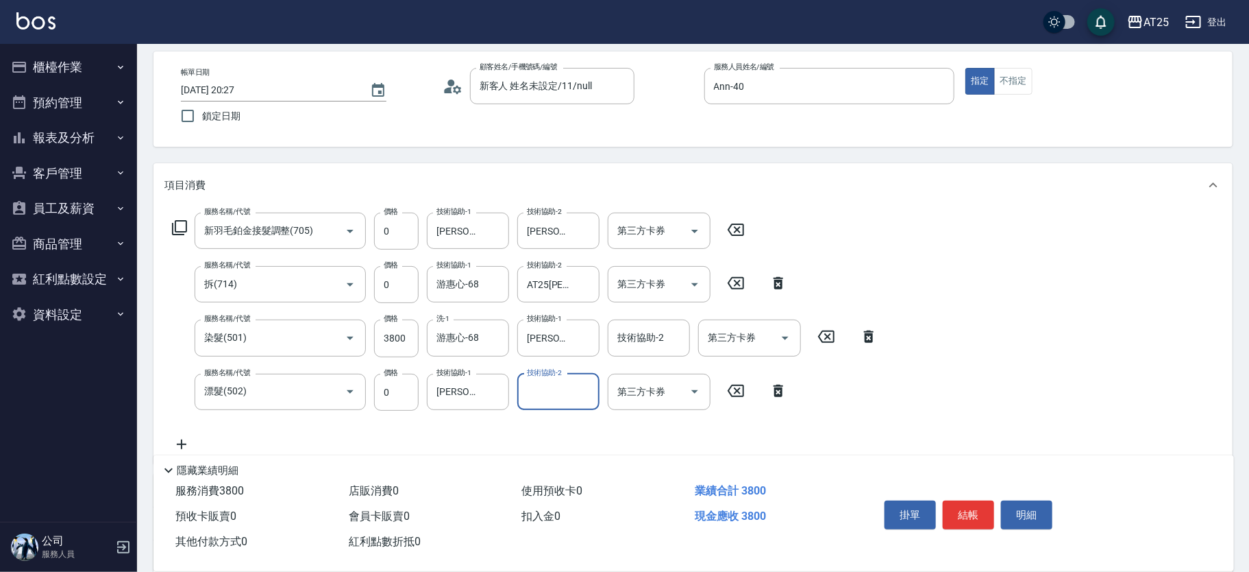
scroll to position [66, 0]
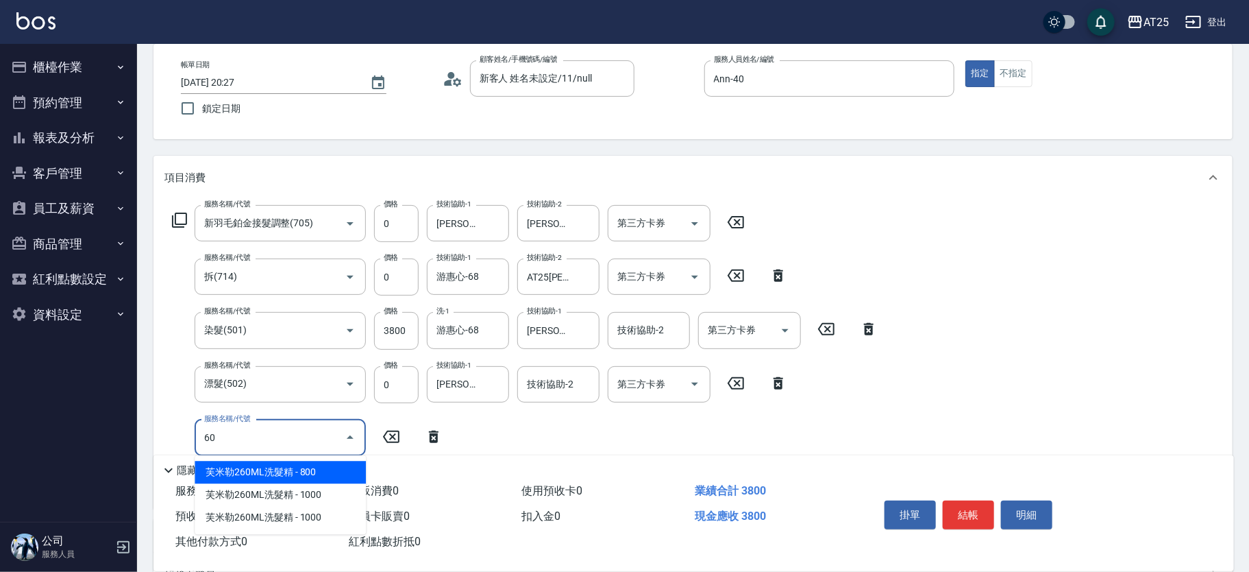
type input "601"
type input "480"
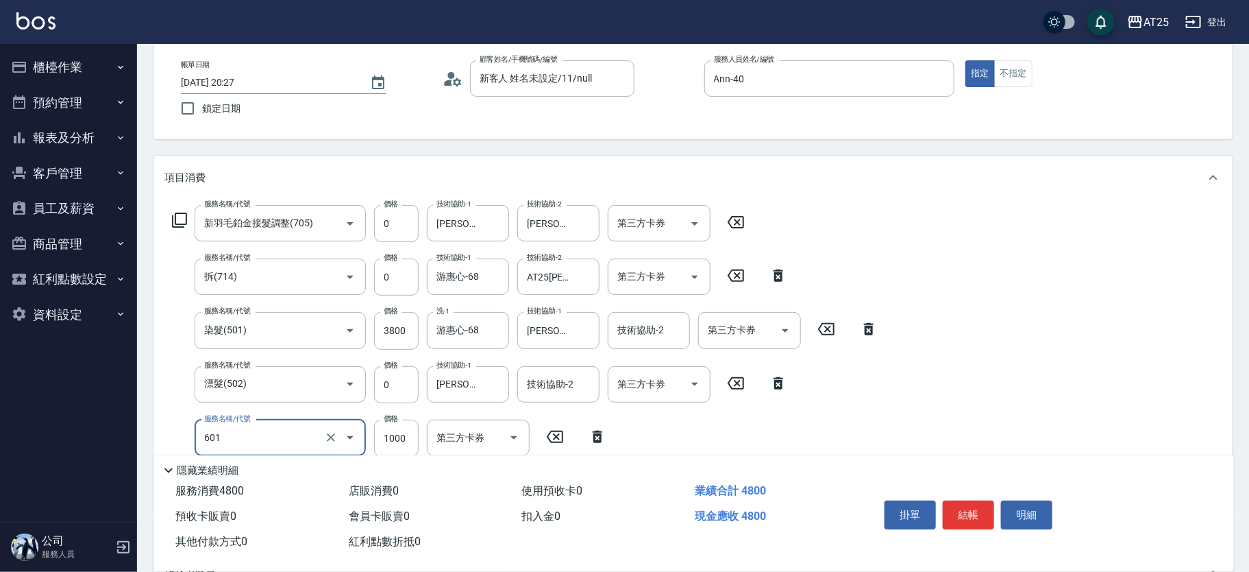
type input "自備護髮(1000上)(601)"
type input "380"
type input "379"
type input "750"
type input "3799"
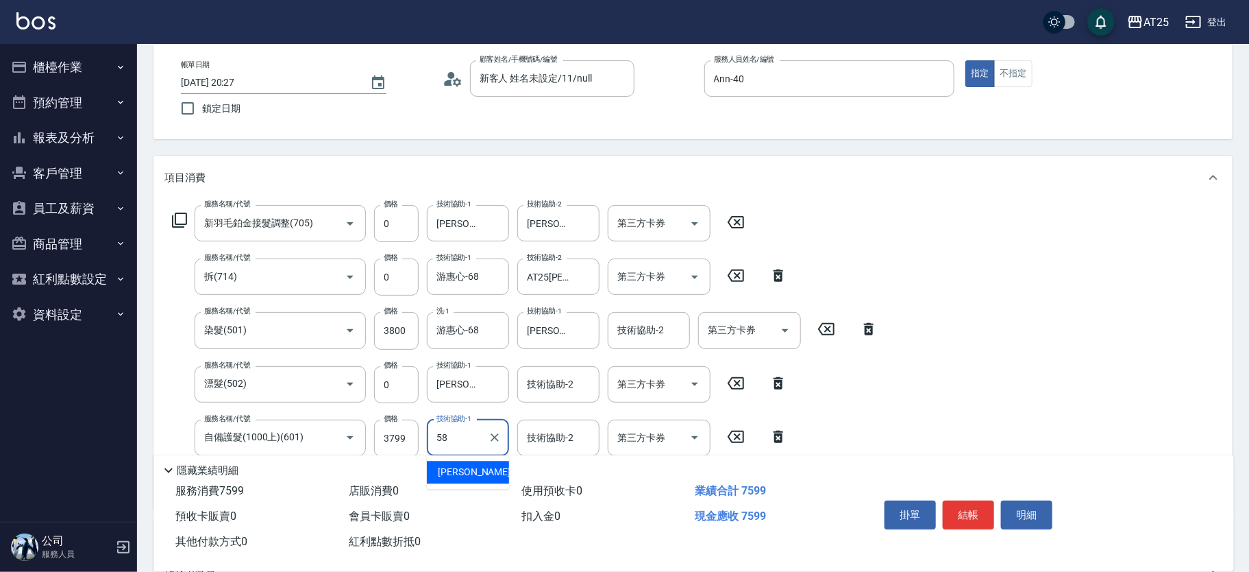
type input "小宇-58"
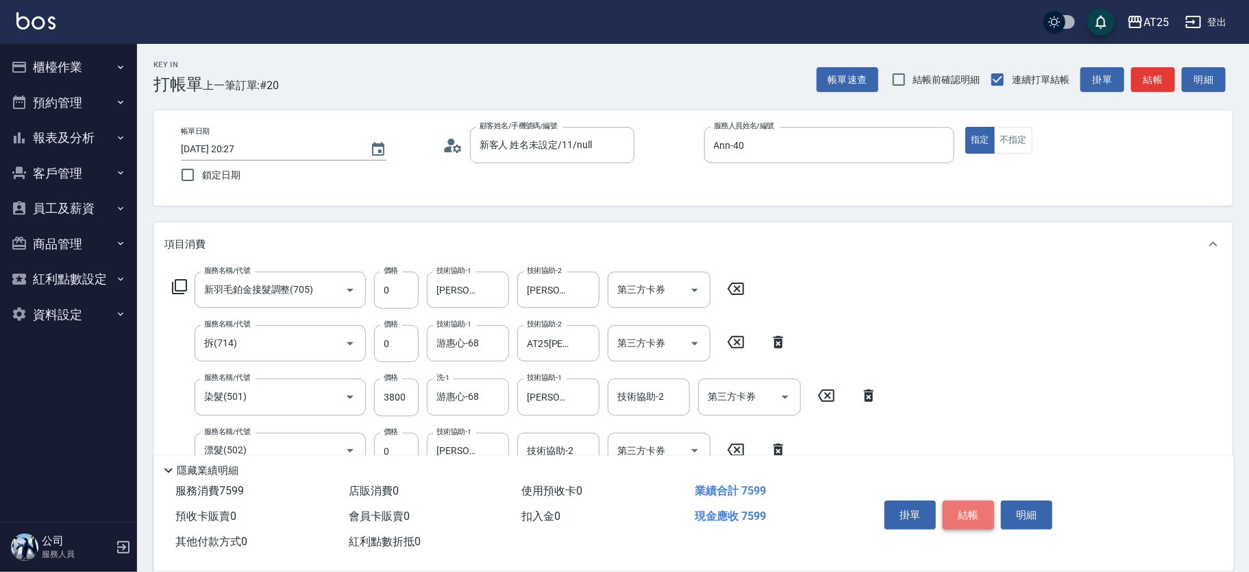
click at [981, 509] on button "結帳" at bounding box center [968, 514] width 51 height 29
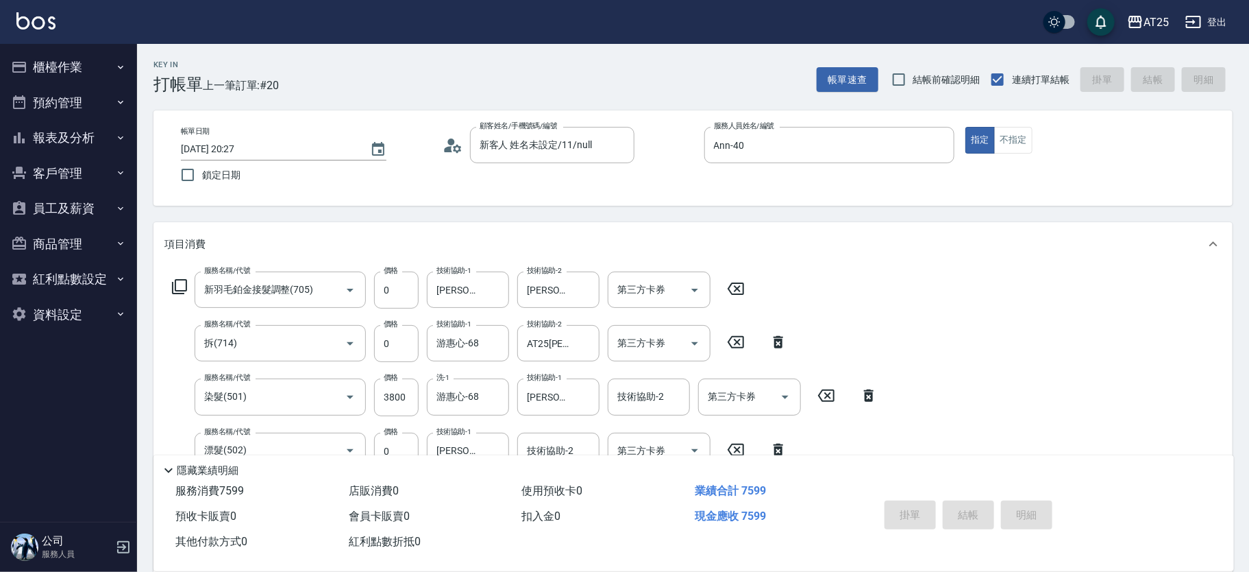
type input "2025/10/09 20:30"
type input "0"
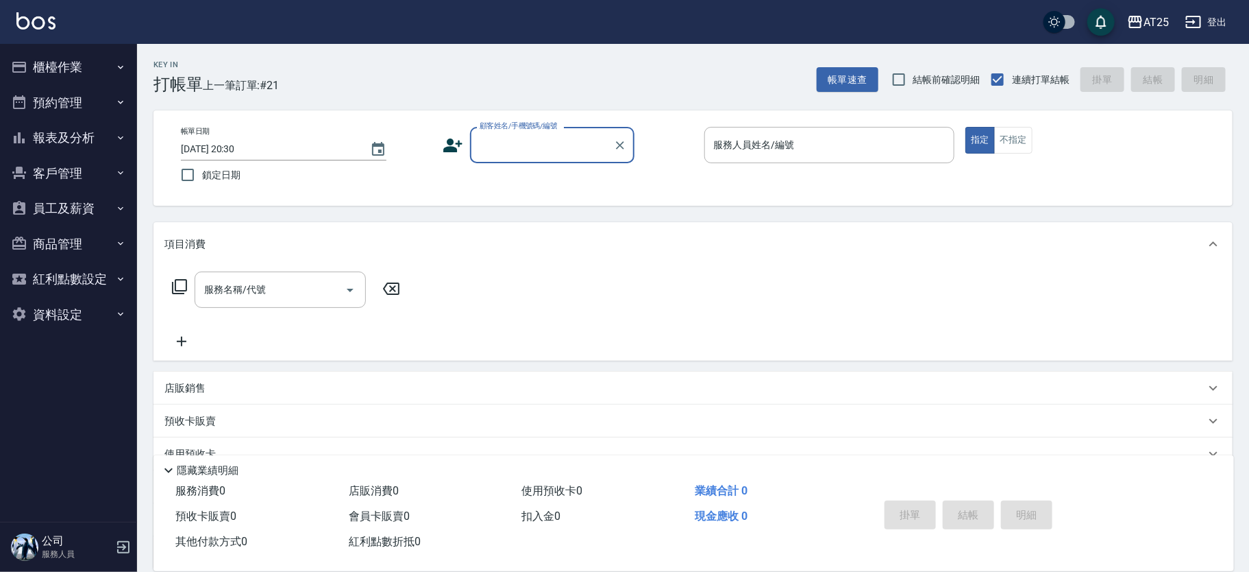
click at [506, 138] on input "顧客姓名/手機號碼/編號" at bounding box center [542, 145] width 132 height 24
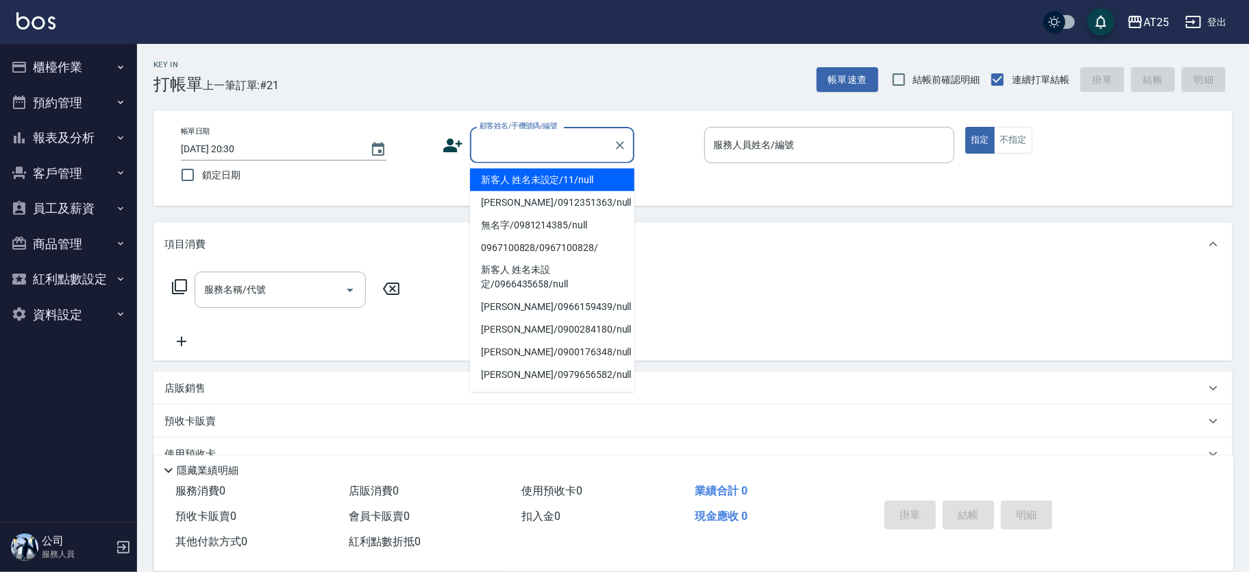
click at [535, 169] on li "新客人 姓名未設定/11/null" at bounding box center [552, 180] width 164 height 23
type input "新客人 姓名未設定/11/null"
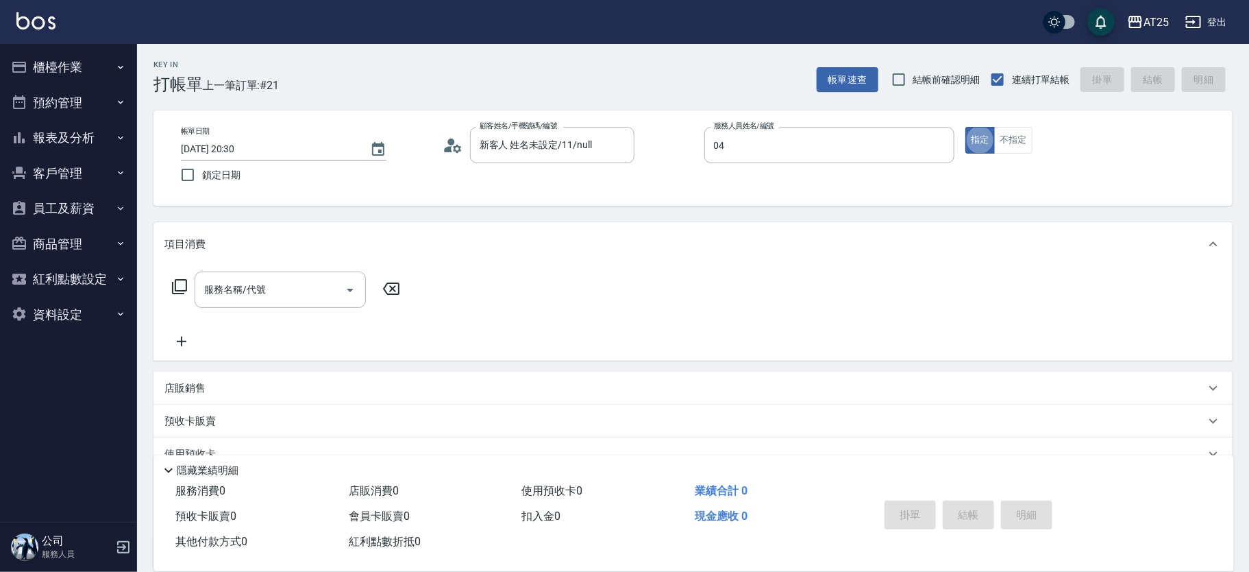
type input "Mars-04"
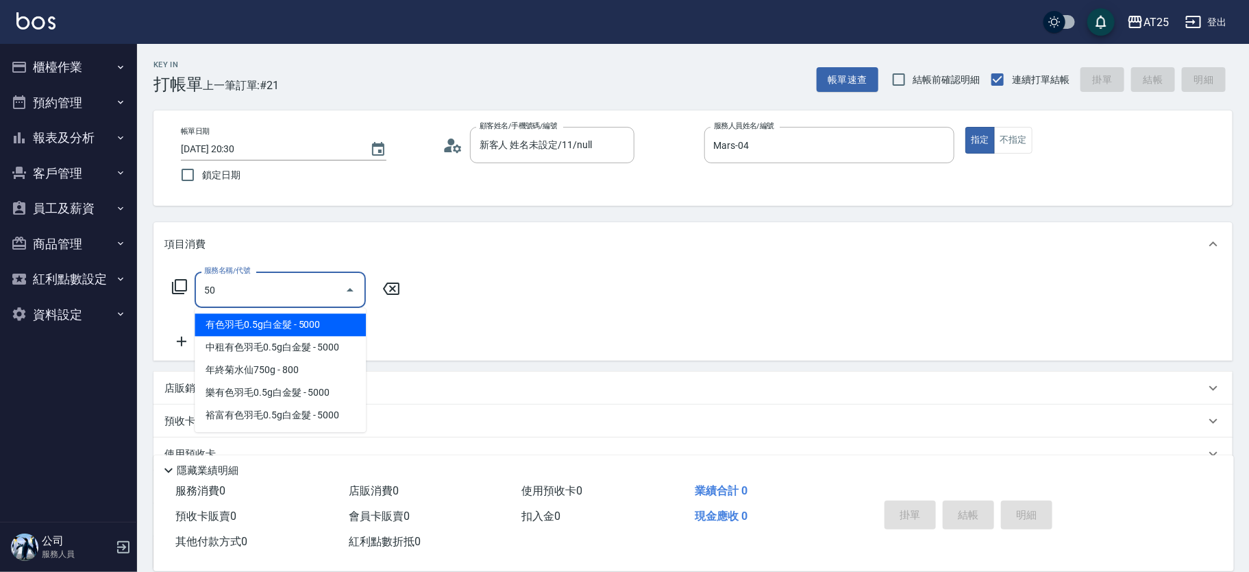
type input "501"
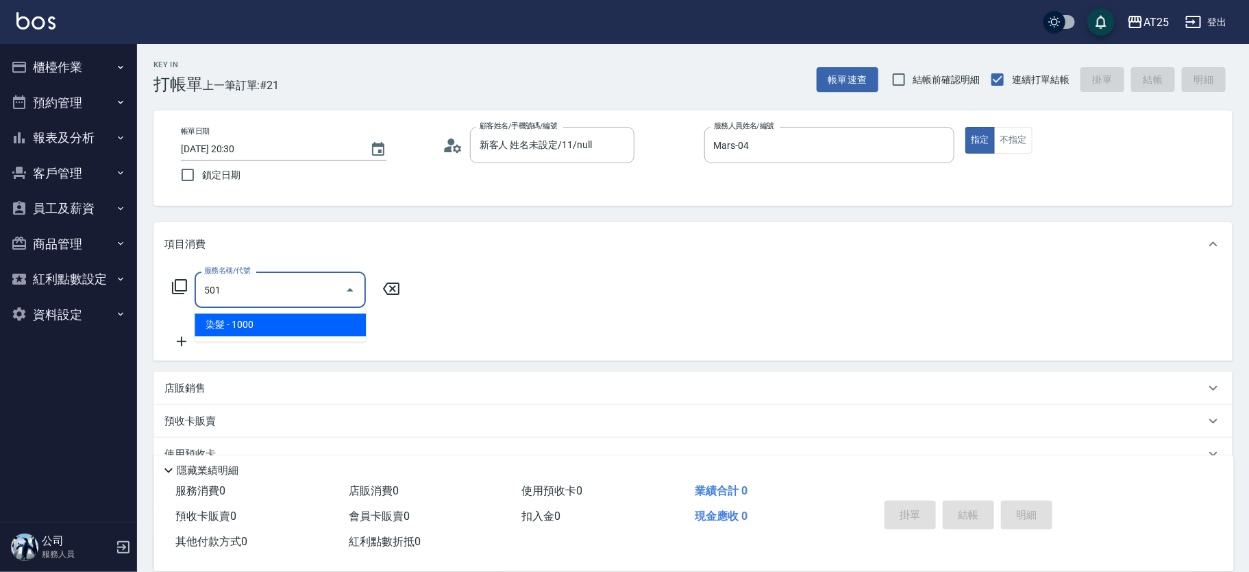
type input "100"
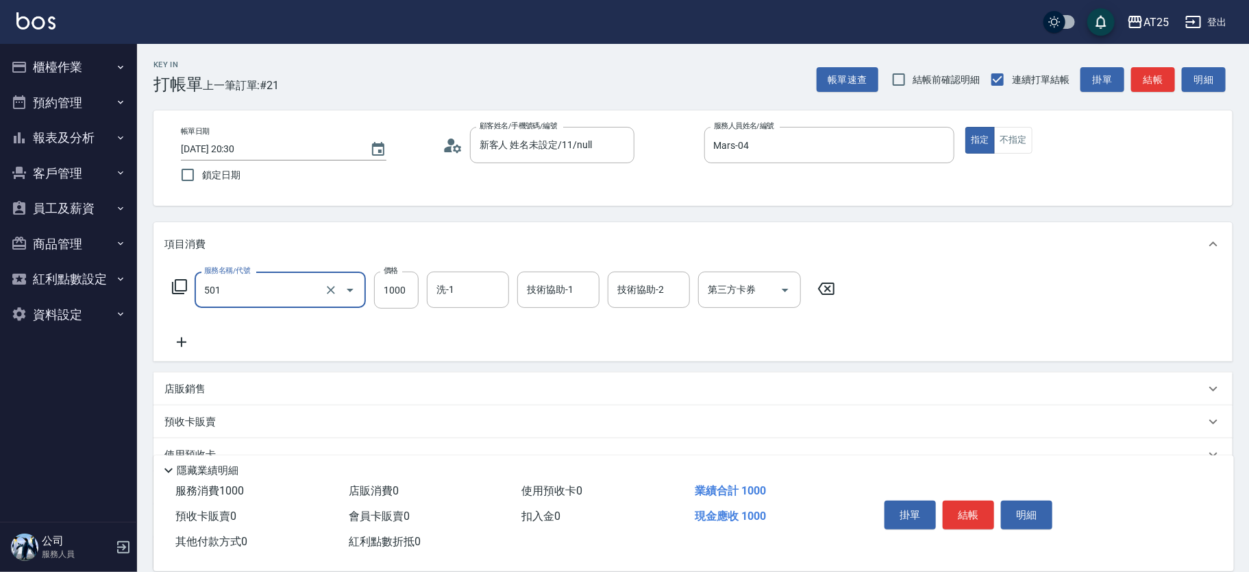
type input "染髮(501)"
type input "0"
type input "20"
type input "200"
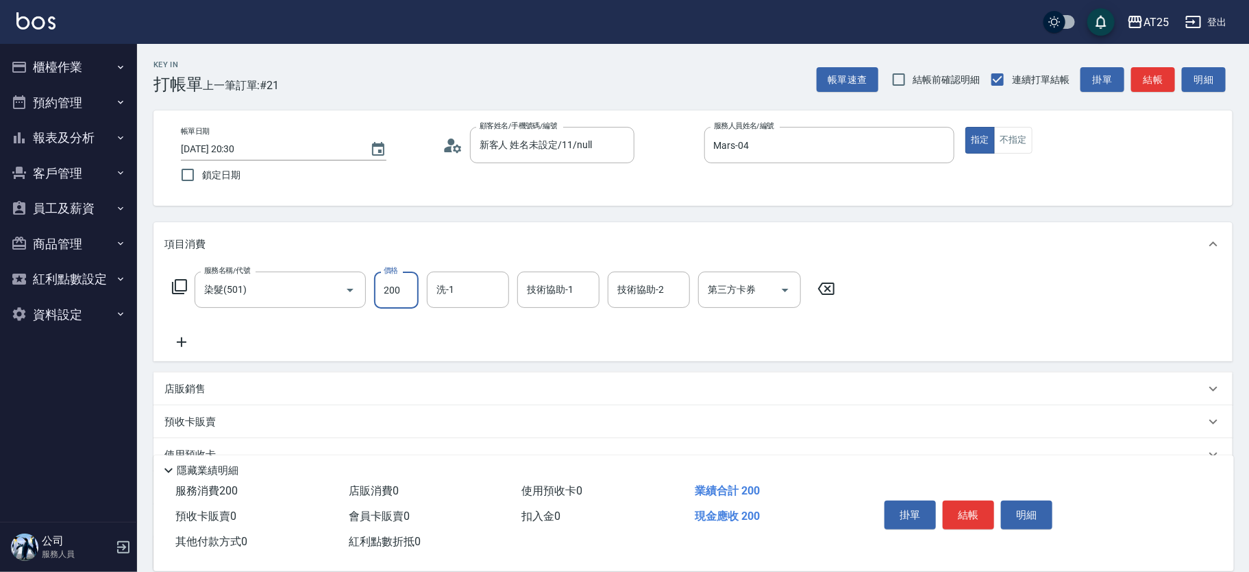
type input "200"
type input "2000"
type input "AT25小伶-81"
drag, startPoint x: 1169, startPoint y: 286, endPoint x: 1175, endPoint y: 292, distance: 8.7
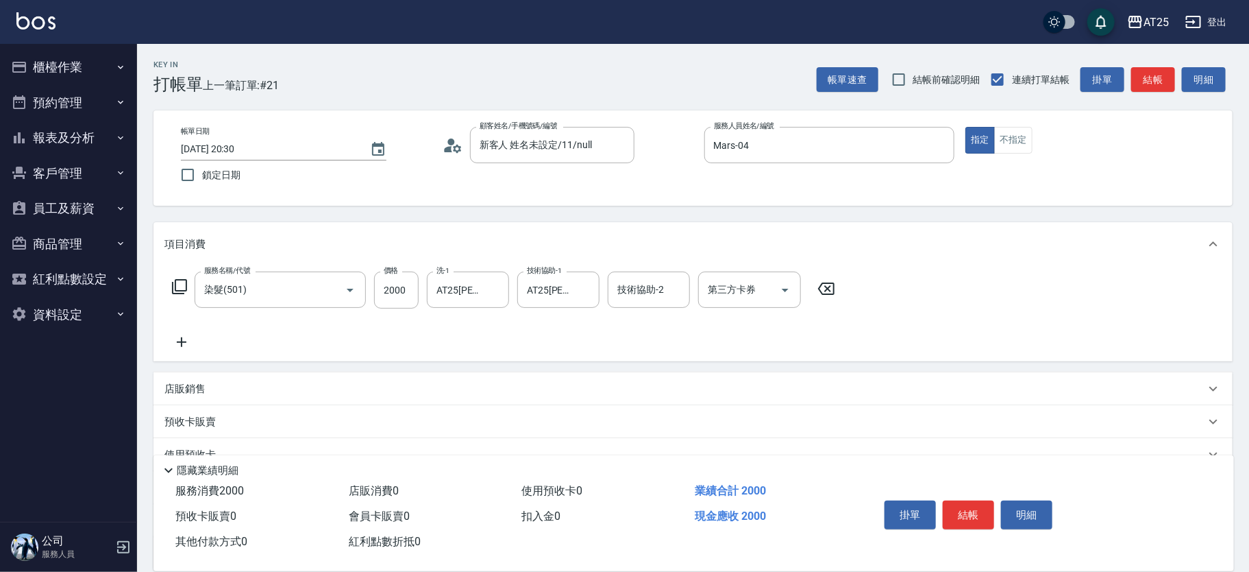
click at [1171, 303] on div "服務名稱/代號 染髮(501) 服務名稱/代號 價格 2000 價格 洗-1 AT25小伶-81 洗-1 技術協助-1 AT25小伶-81 技術協助-1 技術…" at bounding box center [693, 313] width 1079 height 95
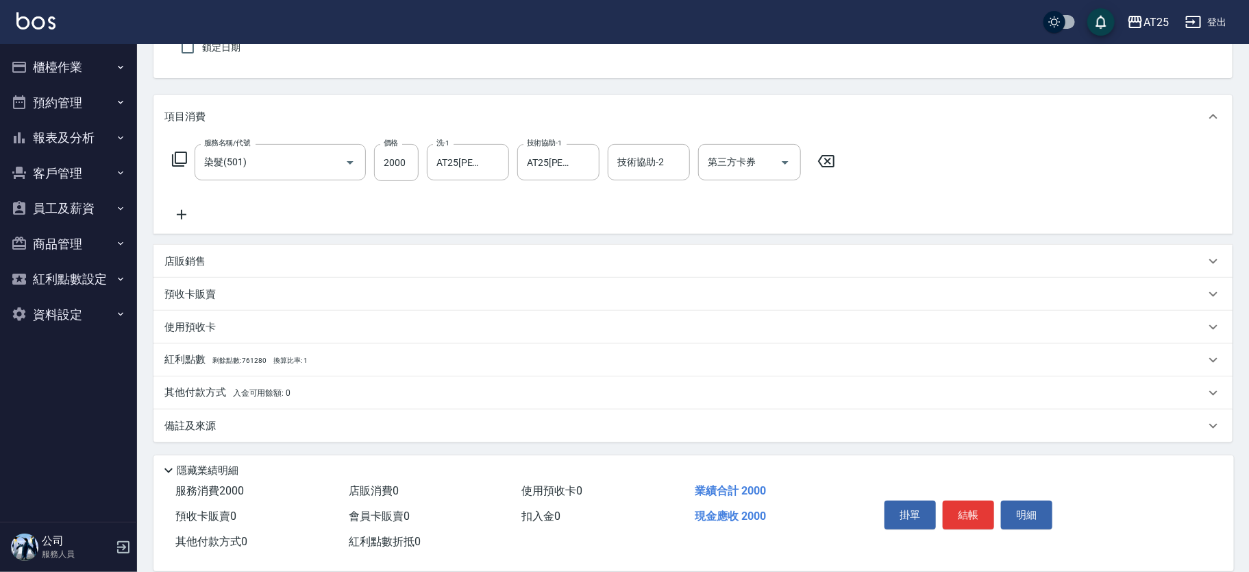
click at [190, 388] on p "其他付款方式 入金可用餘額: 0" at bounding box center [227, 392] width 126 height 15
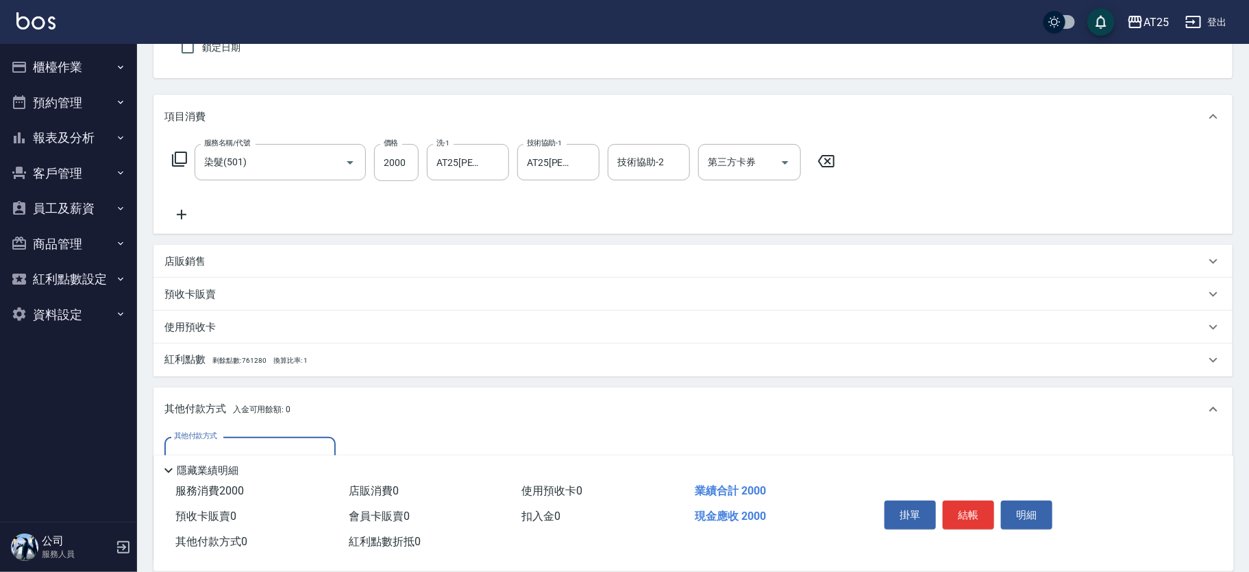
scroll to position [247, 0]
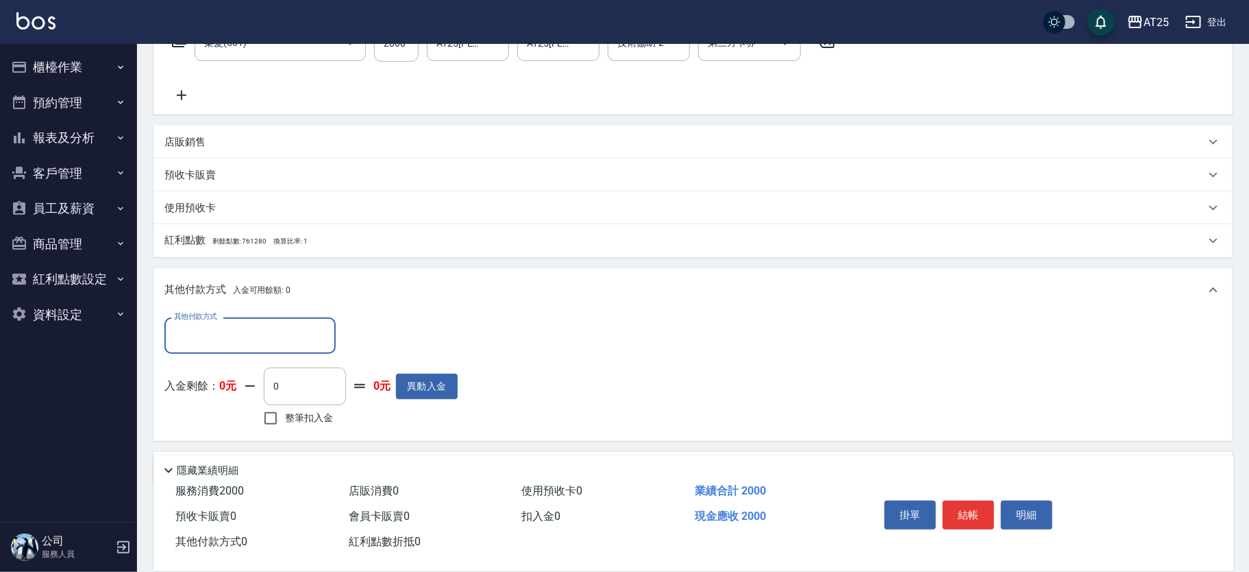
click at [267, 328] on input "其他付款方式" at bounding box center [250, 335] width 159 height 24
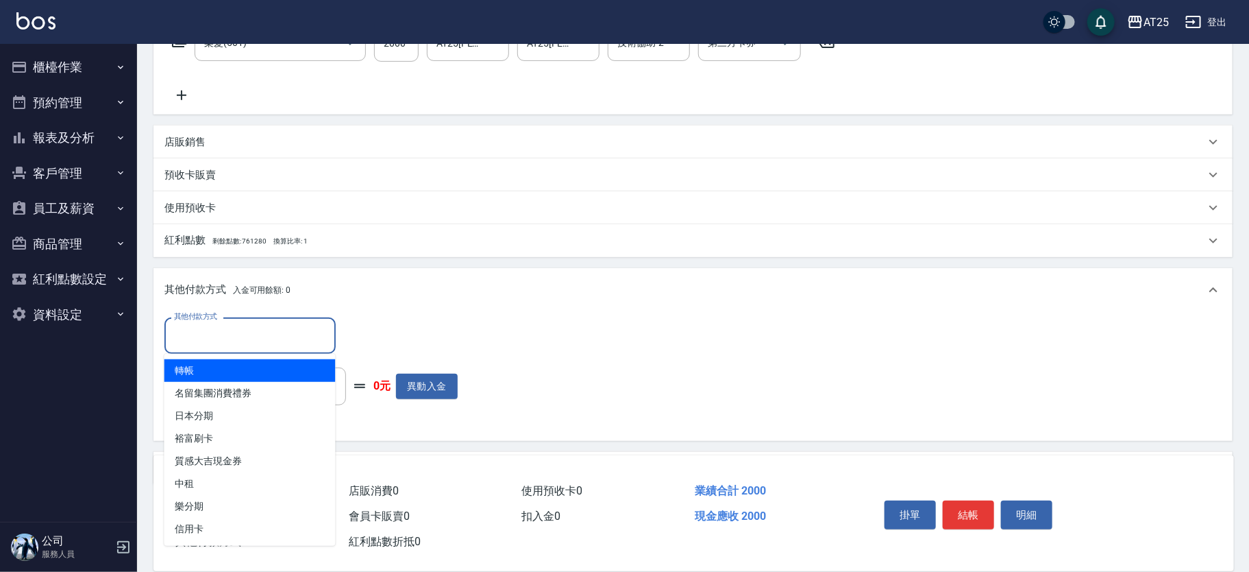
click at [251, 359] on span "轉帳" at bounding box center [249, 370] width 171 height 23
type input "轉帳"
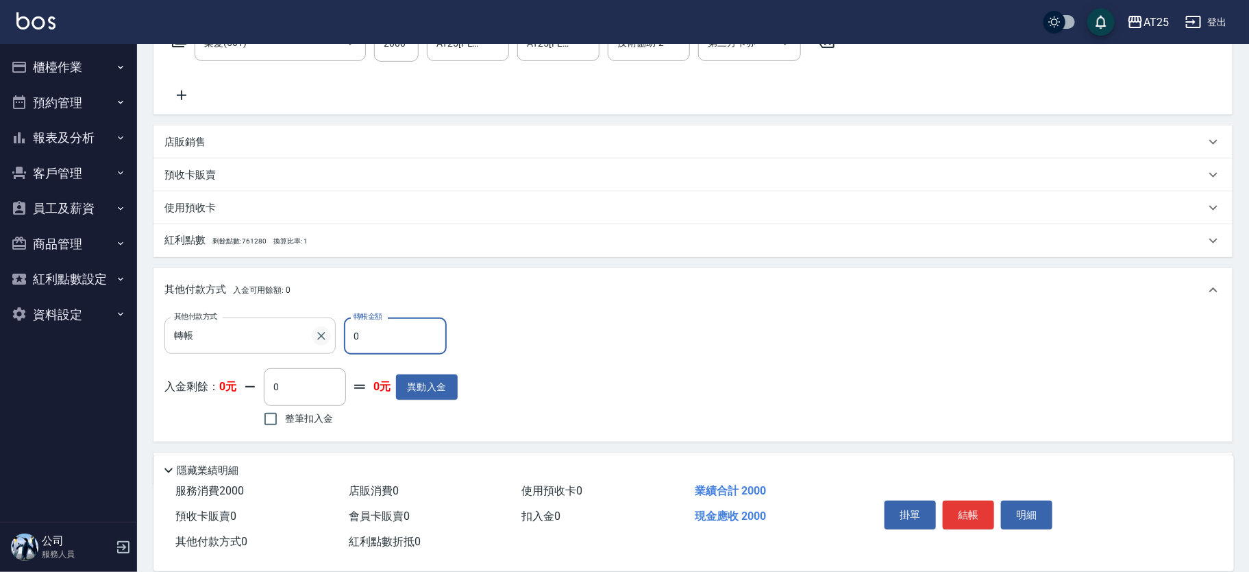
drag, startPoint x: 357, startPoint y: 337, endPoint x: 317, endPoint y: 332, distance: 40.7
click at [317, 332] on div "其他付款方式 轉帳 其他付款方式 轉帳金額 0 轉帳金額" at bounding box center [310, 335] width 293 height 37
type input "190"
type input "20"
type input "180"
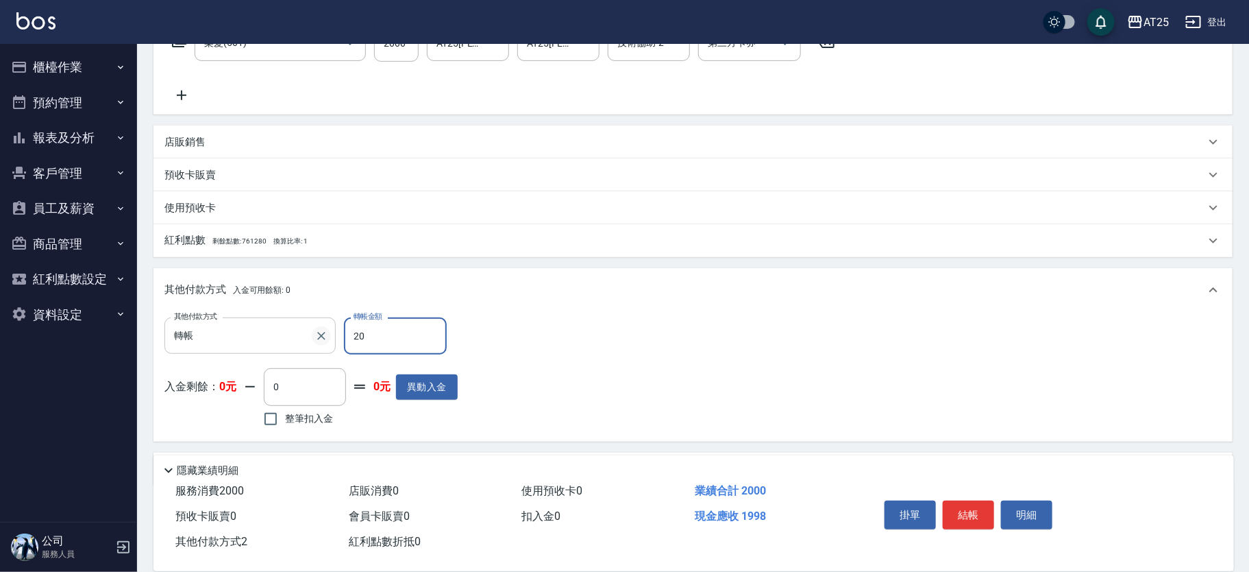
type input "200"
type input "0"
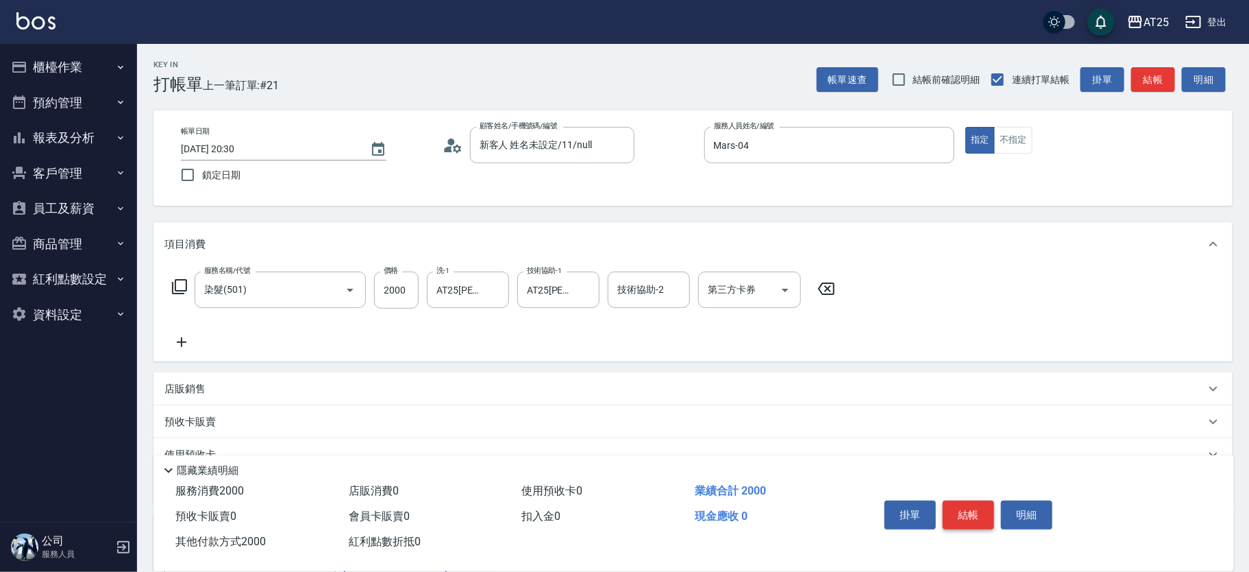
type input "2000"
click at [970, 508] on button "結帳" at bounding box center [968, 514] width 51 height 29
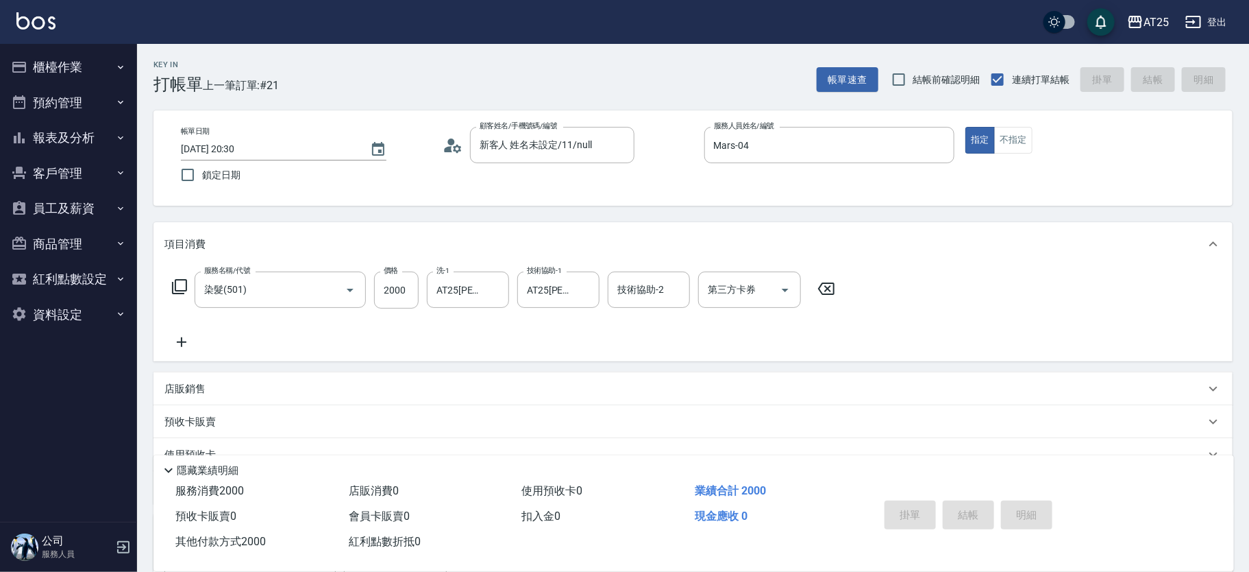
type input "2025/10/09 20:36"
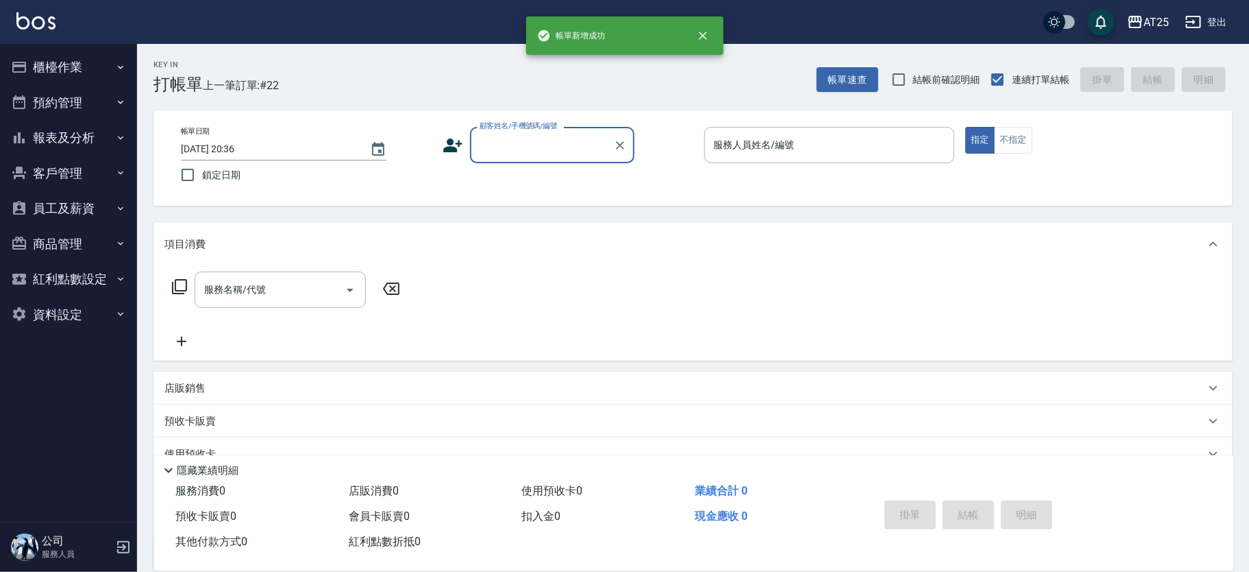
click at [114, 135] on button "報表及分析" at bounding box center [68, 138] width 126 height 36
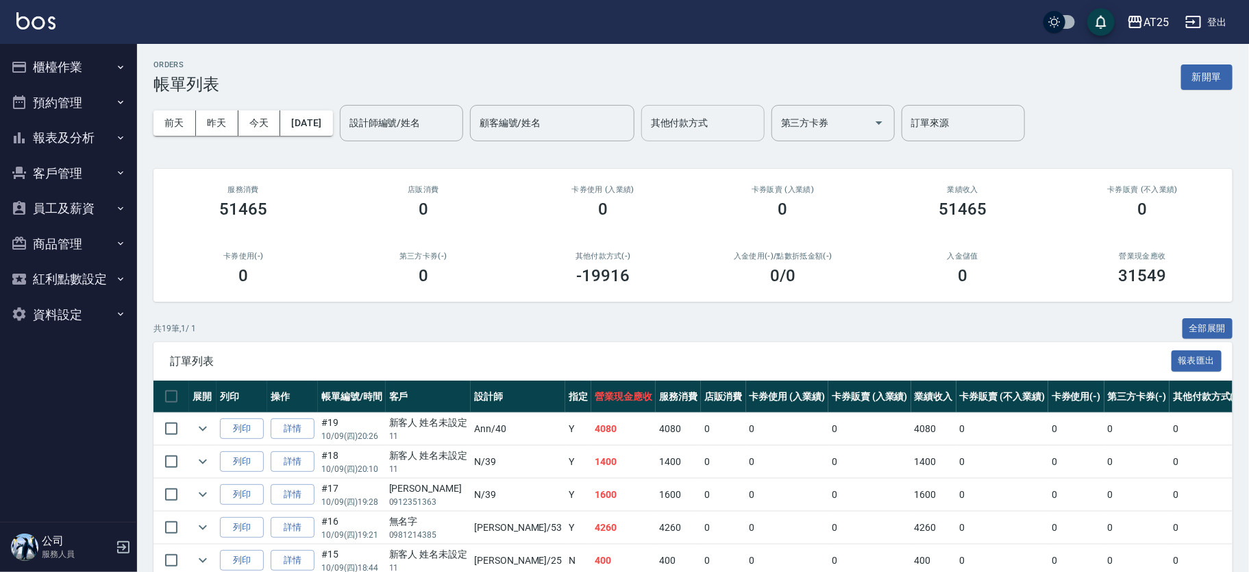
click at [757, 125] on input "其他付款方式" at bounding box center [703, 123] width 111 height 24
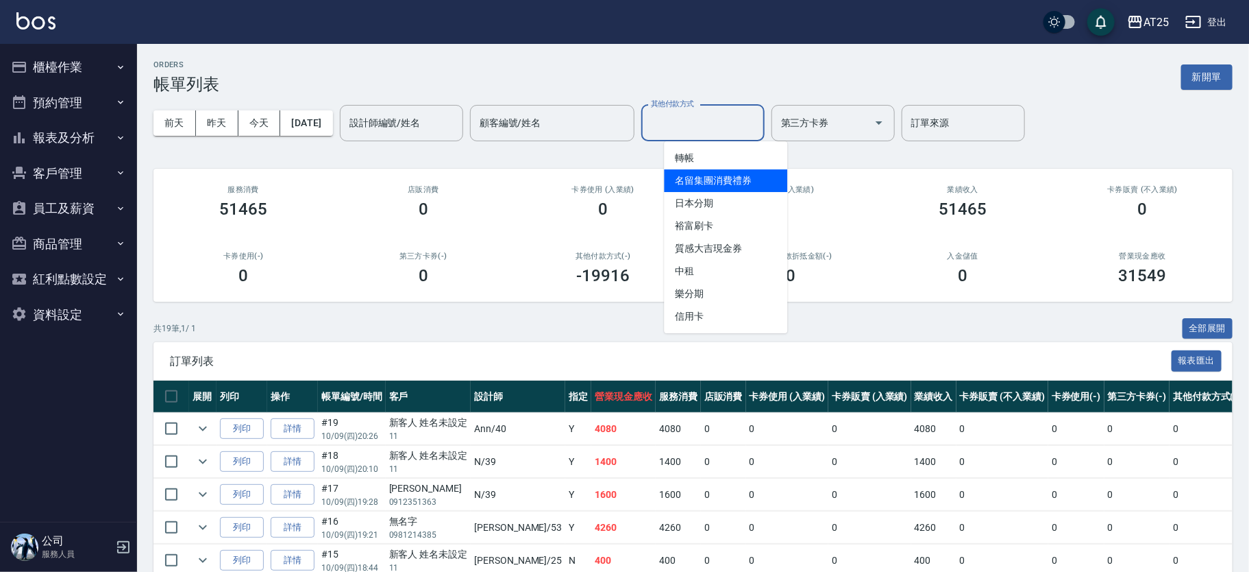
click at [740, 163] on span "轉帳" at bounding box center [725, 158] width 123 height 23
type input "轉帳"
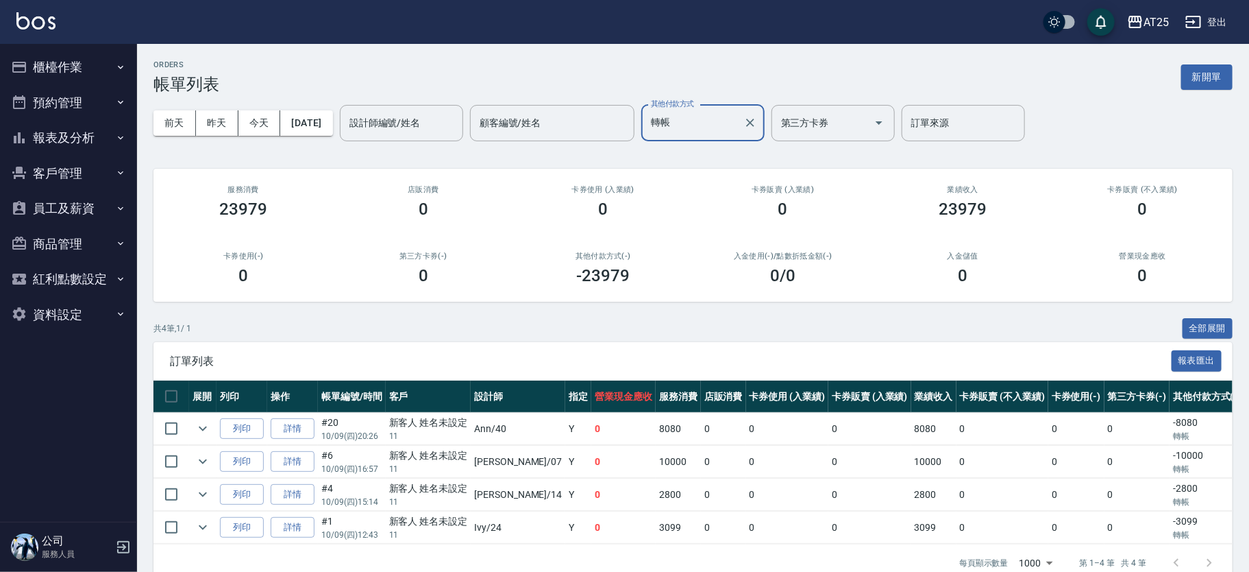
scroll to position [38, 0]
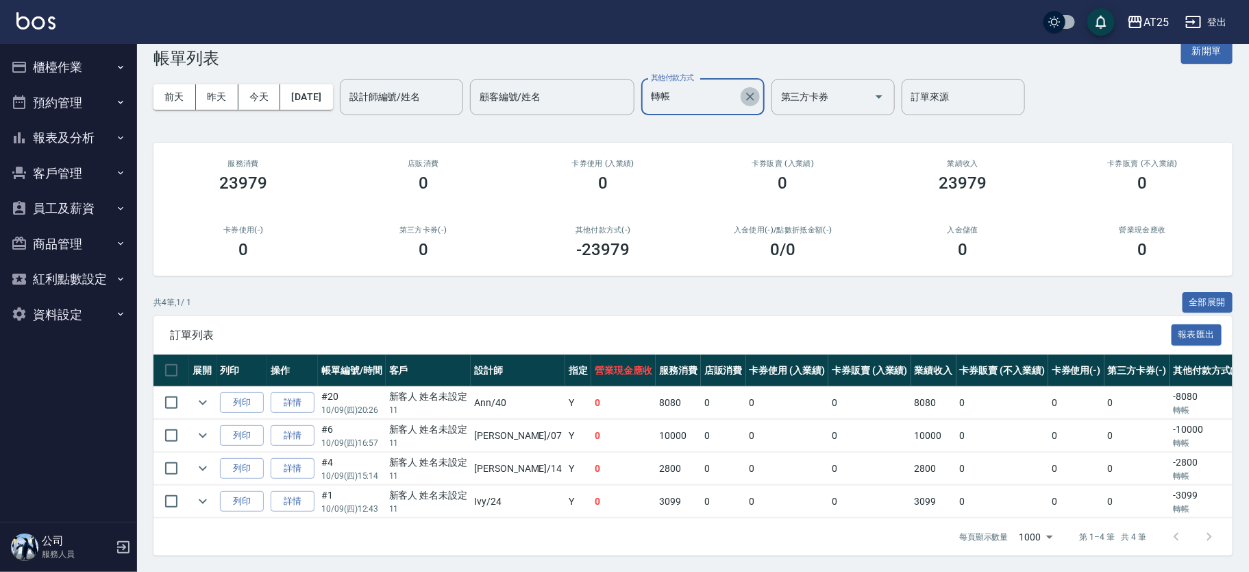
click at [757, 90] on icon "Clear" at bounding box center [751, 97] width 14 height 14
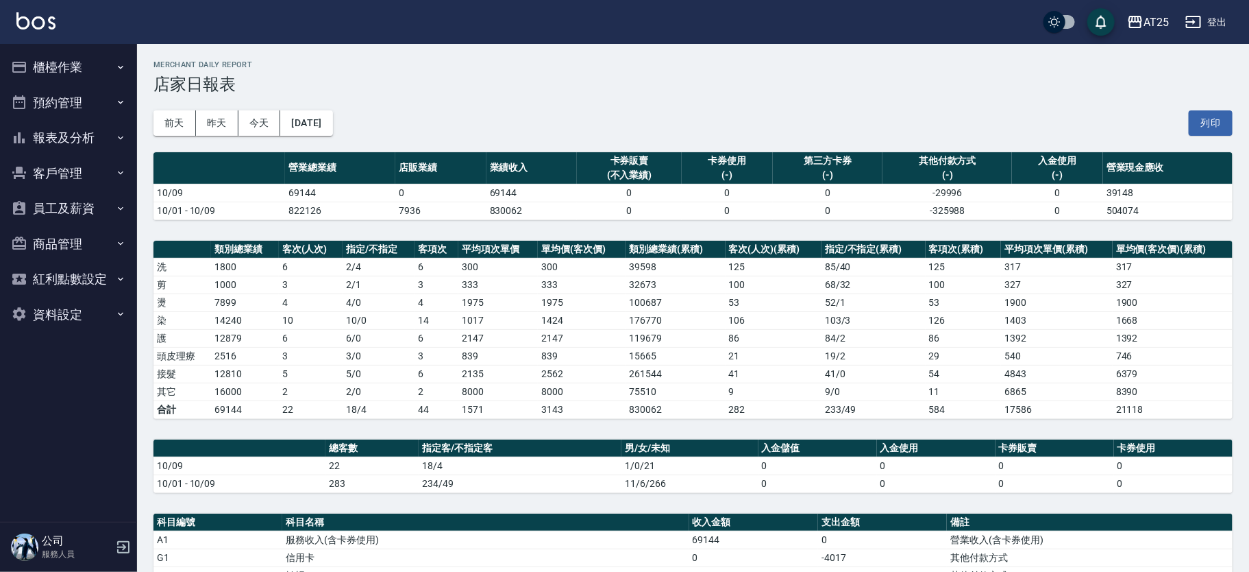
click at [66, 143] on button "報表及分析" at bounding box center [68, 138] width 126 height 36
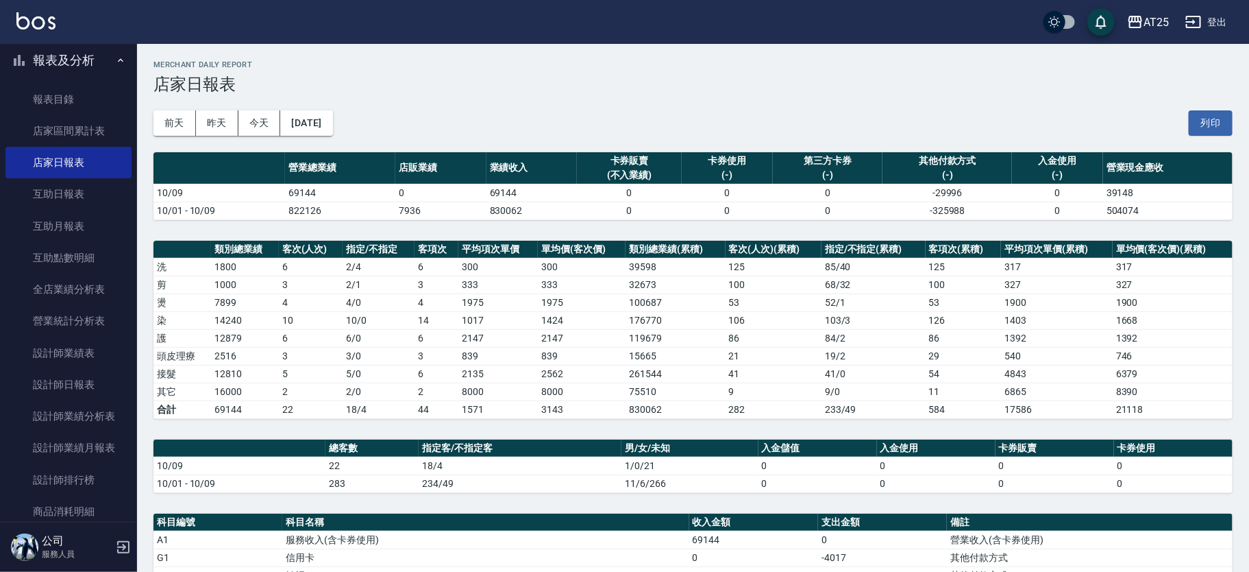
scroll to position [119, 0]
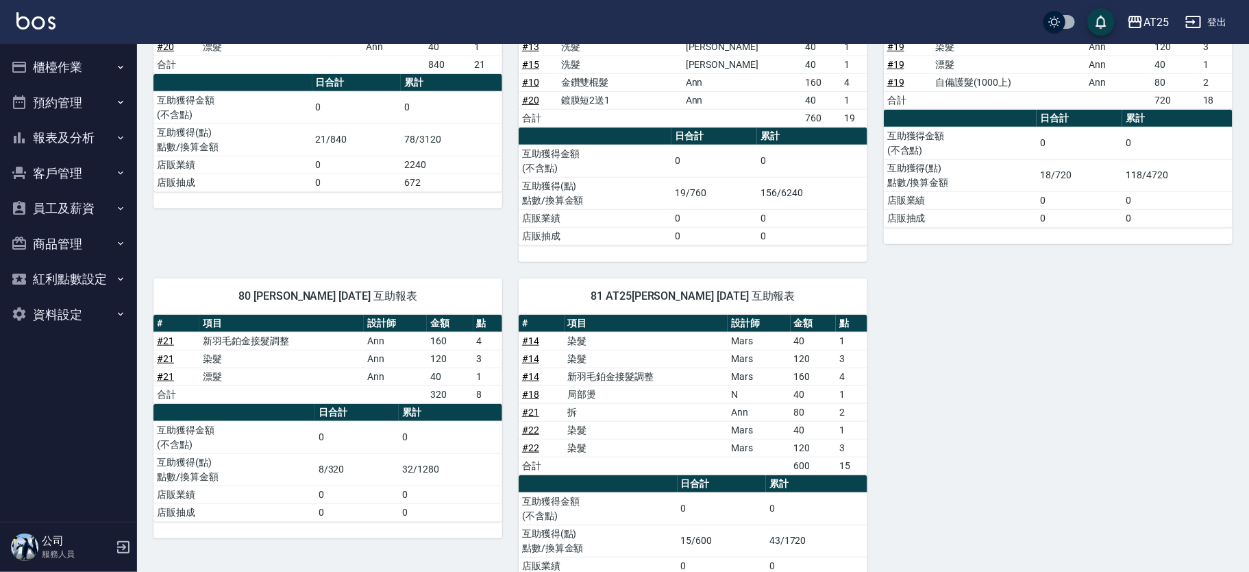
scroll to position [395, 0]
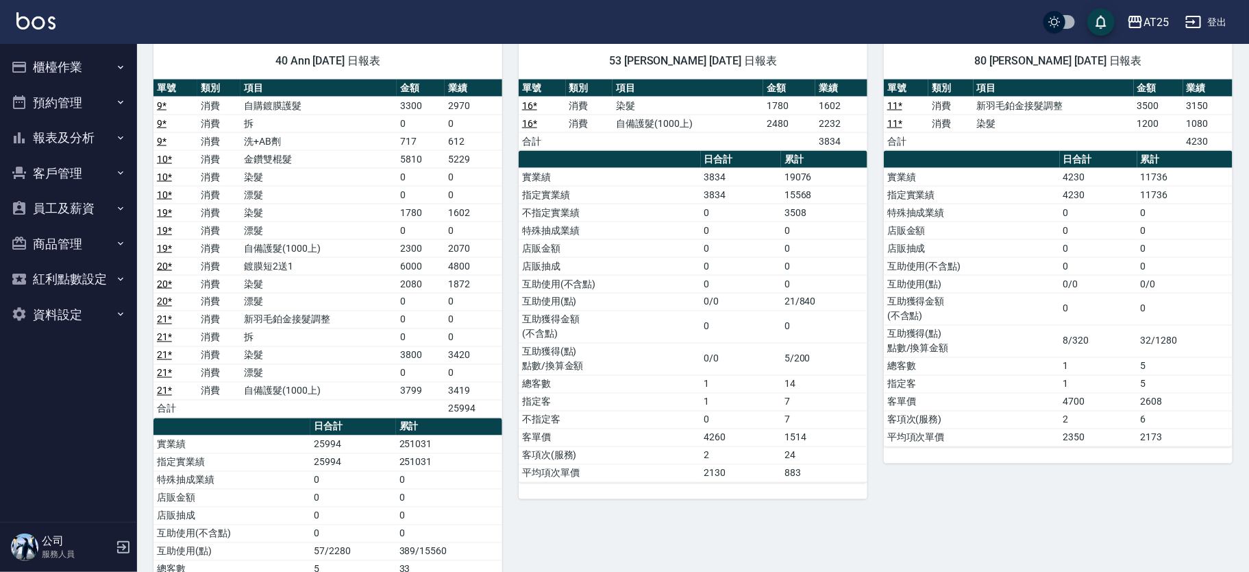
scroll to position [1140, 0]
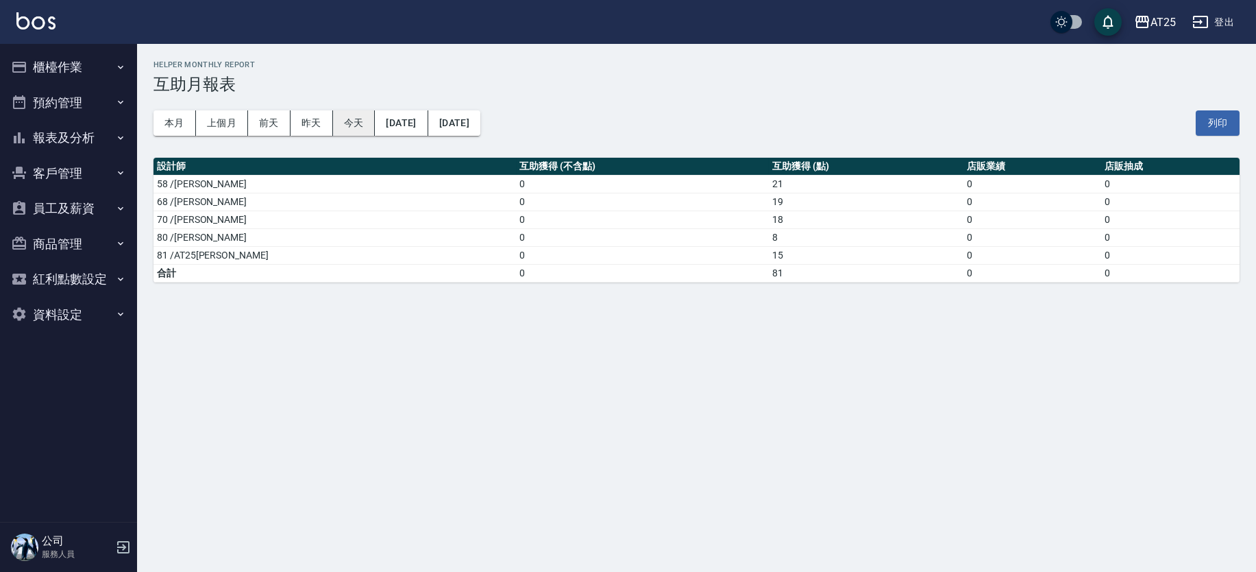
click at [362, 118] on button "今天" at bounding box center [354, 122] width 42 height 25
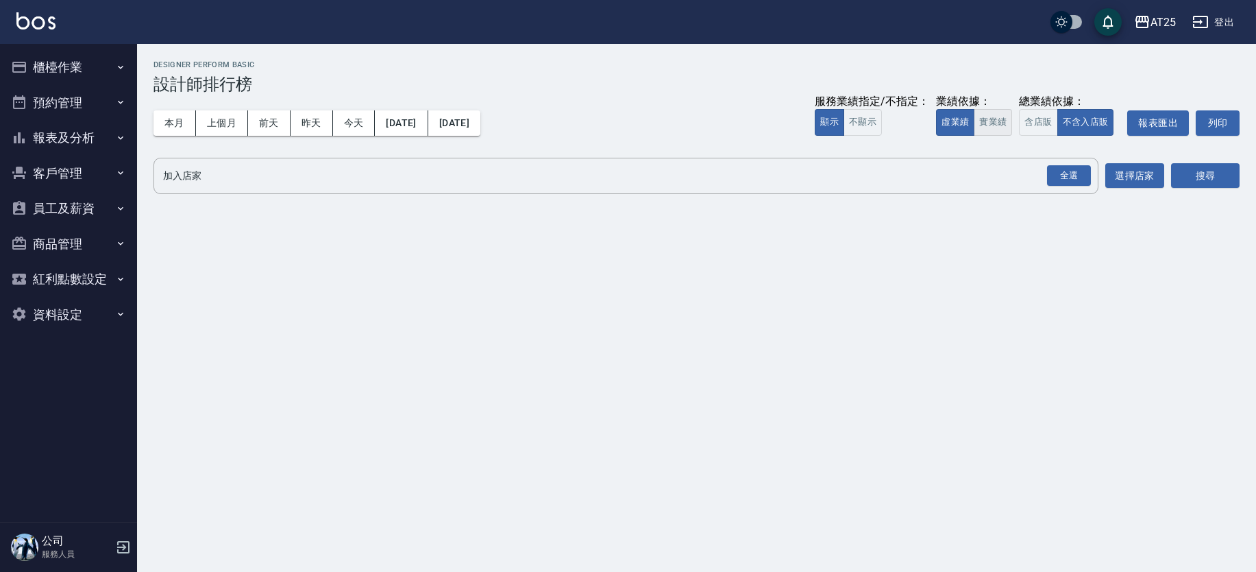
click at [996, 121] on button "實業績" at bounding box center [993, 122] width 38 height 27
click at [349, 121] on button "今天" at bounding box center [354, 122] width 42 height 25
click at [1083, 180] on div "全選" at bounding box center [1069, 175] width 44 height 21
click at [1189, 172] on button "搜尋" at bounding box center [1205, 176] width 69 height 25
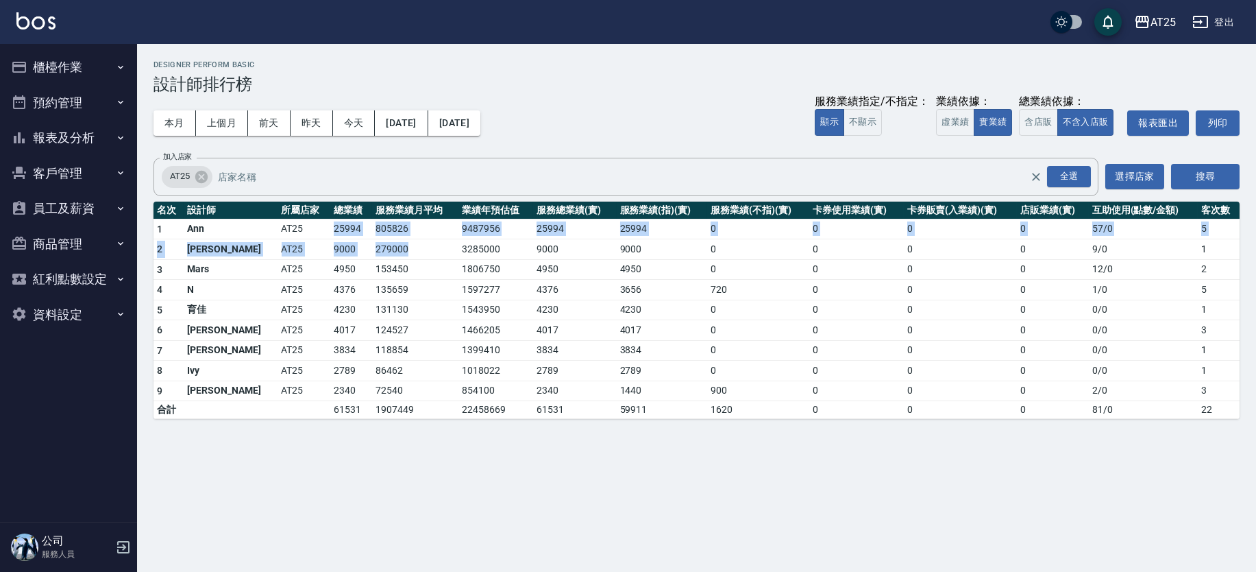
drag, startPoint x: 285, startPoint y: 236, endPoint x: 393, endPoint y: 245, distance: 107.9
click at [393, 245] on tbody "1 Ann AT25 25994 805826 9487956 25994 25994 0 0 0 0 57 / 0 5 2 [PERSON_NAME] AT…" at bounding box center [697, 319] width 1086 height 200
click at [393, 245] on td "279000" at bounding box center [415, 249] width 86 height 21
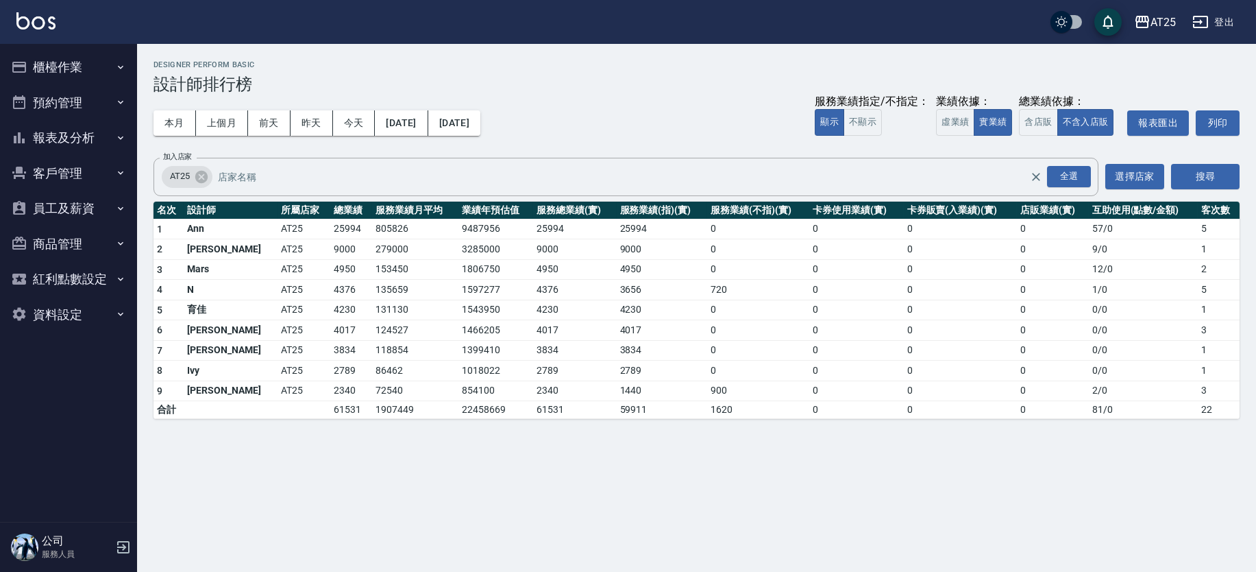
drag, startPoint x: 283, startPoint y: 246, endPoint x: 326, endPoint y: 249, distance: 42.6
click at [304, 245] on tr "2 [PERSON_NAME] AT25 9000 279000 3285000 9000 9000 0 0 0 0 9 / 0 1" at bounding box center [697, 249] width 1086 height 21
click at [330, 249] on td "9000" at bounding box center [351, 249] width 42 height 21
